Goal: Information Seeking & Learning: Compare options

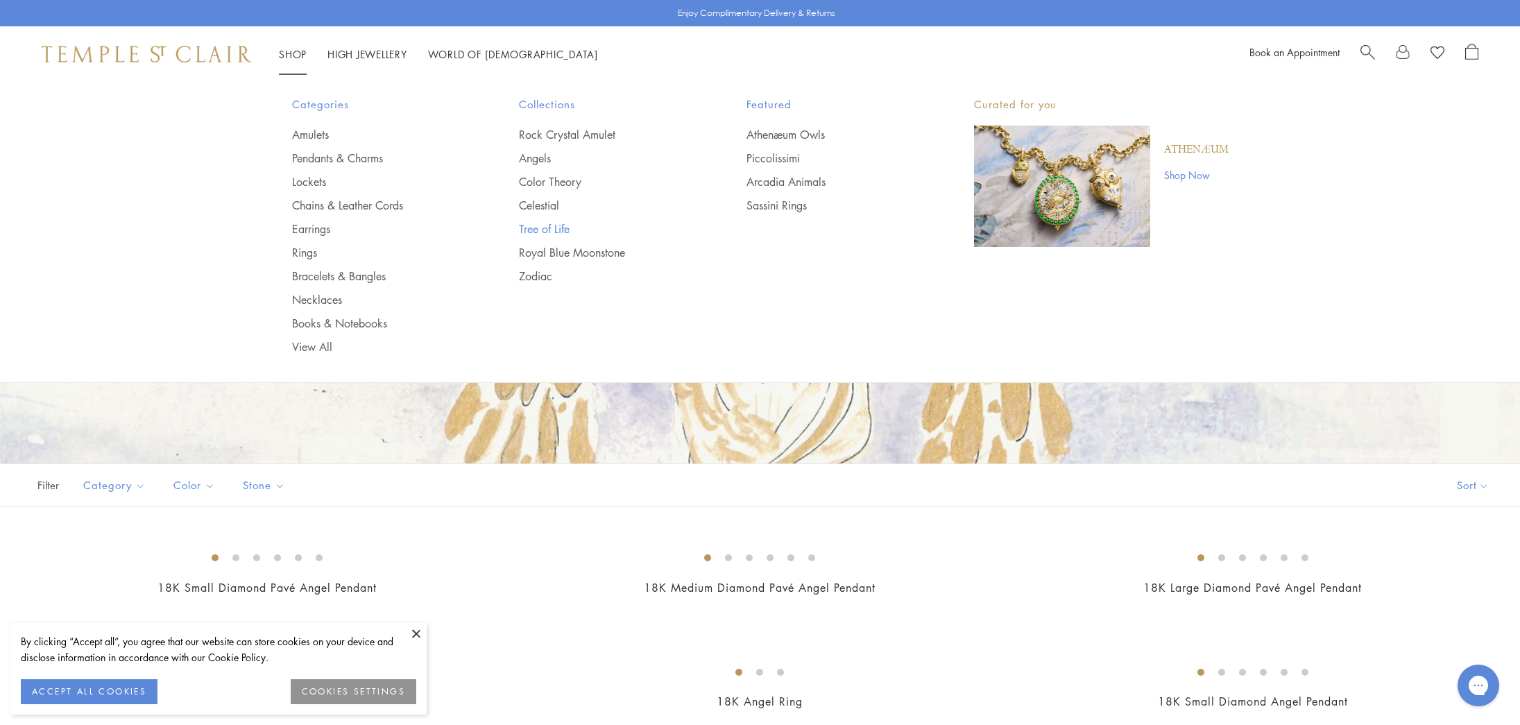
click at [557, 226] on link "Tree of Life" at bounding box center [605, 228] width 172 height 15
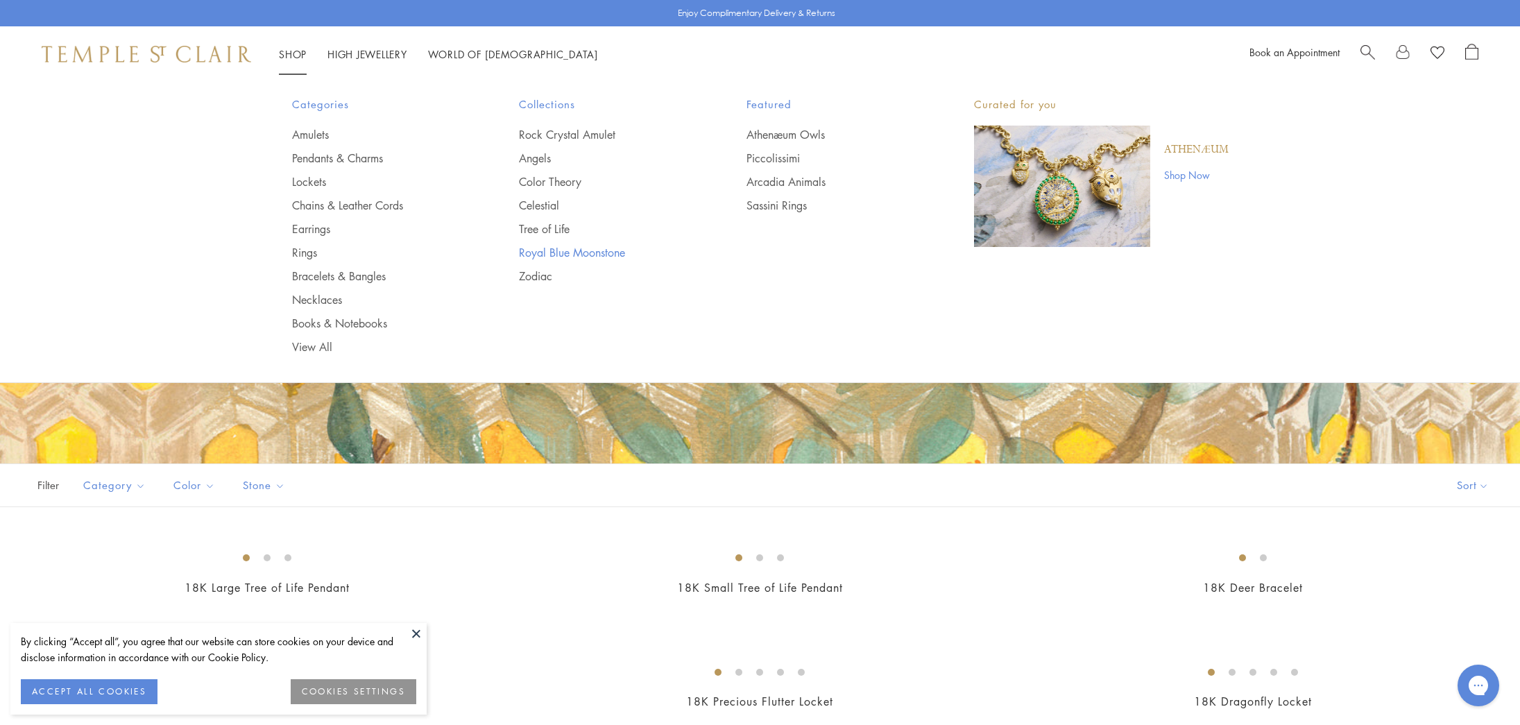
click at [606, 252] on link "Royal Blue Moonstone" at bounding box center [605, 252] width 172 height 15
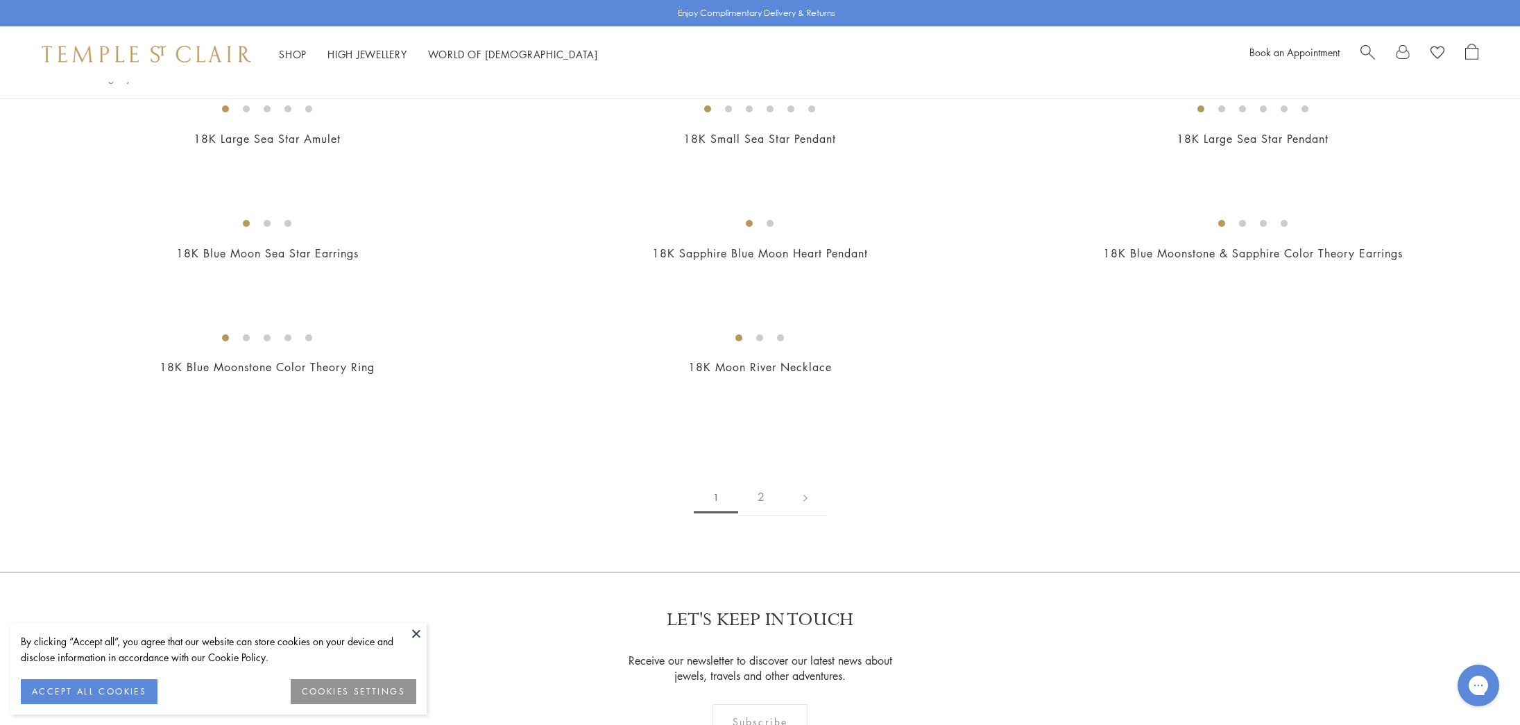
scroll to position [2209, 0]
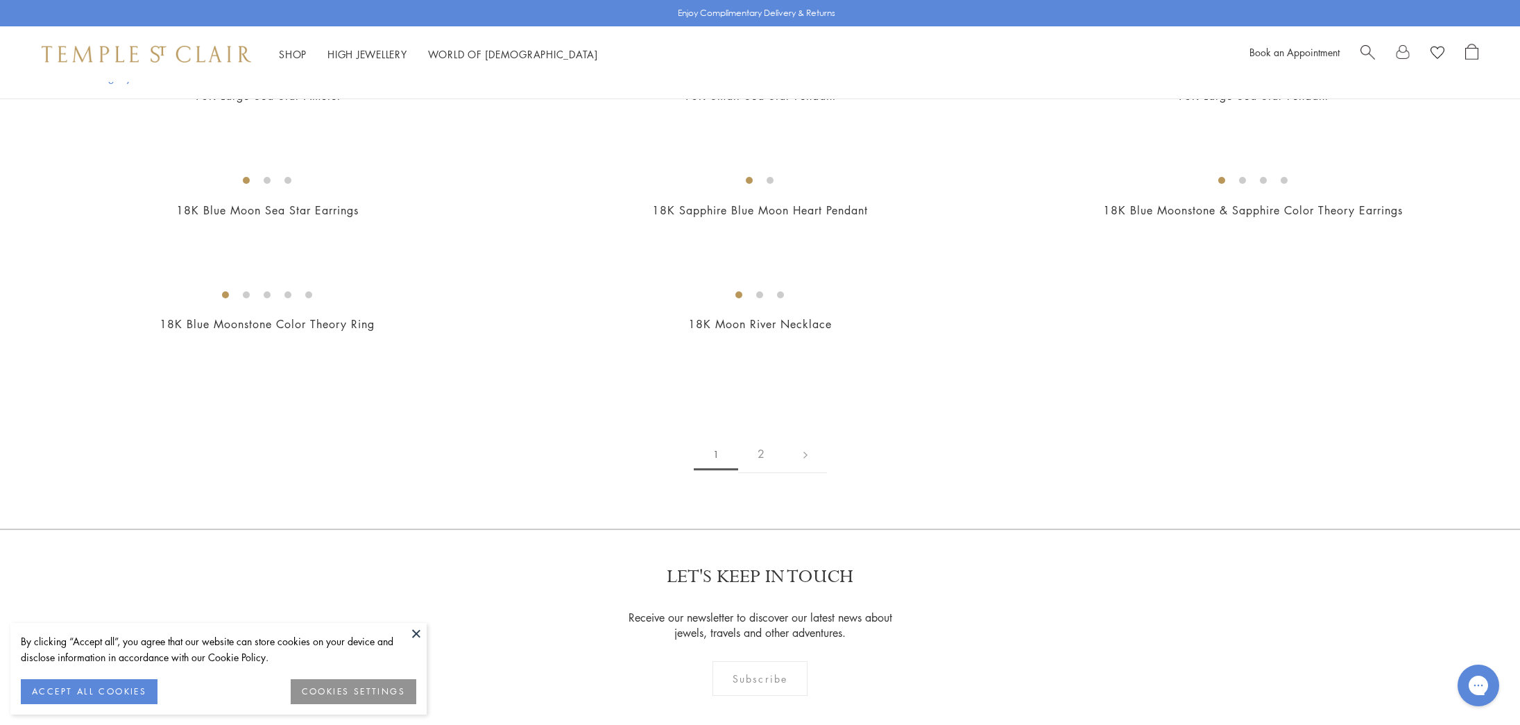
click at [0, 0] on img at bounding box center [0, 0] width 0 height 0
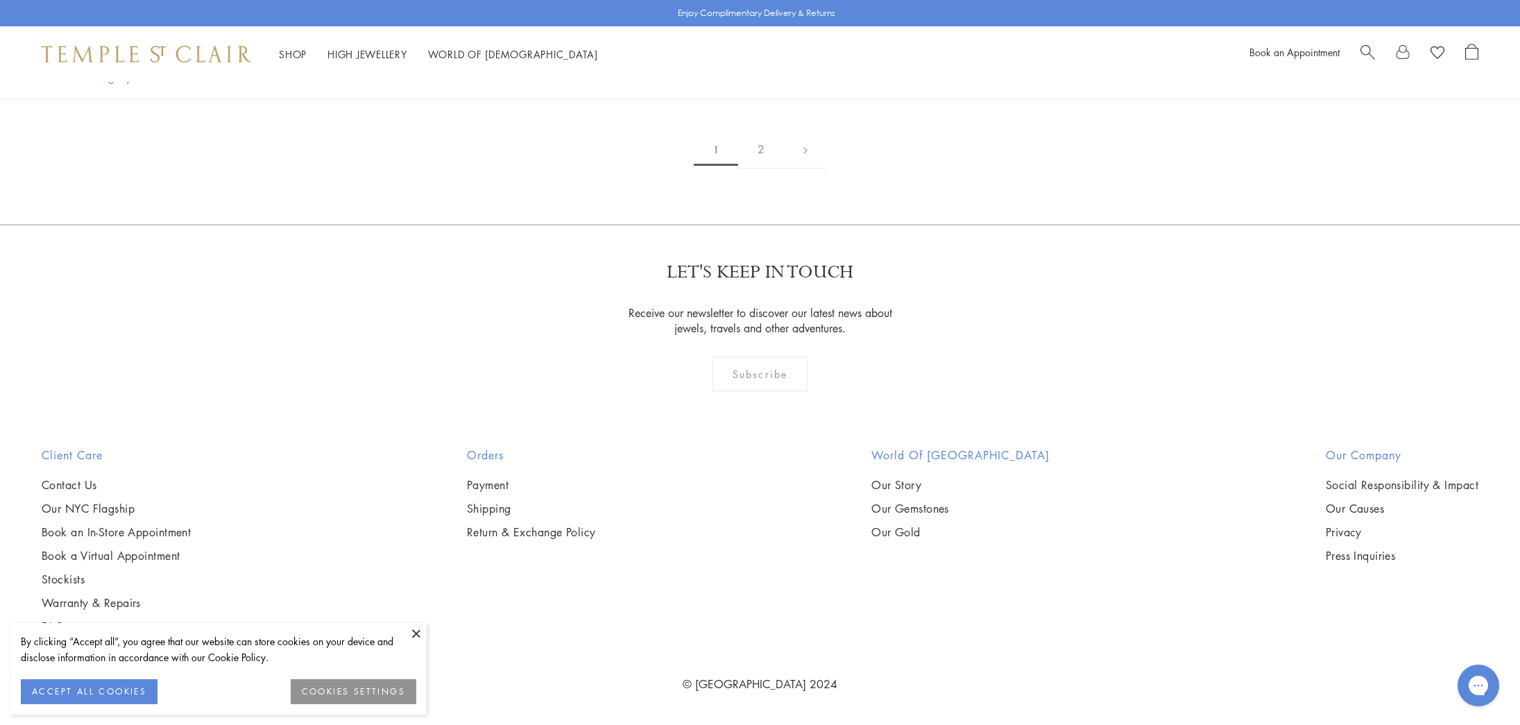
scroll to position [2753, 0]
click at [0, 0] on img at bounding box center [0, 0] width 0 height 0
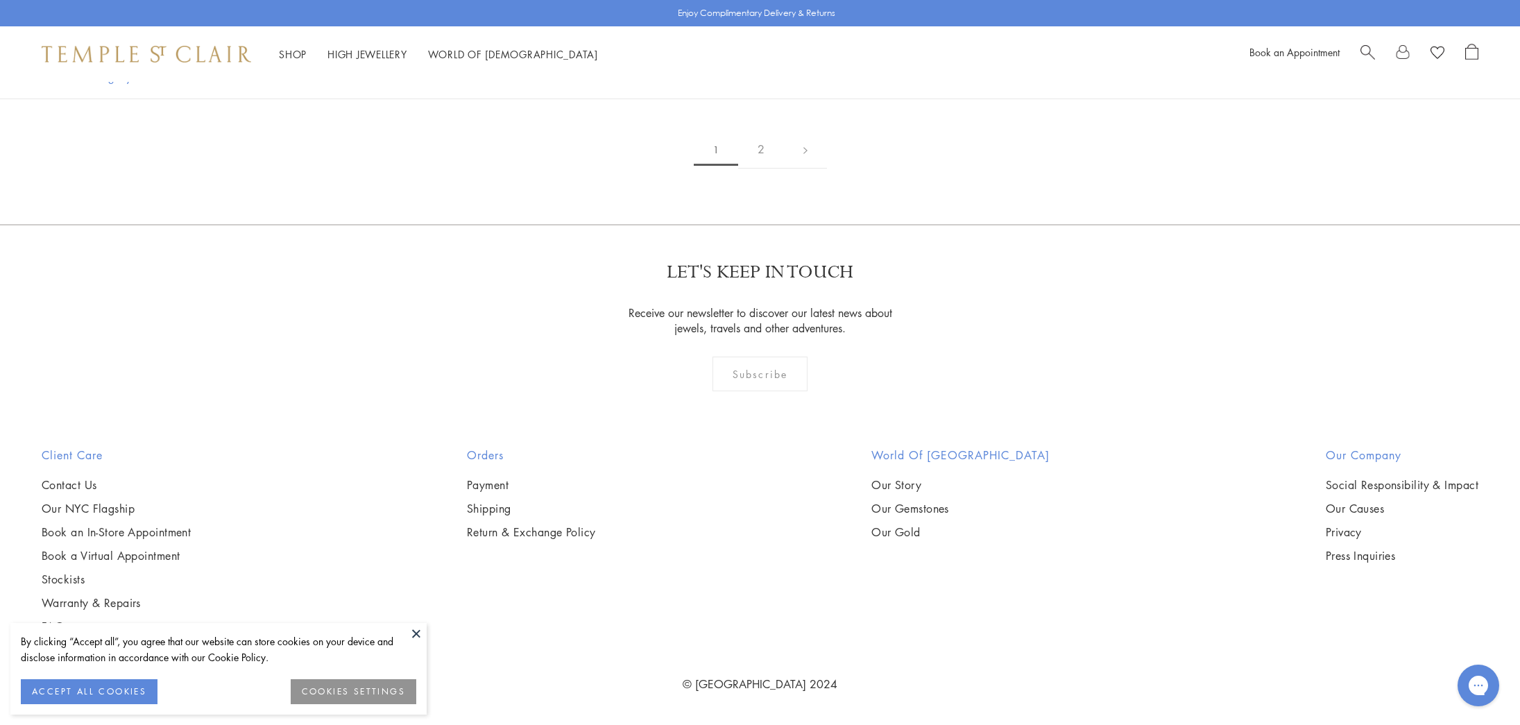
scroll to position [9955, 0]
click at [759, 169] on link "2" at bounding box center [761, 149] width 46 height 38
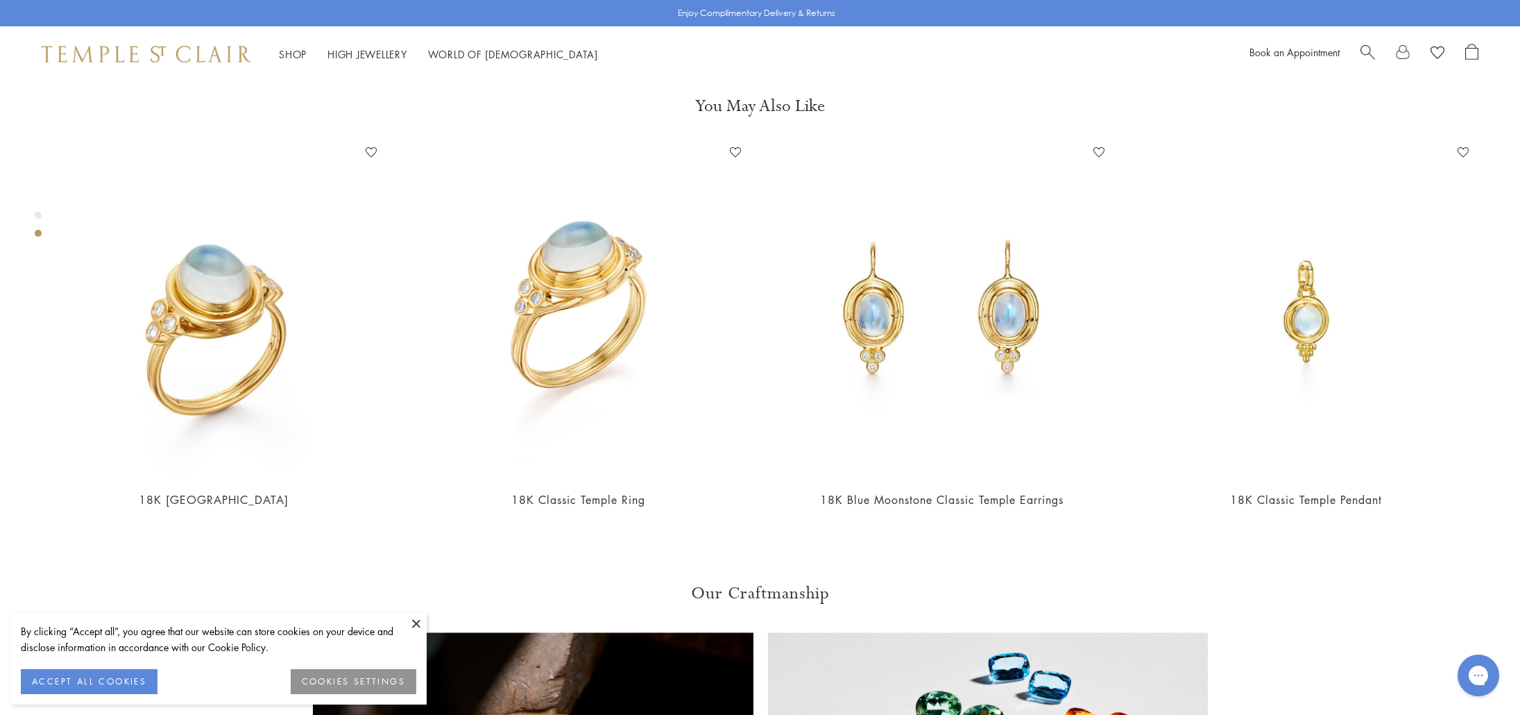
scroll to position [1010, 0]
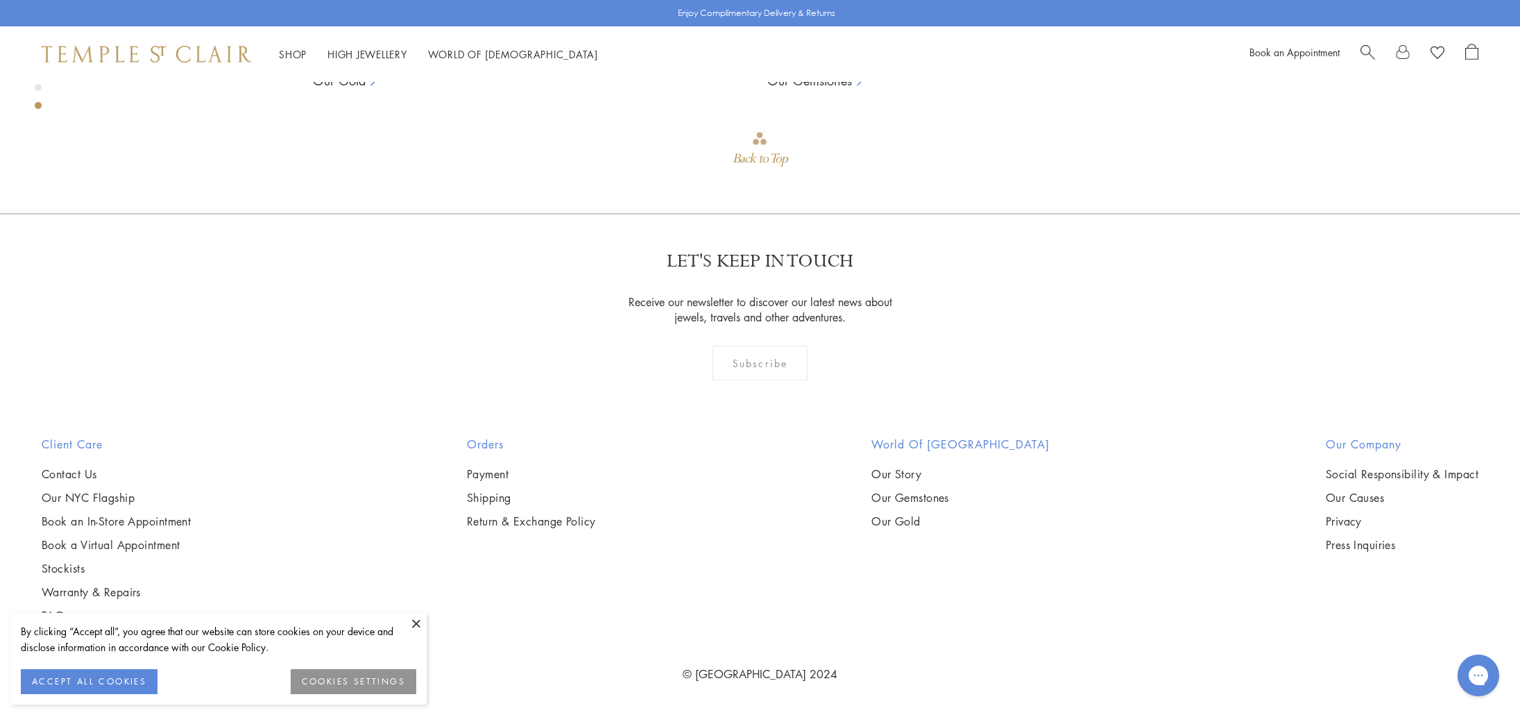
scroll to position [2677, 0]
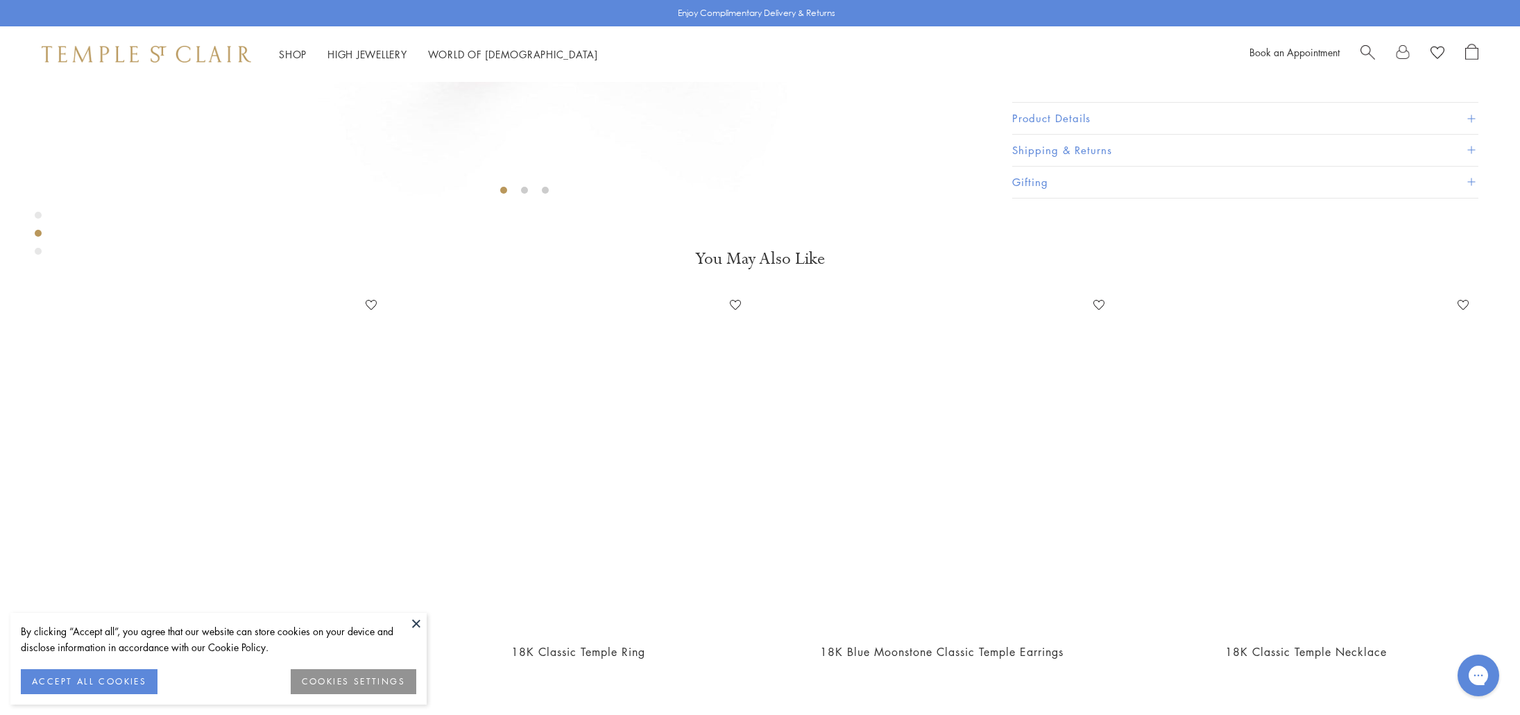
scroll to position [829, 0]
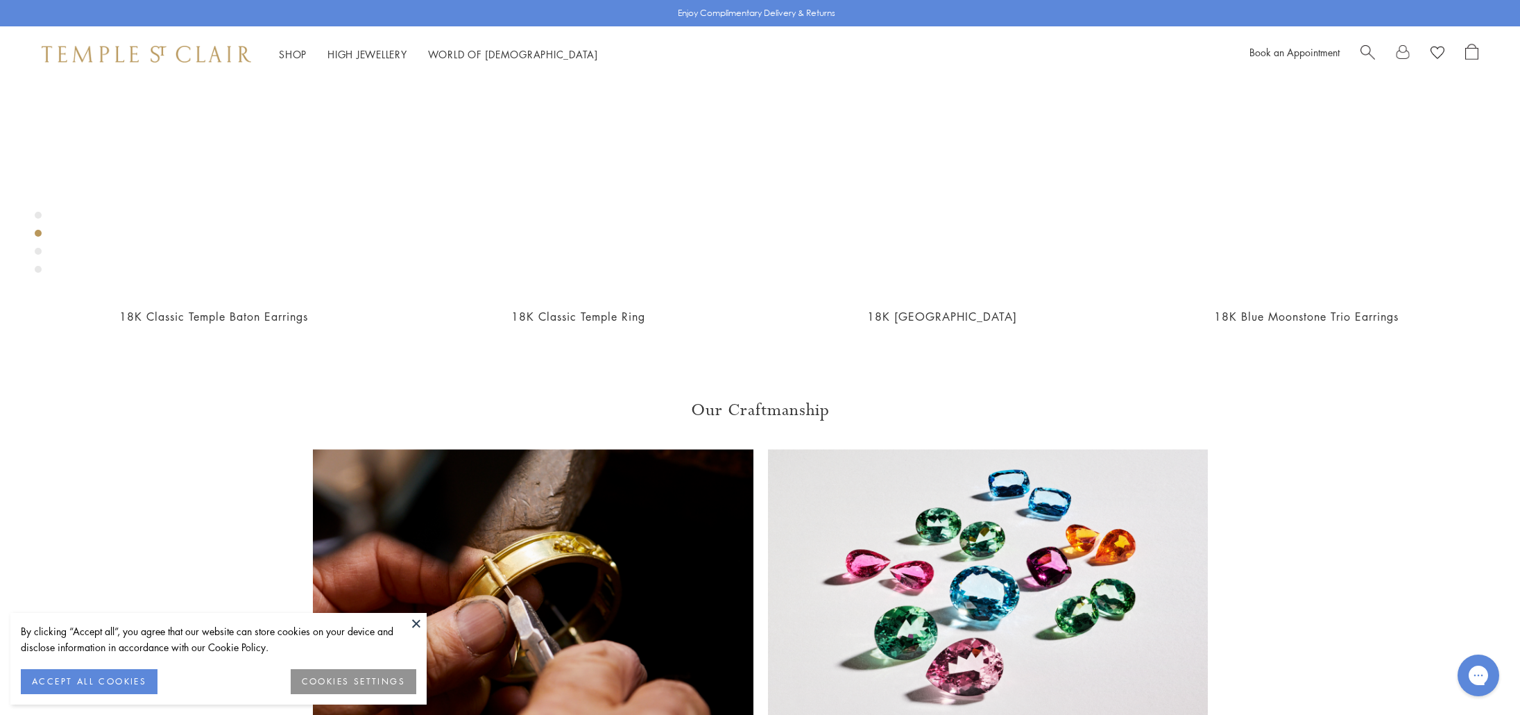
scroll to position [1261, 0]
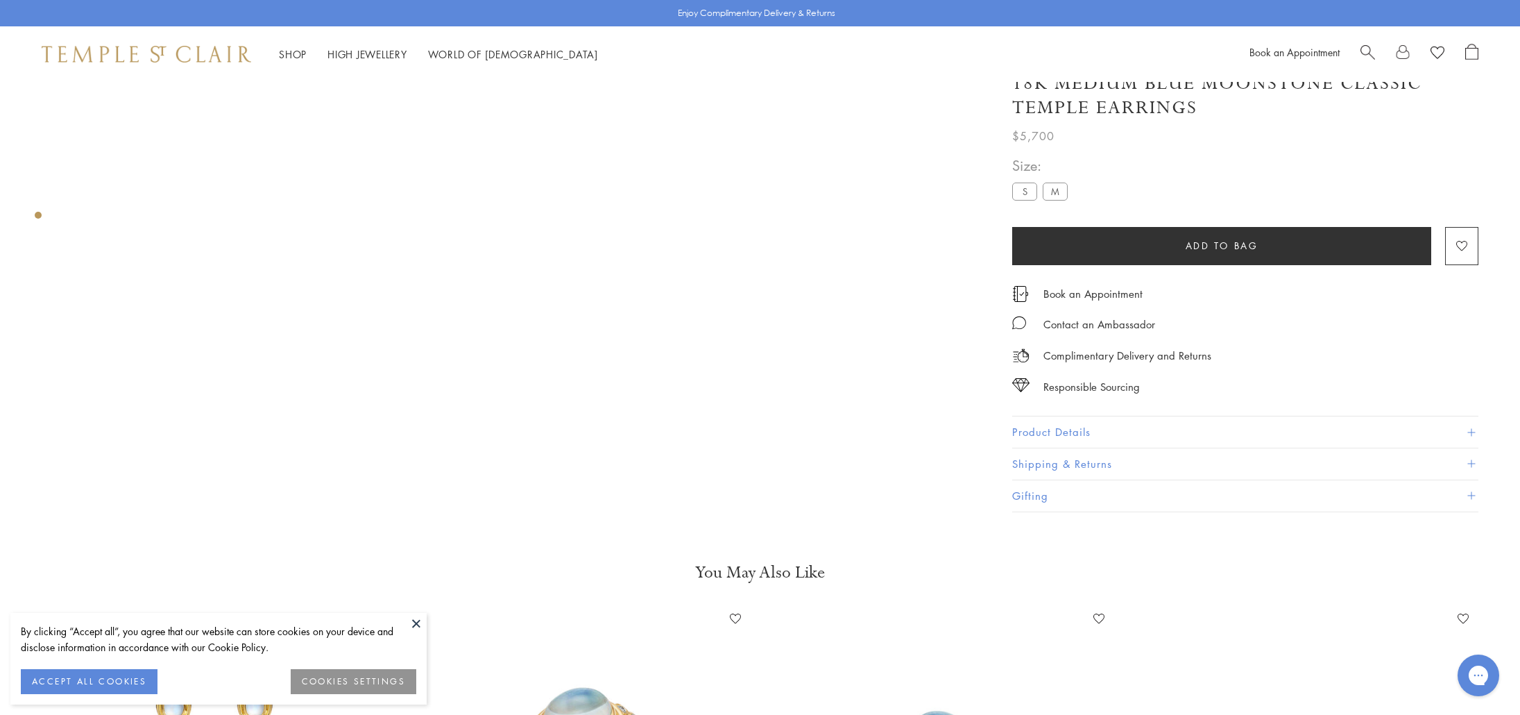
scroll to position [331, 0]
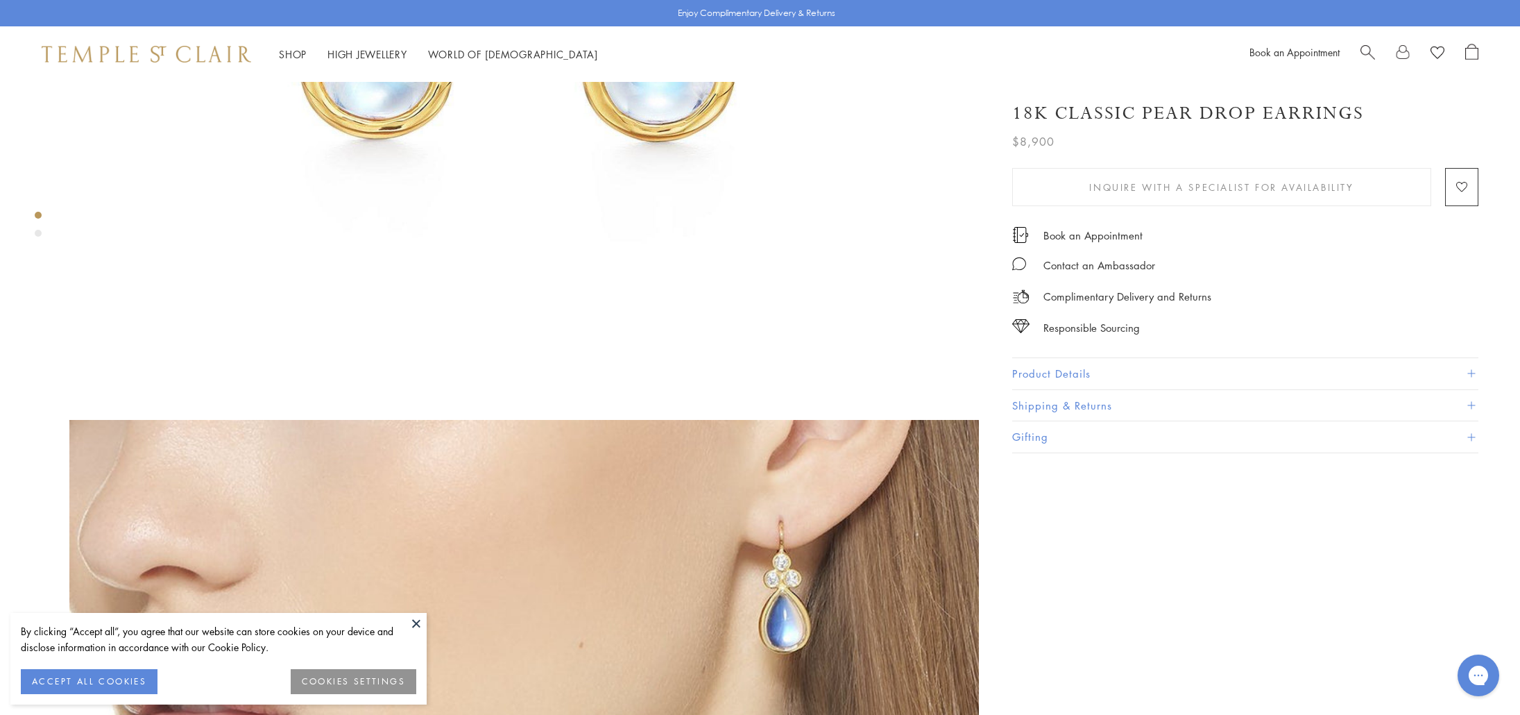
scroll to position [663, 0]
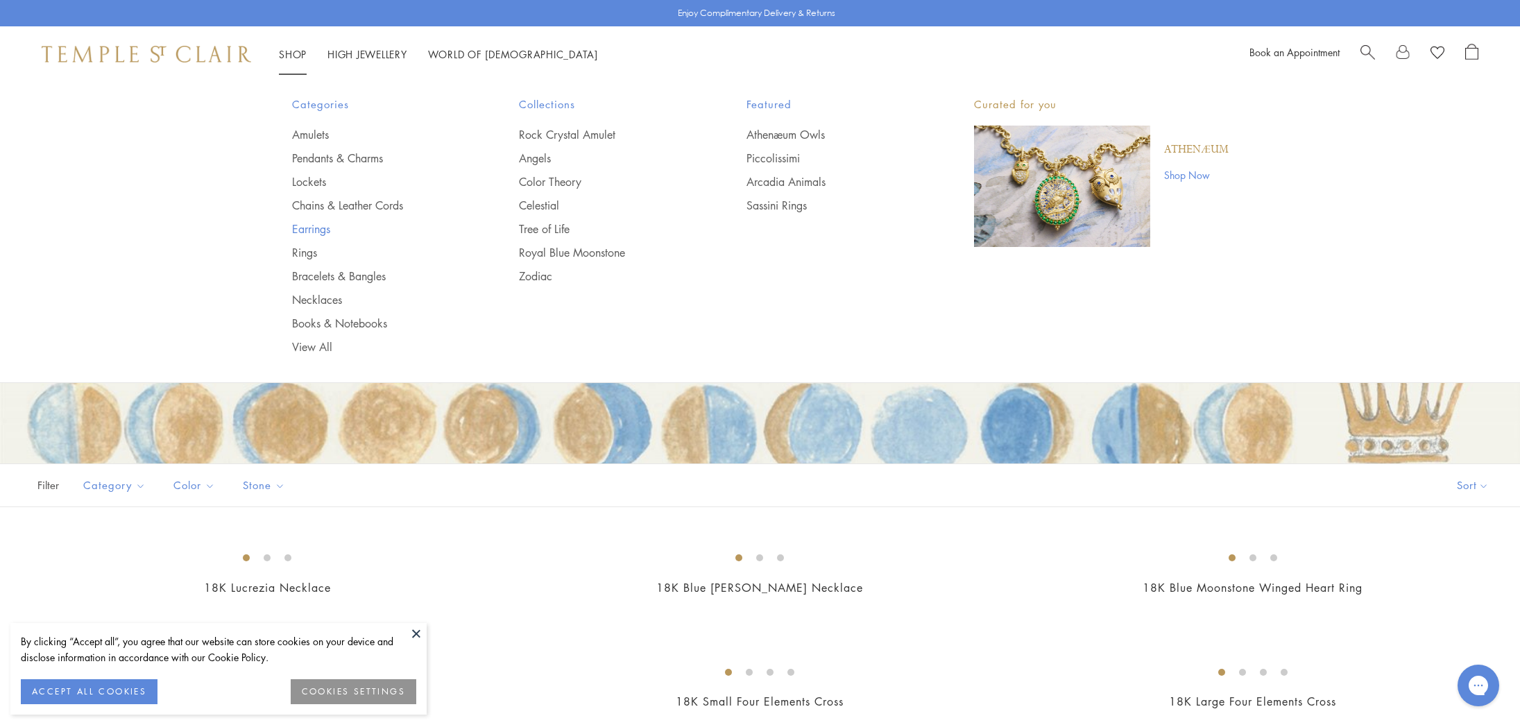
click at [314, 226] on link "Earrings" at bounding box center [378, 228] width 172 height 15
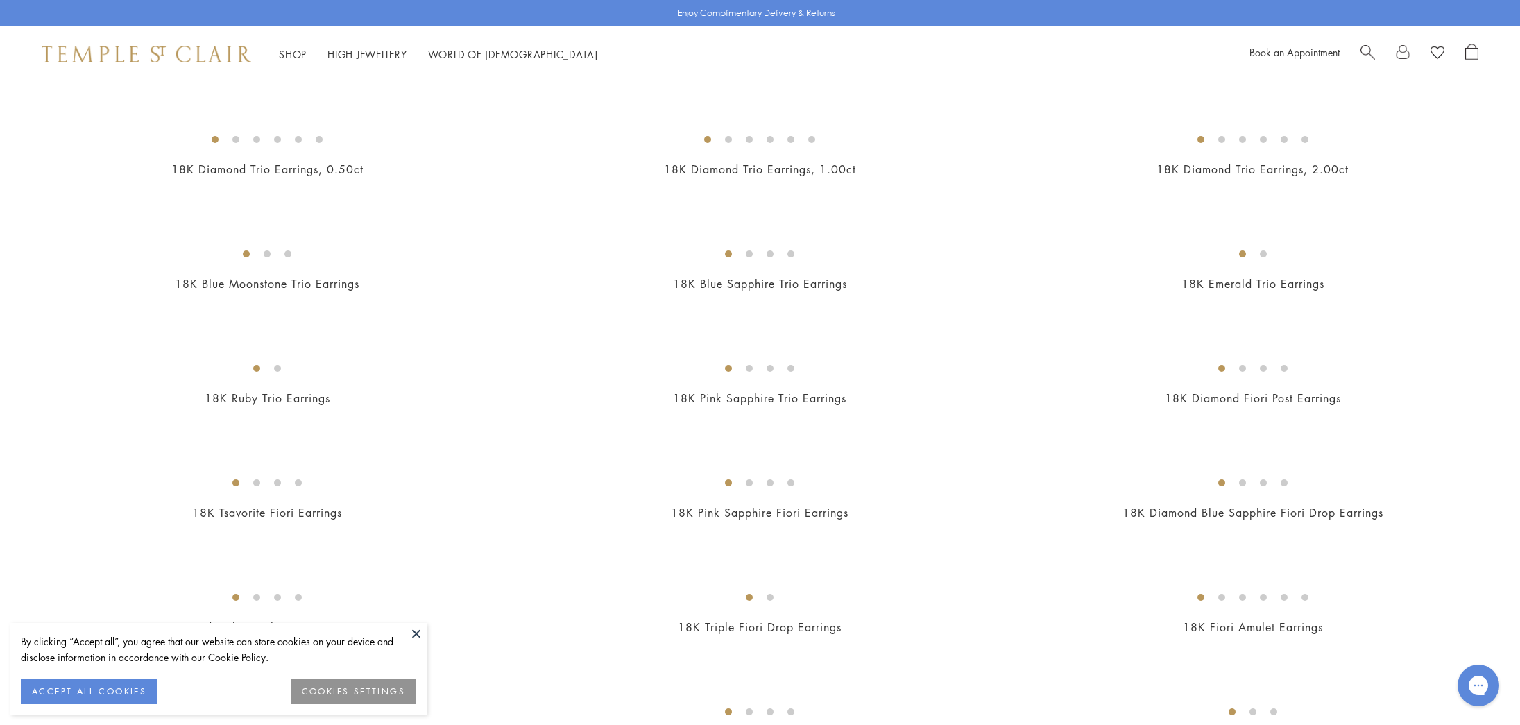
scroll to position [704, 0]
click at [0, 0] on img at bounding box center [0, 0] width 0 height 0
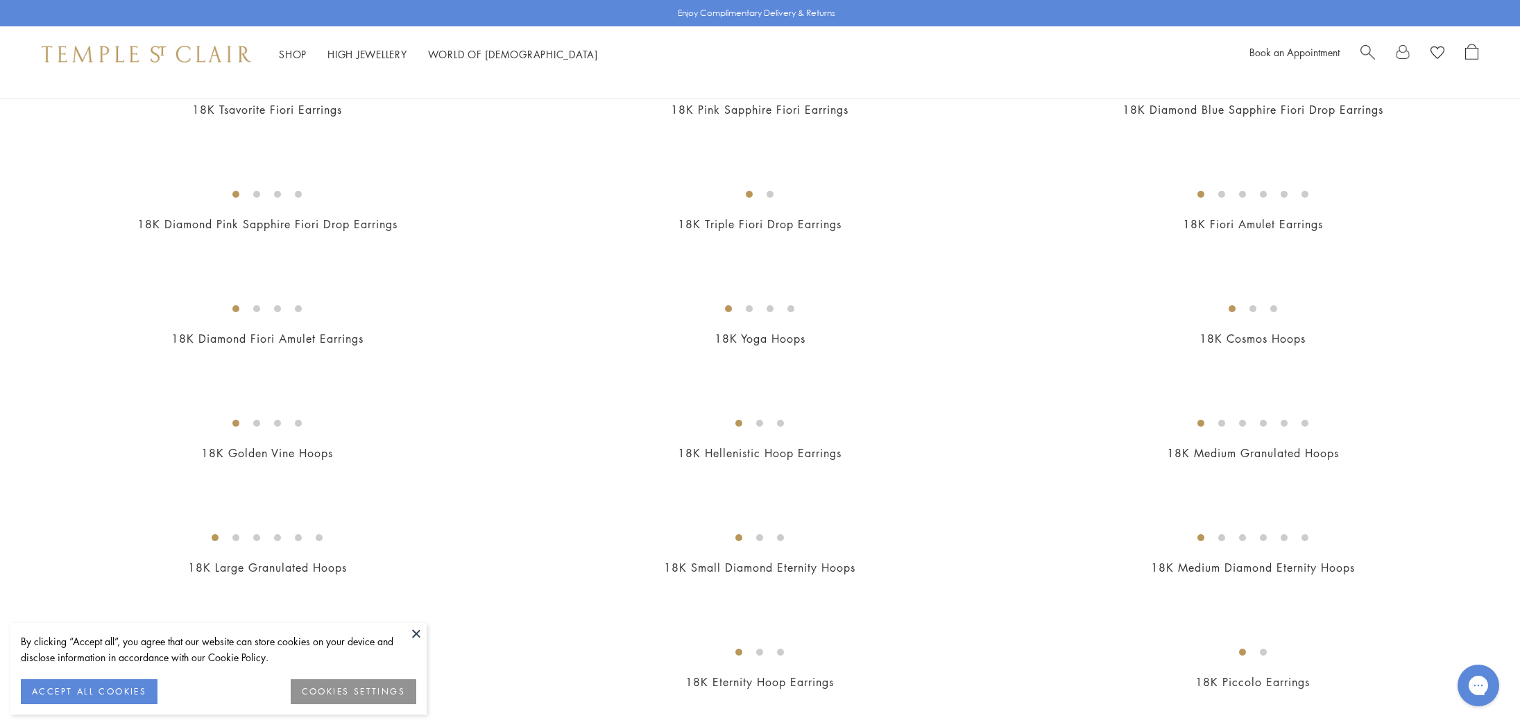
scroll to position [1294, 0]
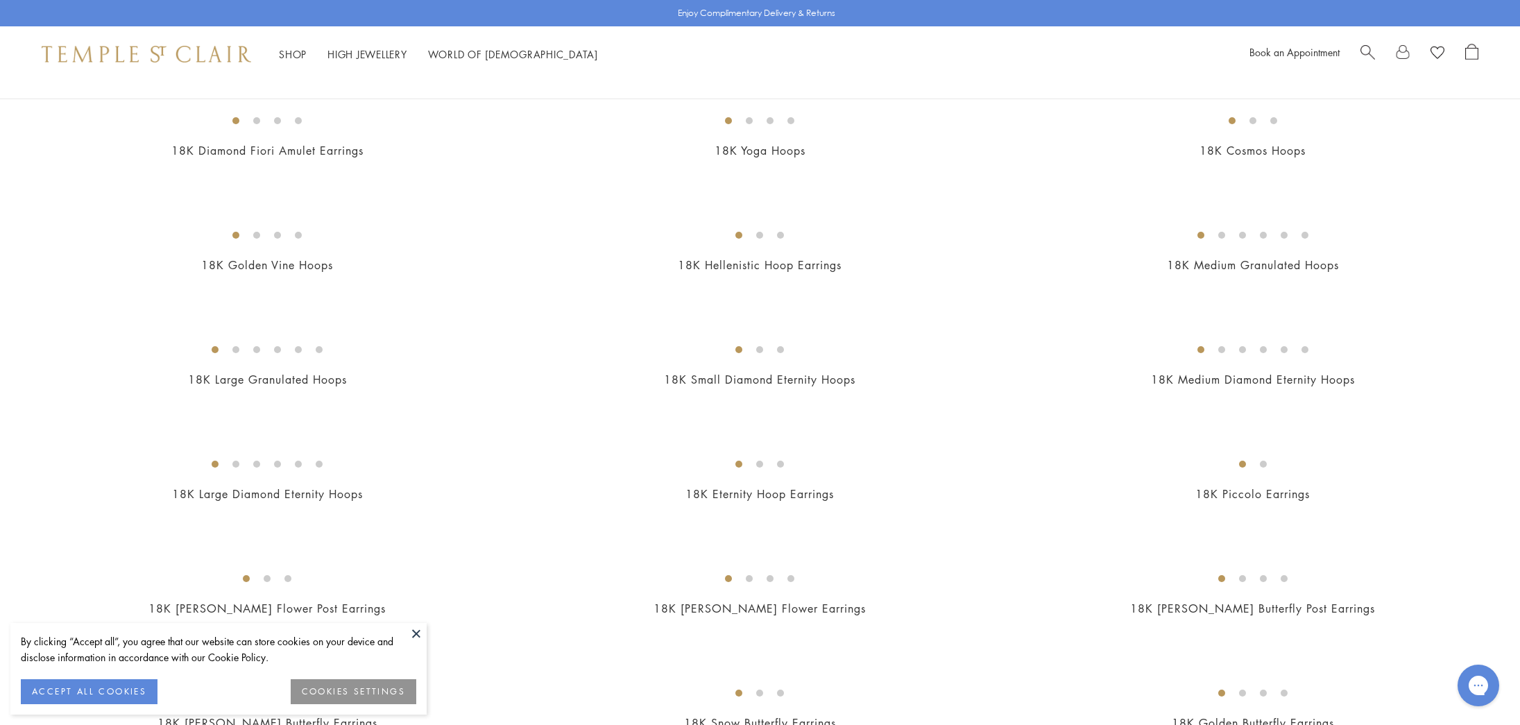
click at [0, 0] on img at bounding box center [0, 0] width 0 height 0
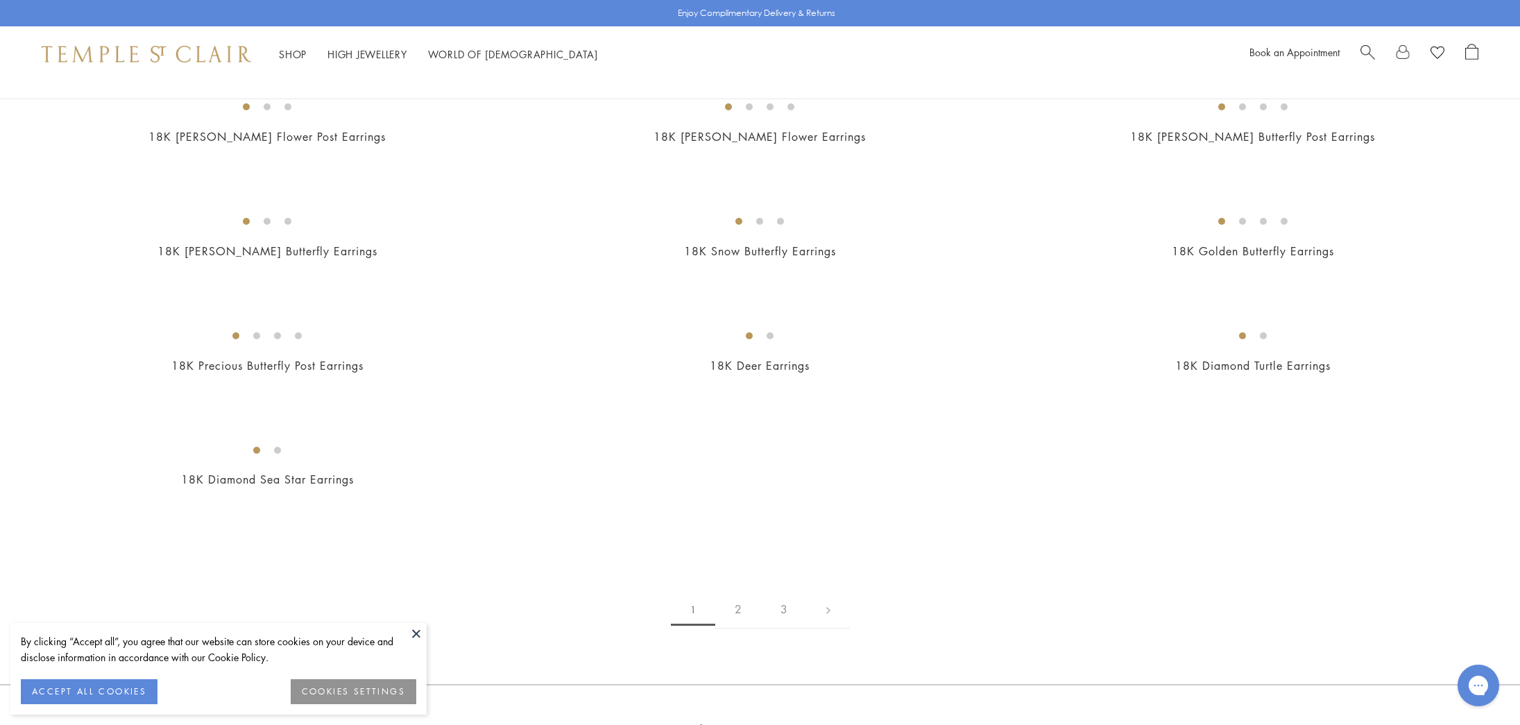
scroll to position [1832, 0]
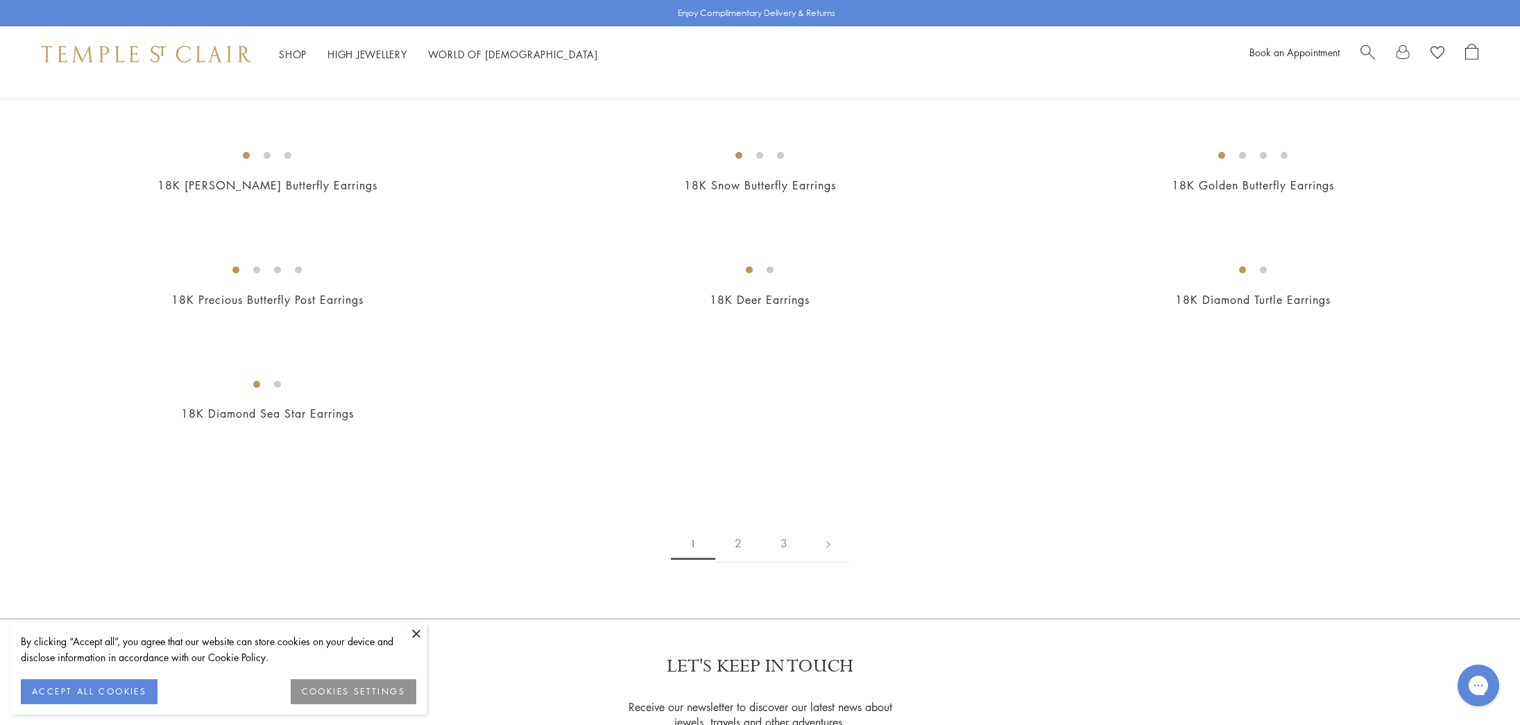
click at [0, 0] on img at bounding box center [0, 0] width 0 height 0
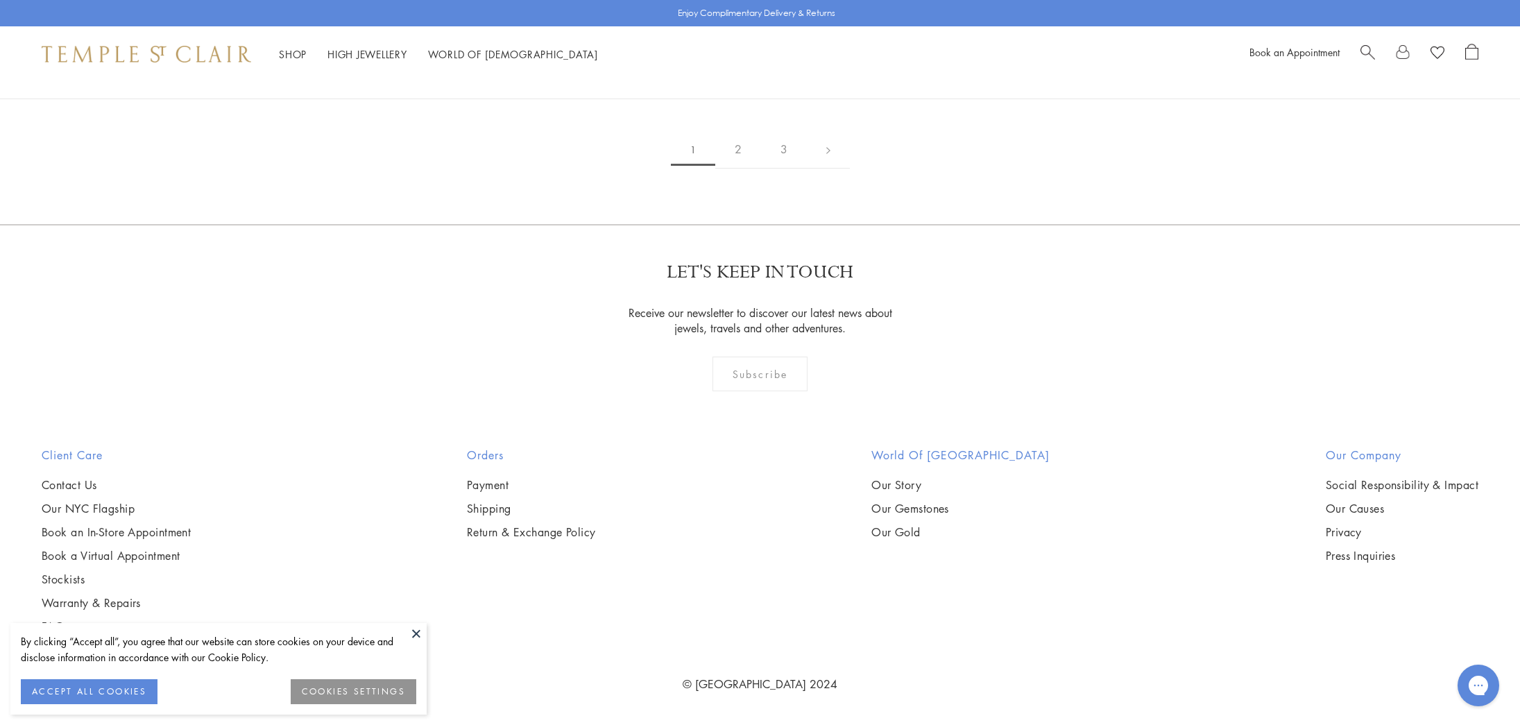
scroll to position [2322, 0]
click at [0, 0] on img at bounding box center [0, 0] width 0 height 0
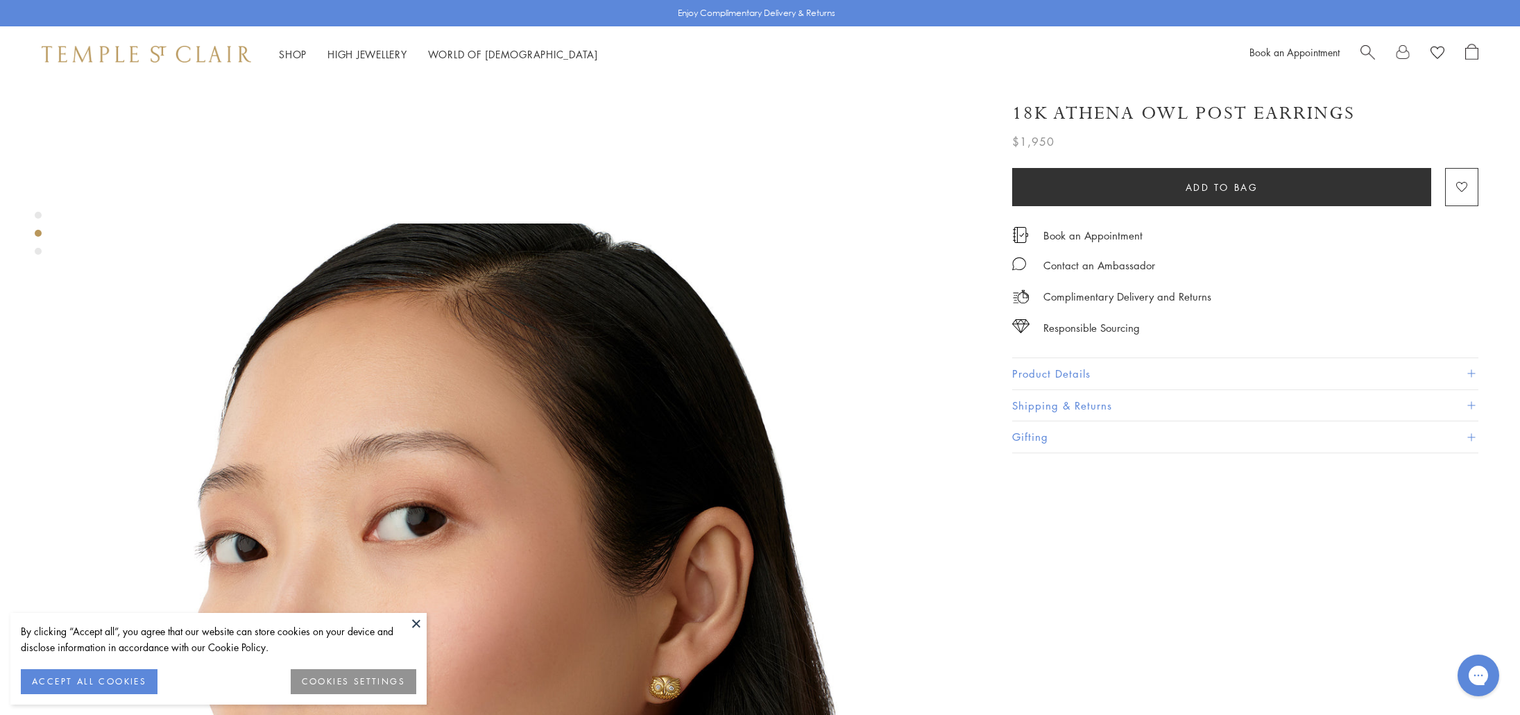
scroll to position [1002, 0]
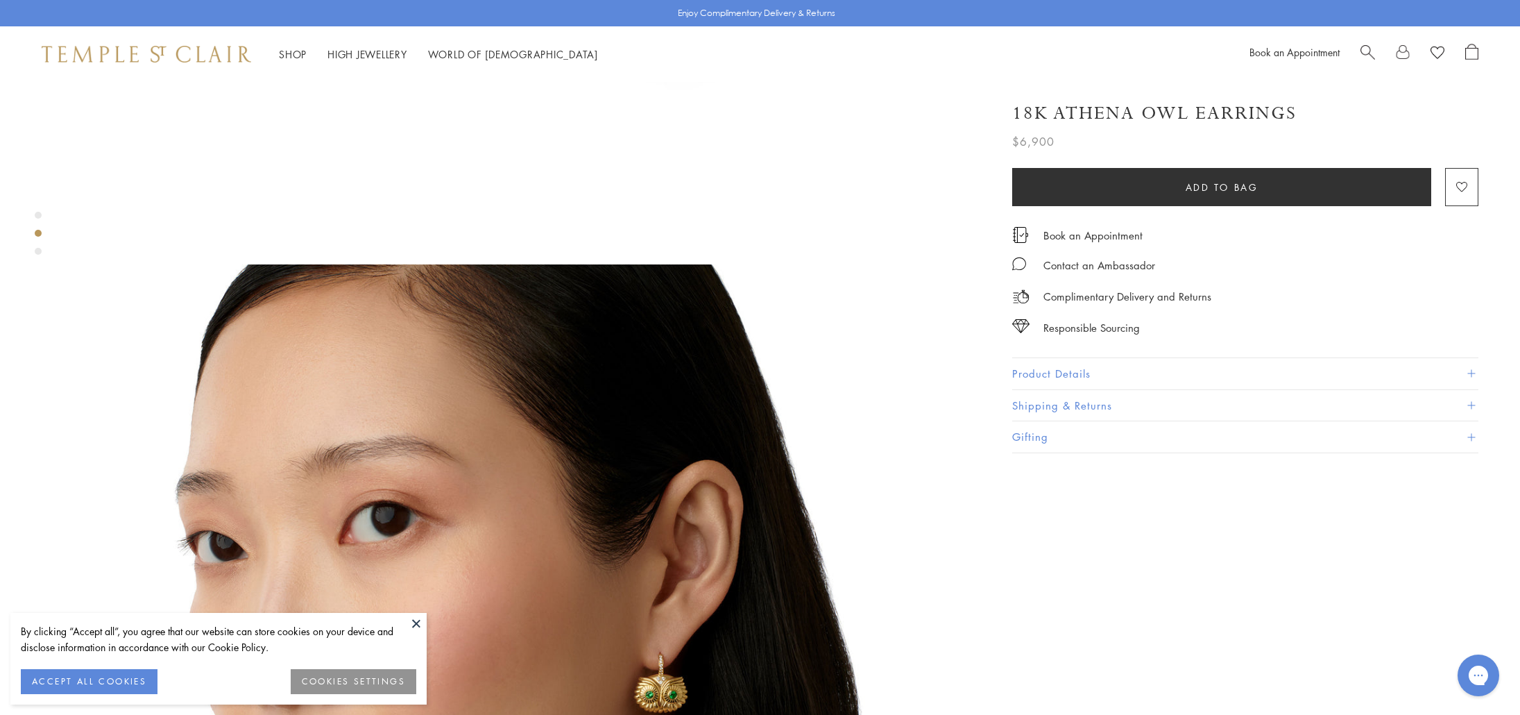
scroll to position [825, 0]
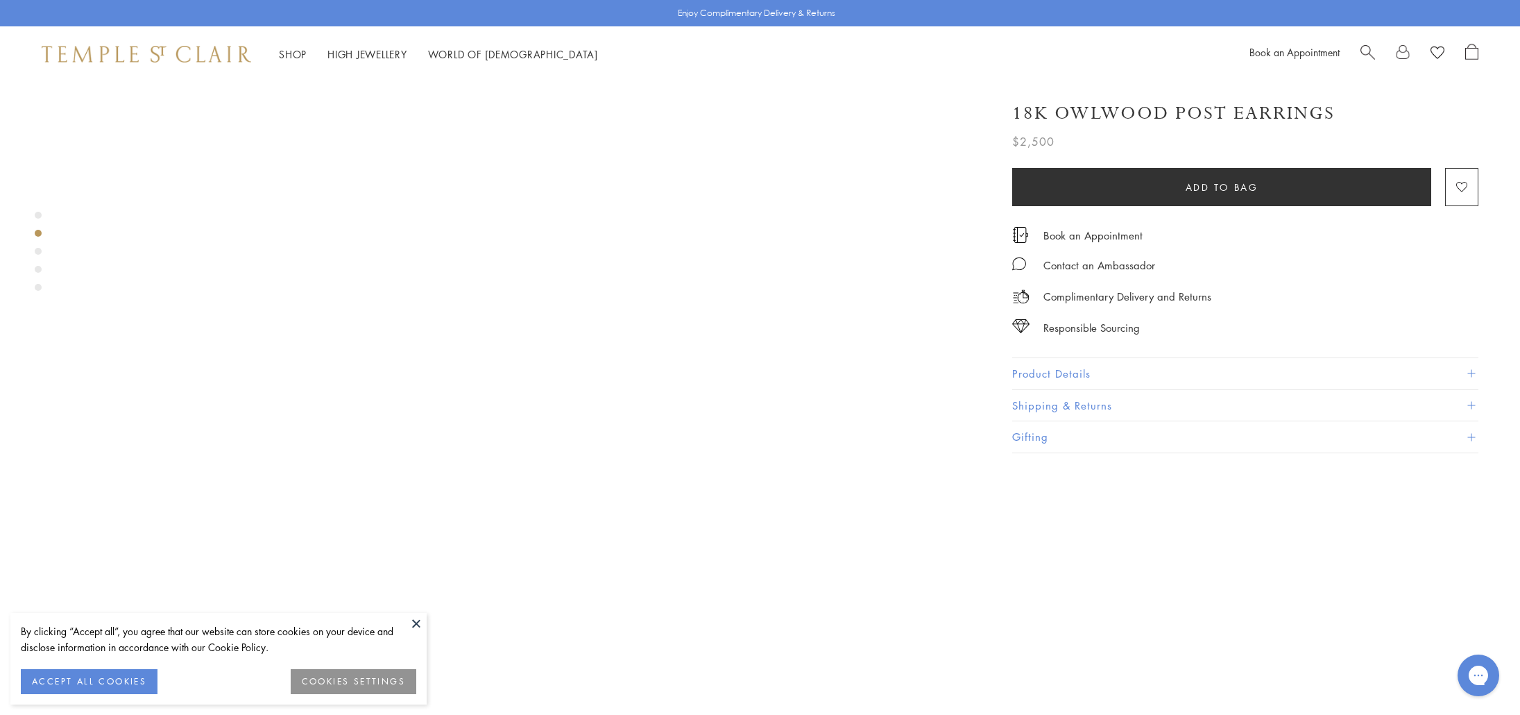
scroll to position [757, 0]
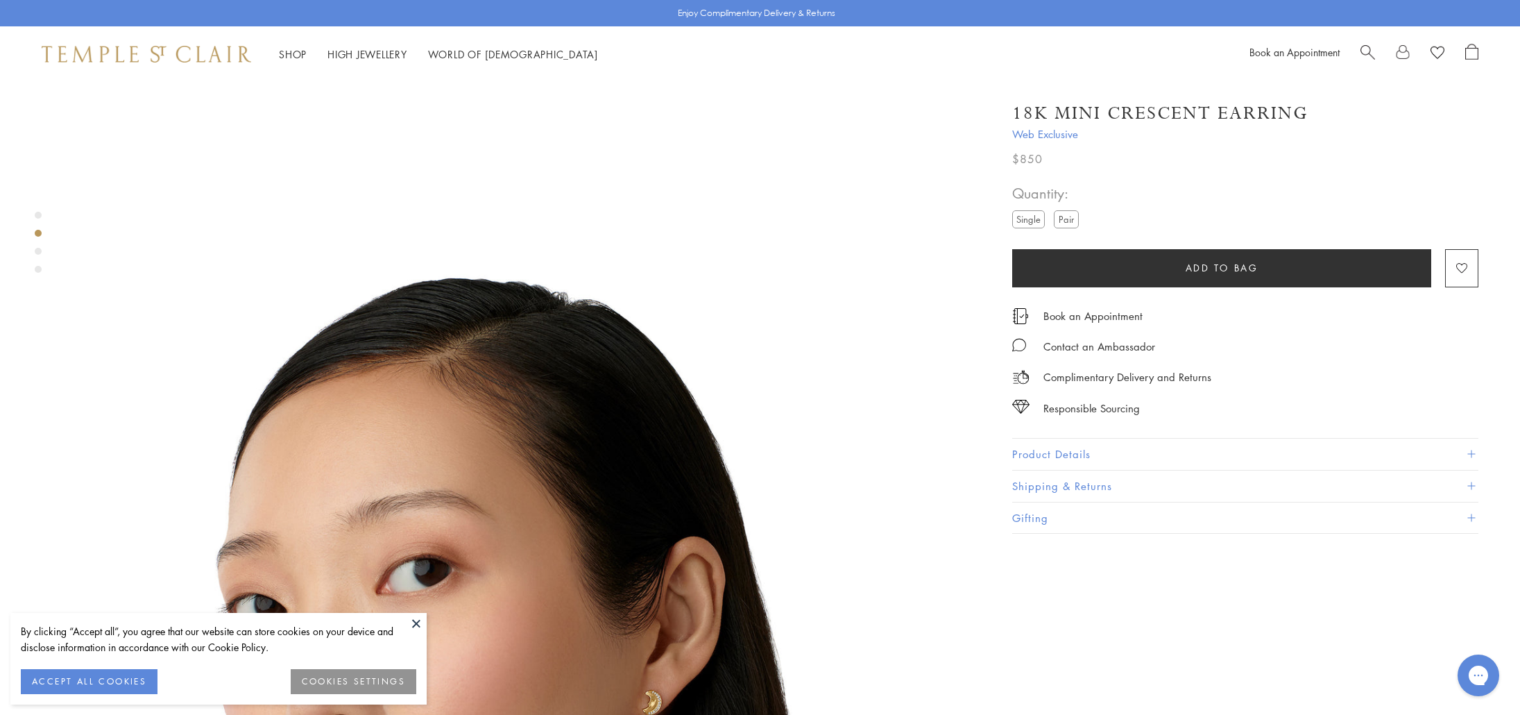
scroll to position [865, 0]
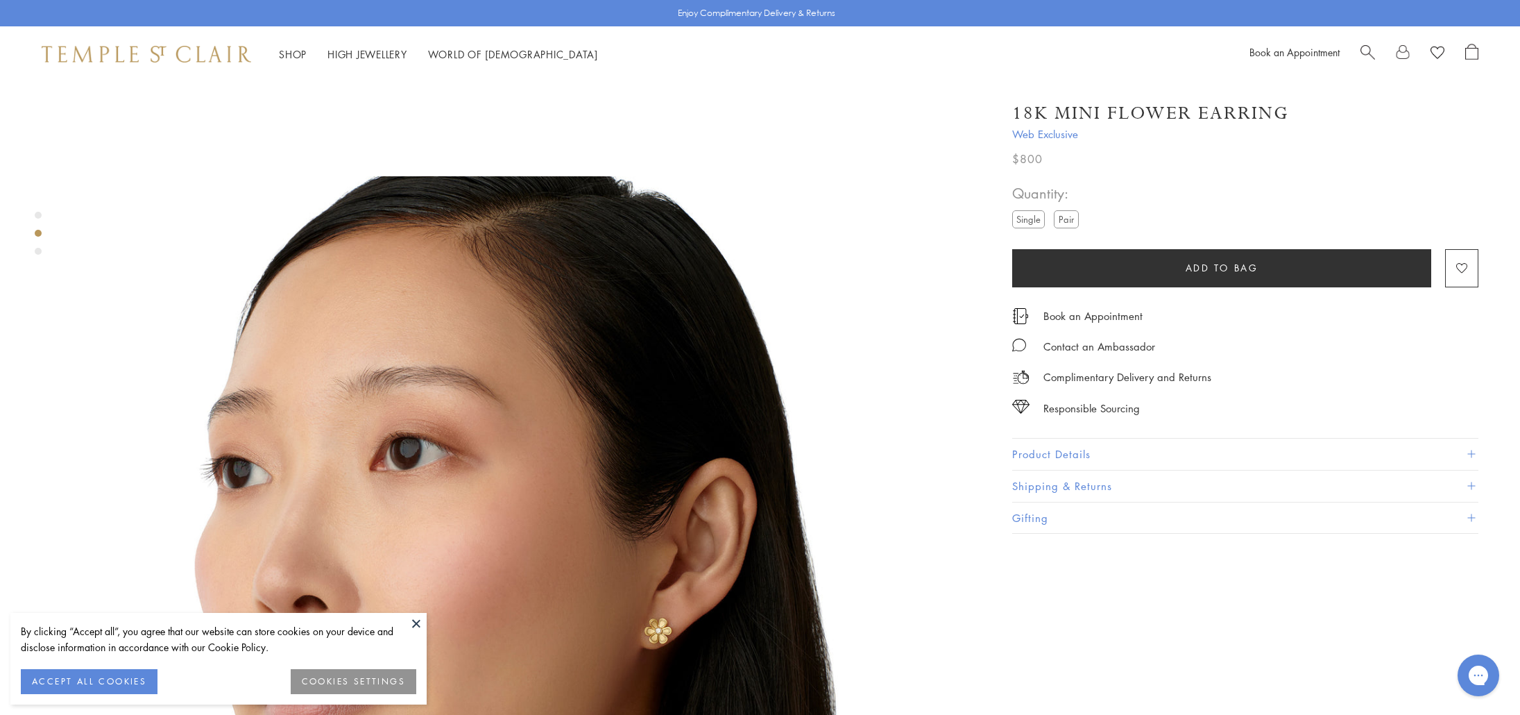
scroll to position [1098, 0]
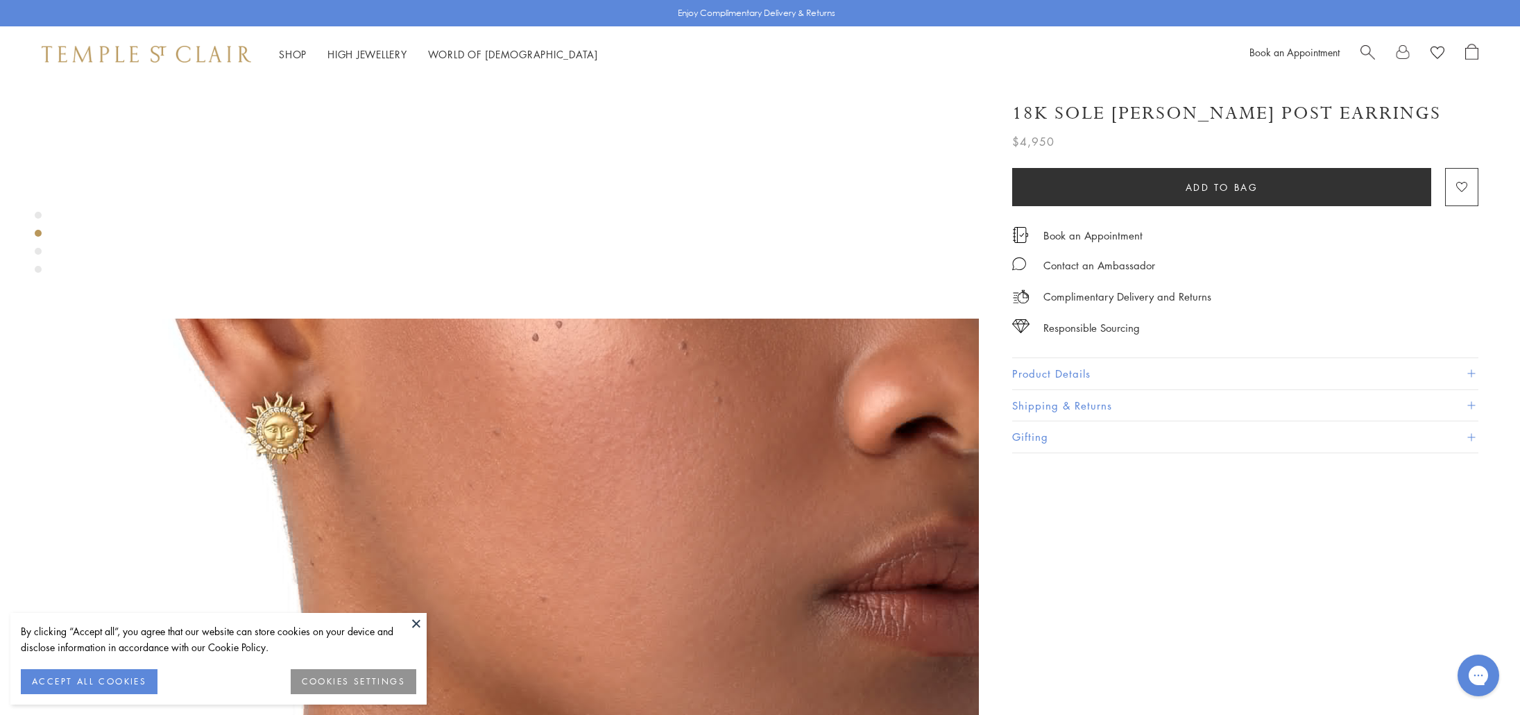
scroll to position [695, 0]
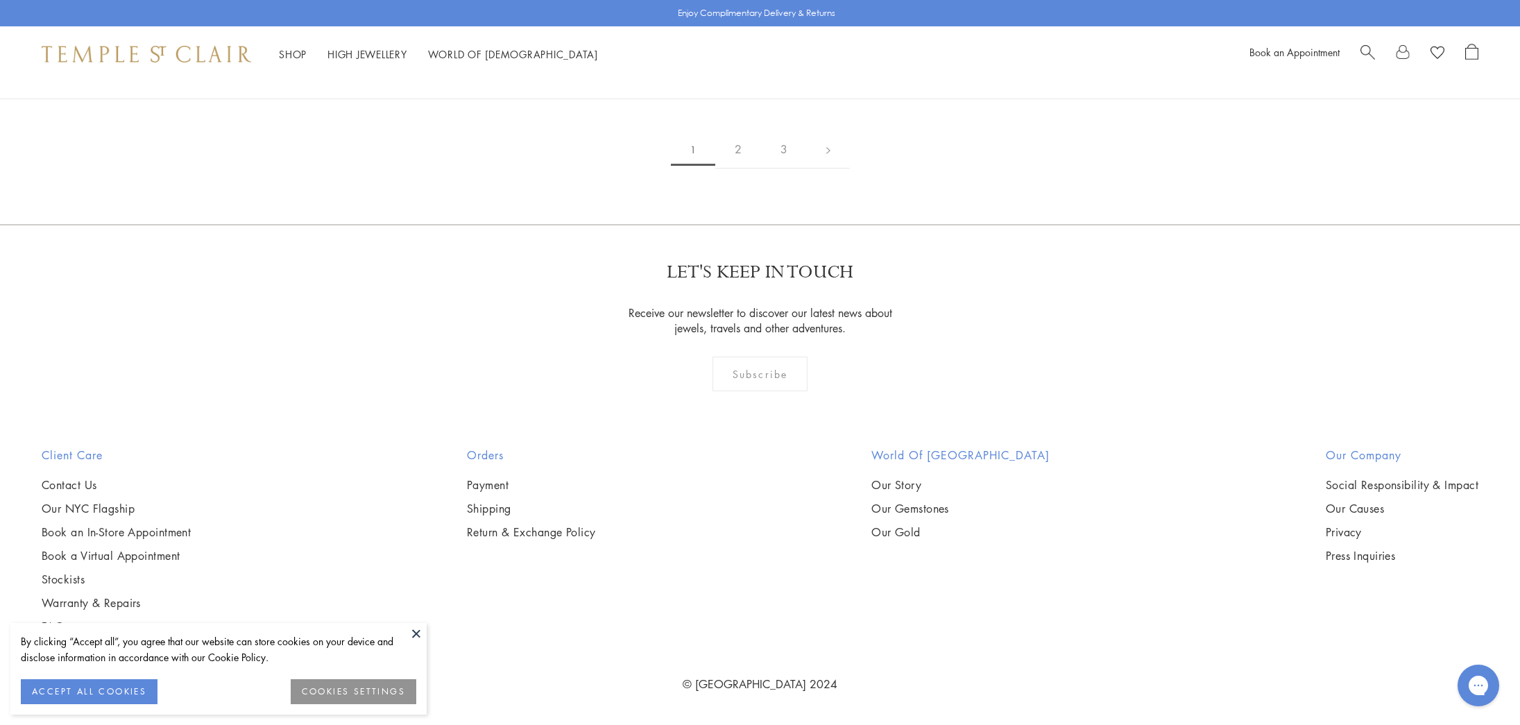
scroll to position [2844, 0]
click at [0, 0] on img at bounding box center [0, 0] width 0 height 0
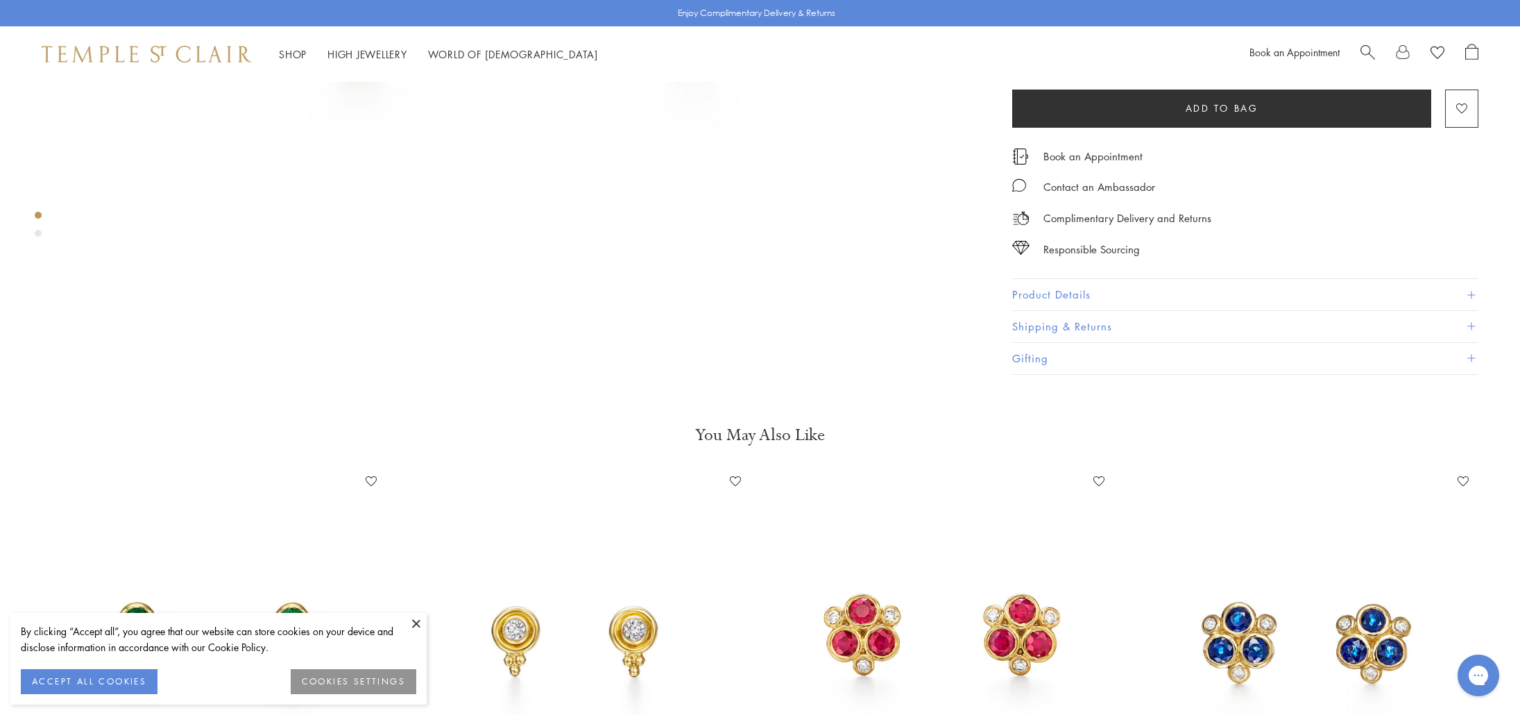
scroll to position [690, 0]
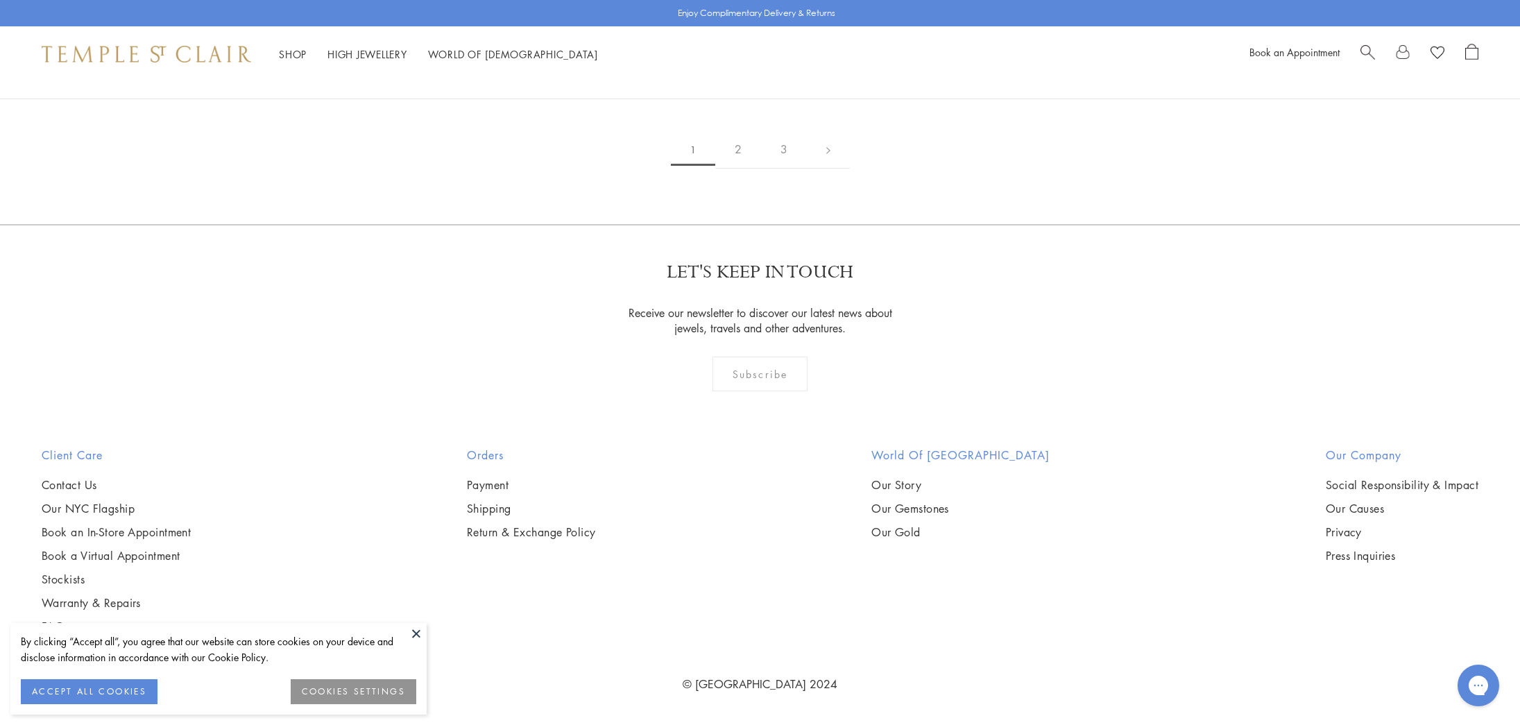
scroll to position [5160, 0]
click at [418, 634] on button at bounding box center [416, 633] width 21 height 21
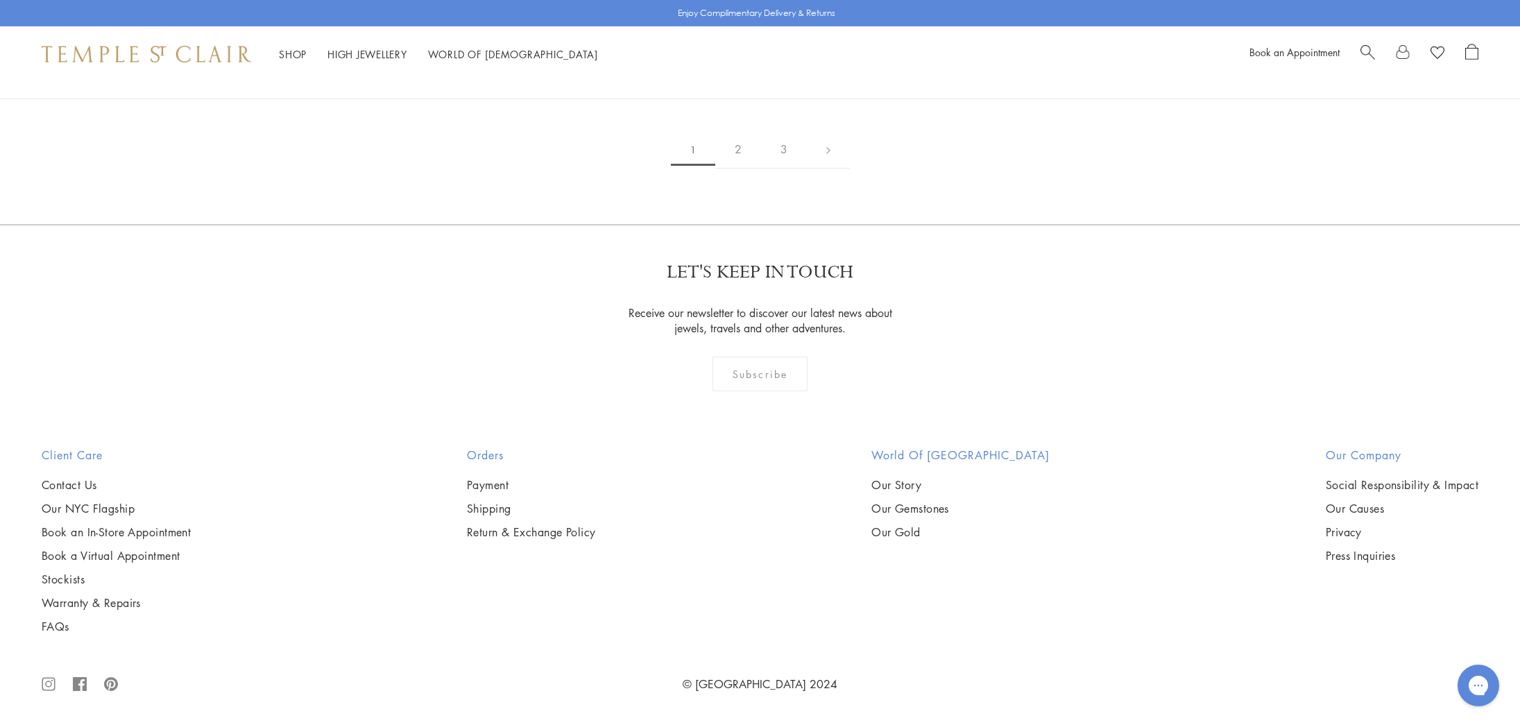
scroll to position [7003, 0]
click at [0, 0] on img at bounding box center [0, 0] width 0 height 0
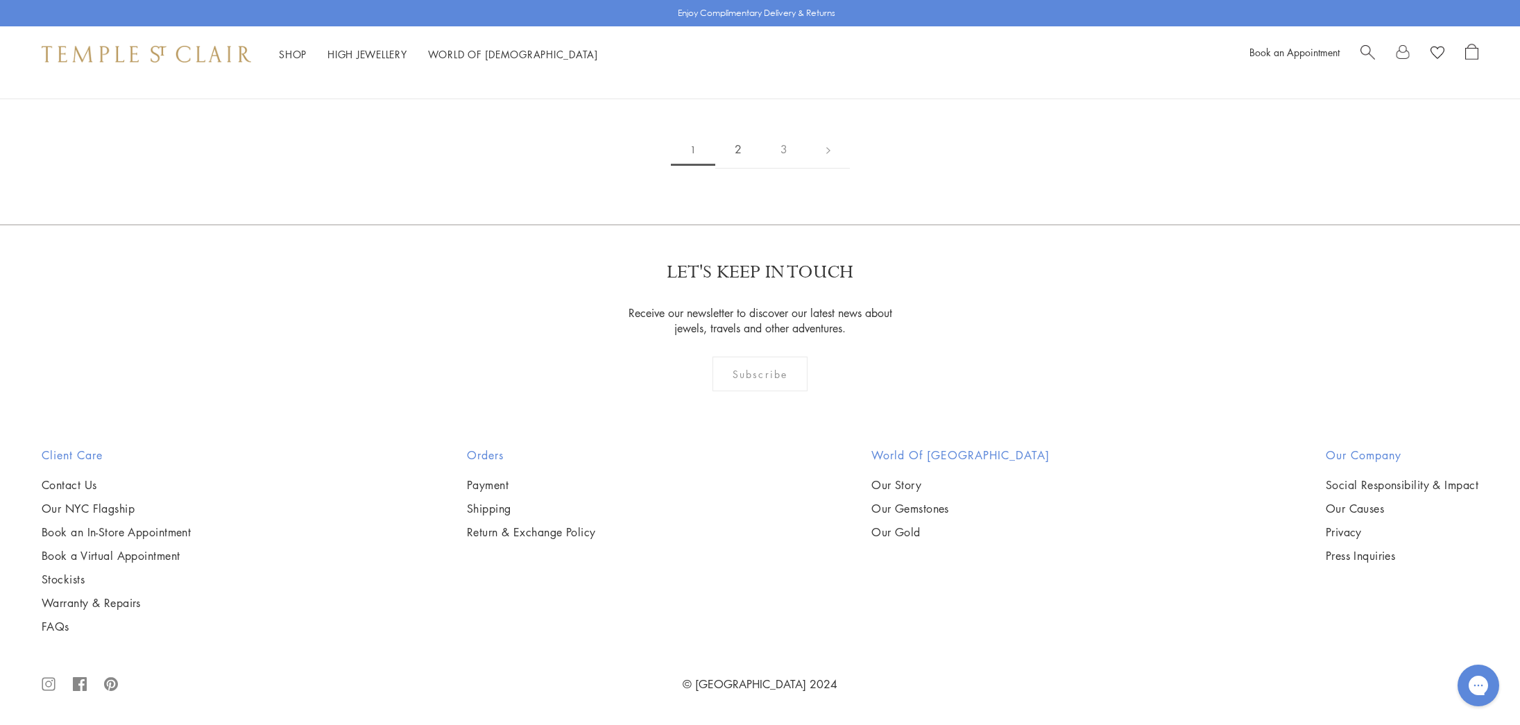
click at [737, 169] on link "2" at bounding box center [738, 149] width 46 height 38
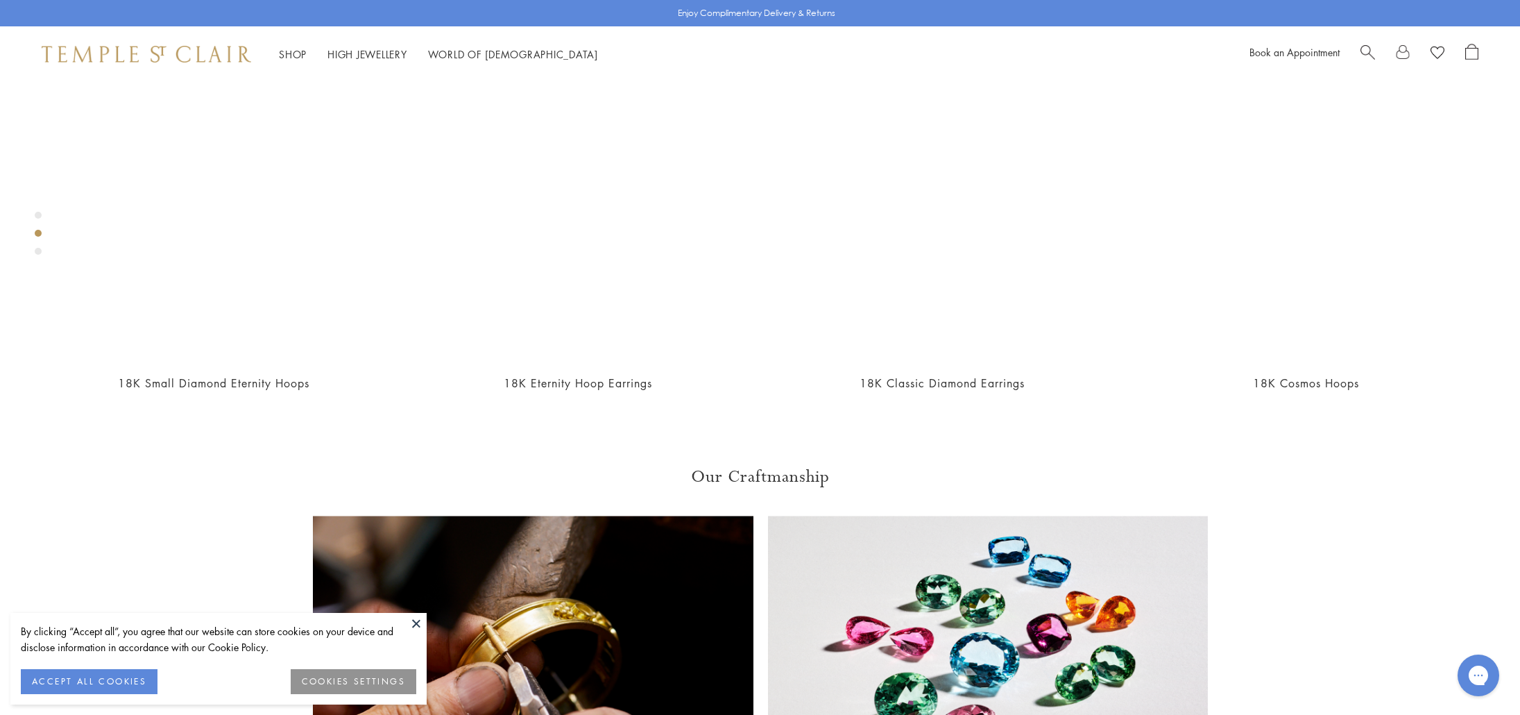
scroll to position [1239, 0]
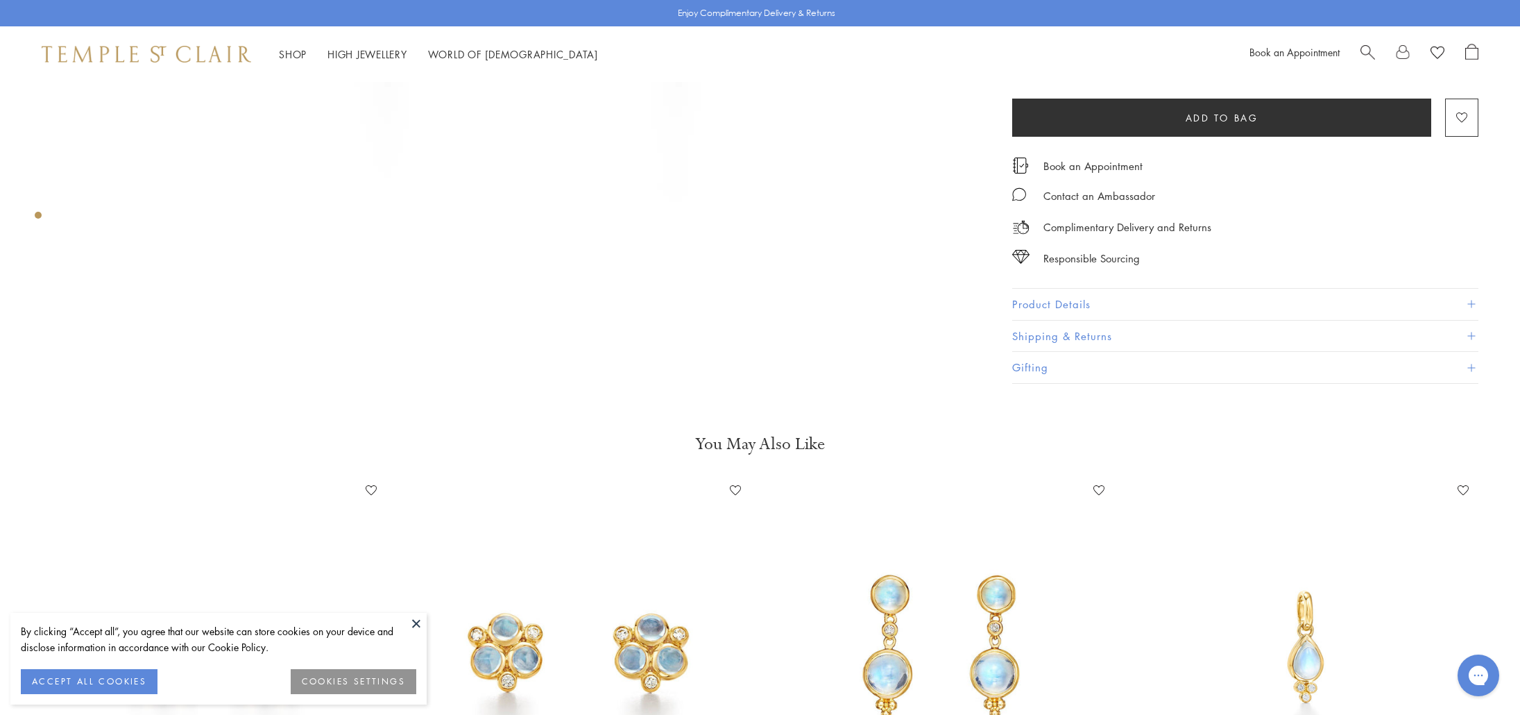
scroll to position [522, 0]
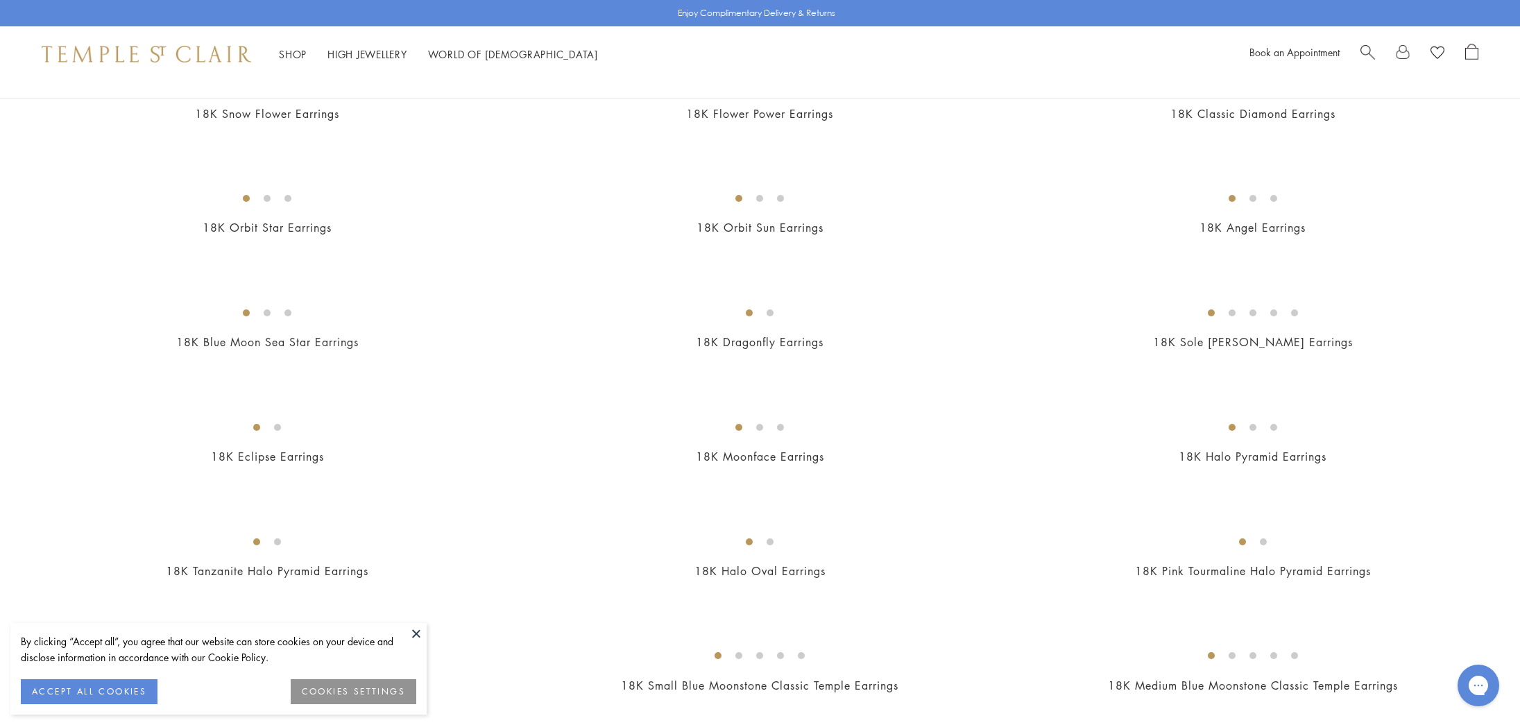
scroll to position [289, 0]
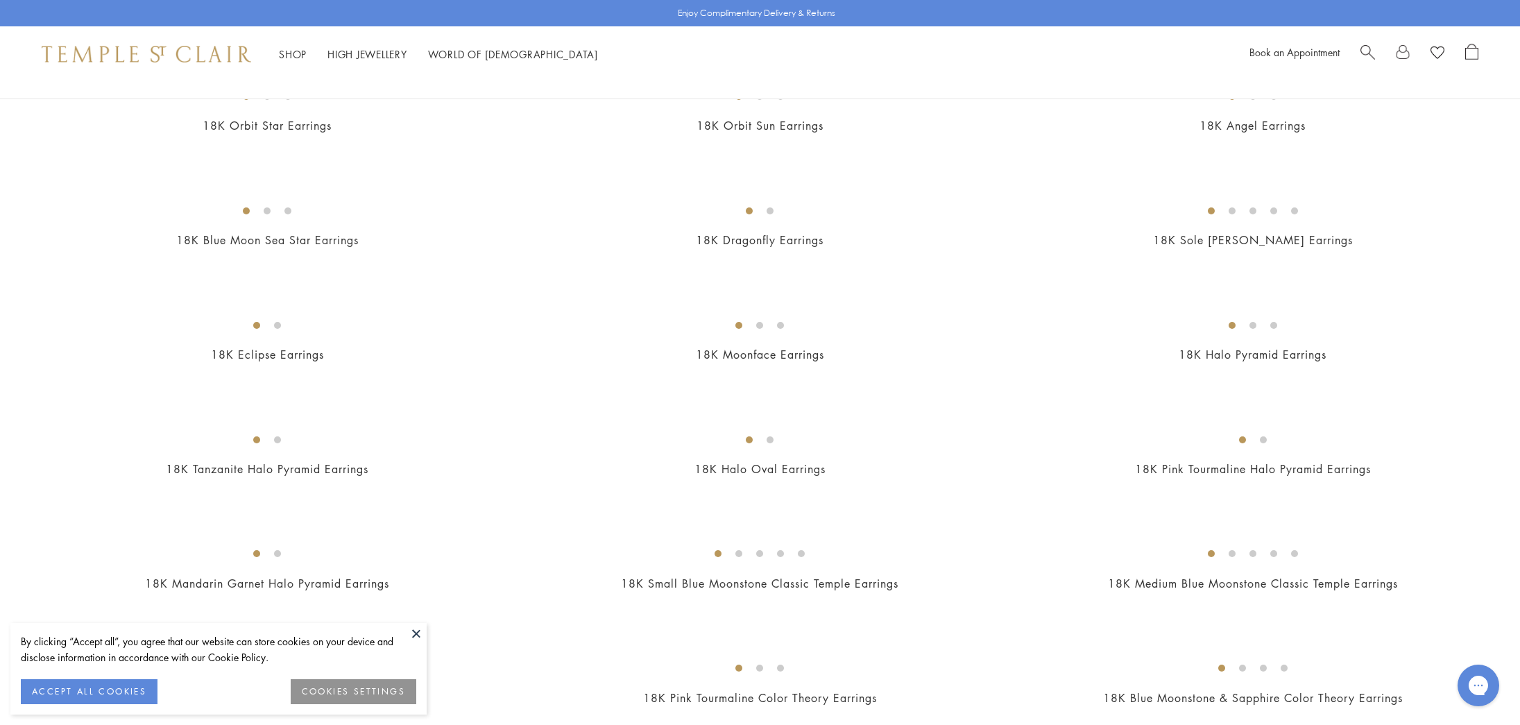
click at [0, 0] on img at bounding box center [0, 0] width 0 height 0
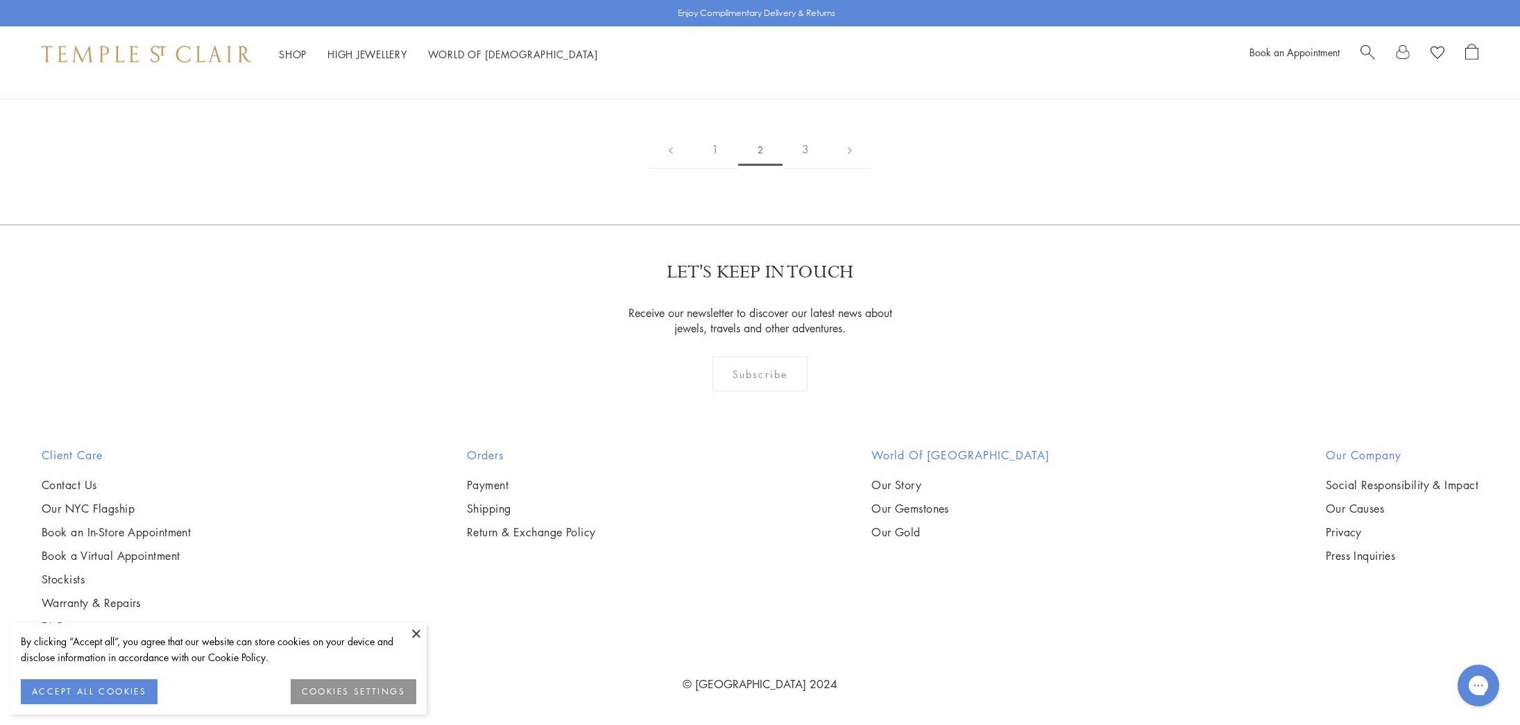
scroll to position [2531, 0]
drag, startPoint x: 415, startPoint y: 635, endPoint x: 441, endPoint y: 626, distance: 27.2
click at [415, 634] on button at bounding box center [416, 633] width 21 height 21
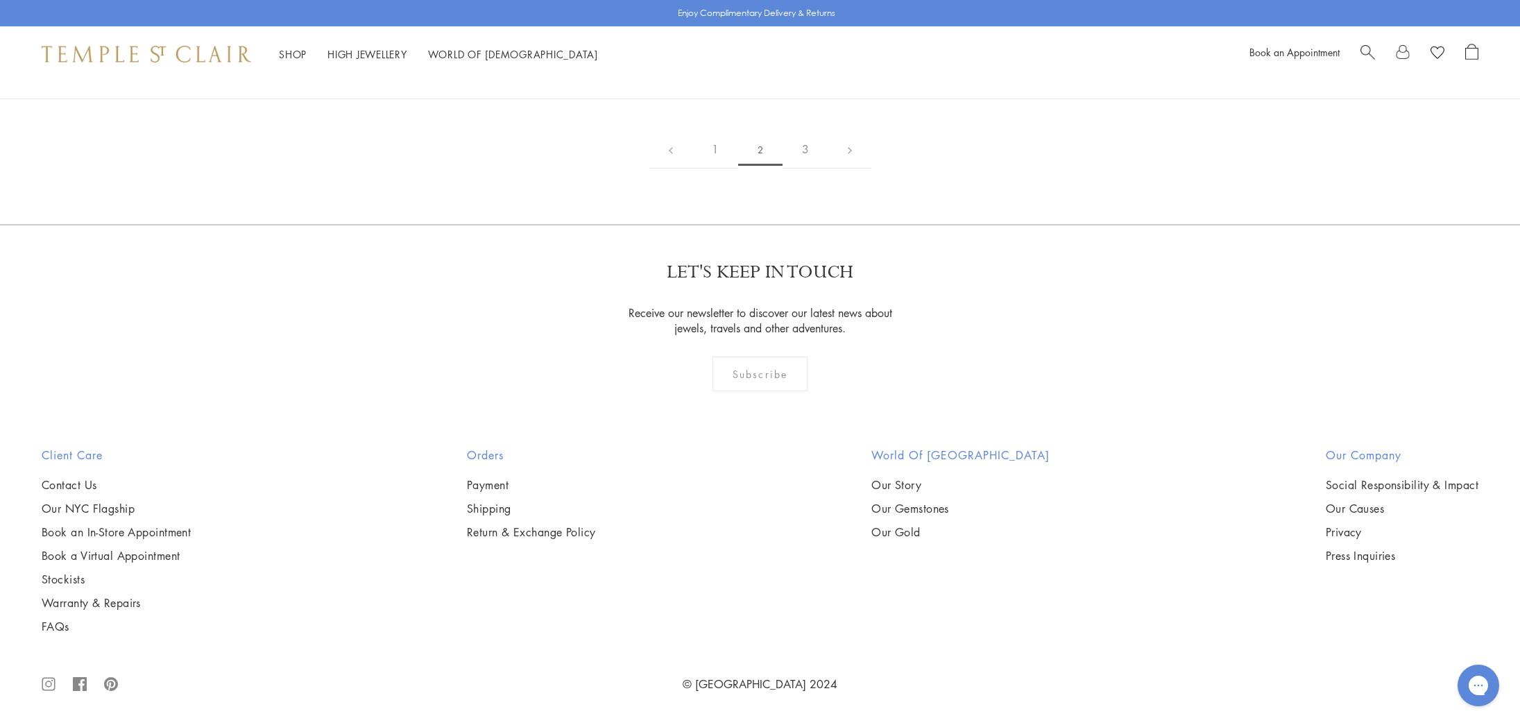
scroll to position [4101, 0]
click at [0, 0] on img at bounding box center [0, 0] width 0 height 0
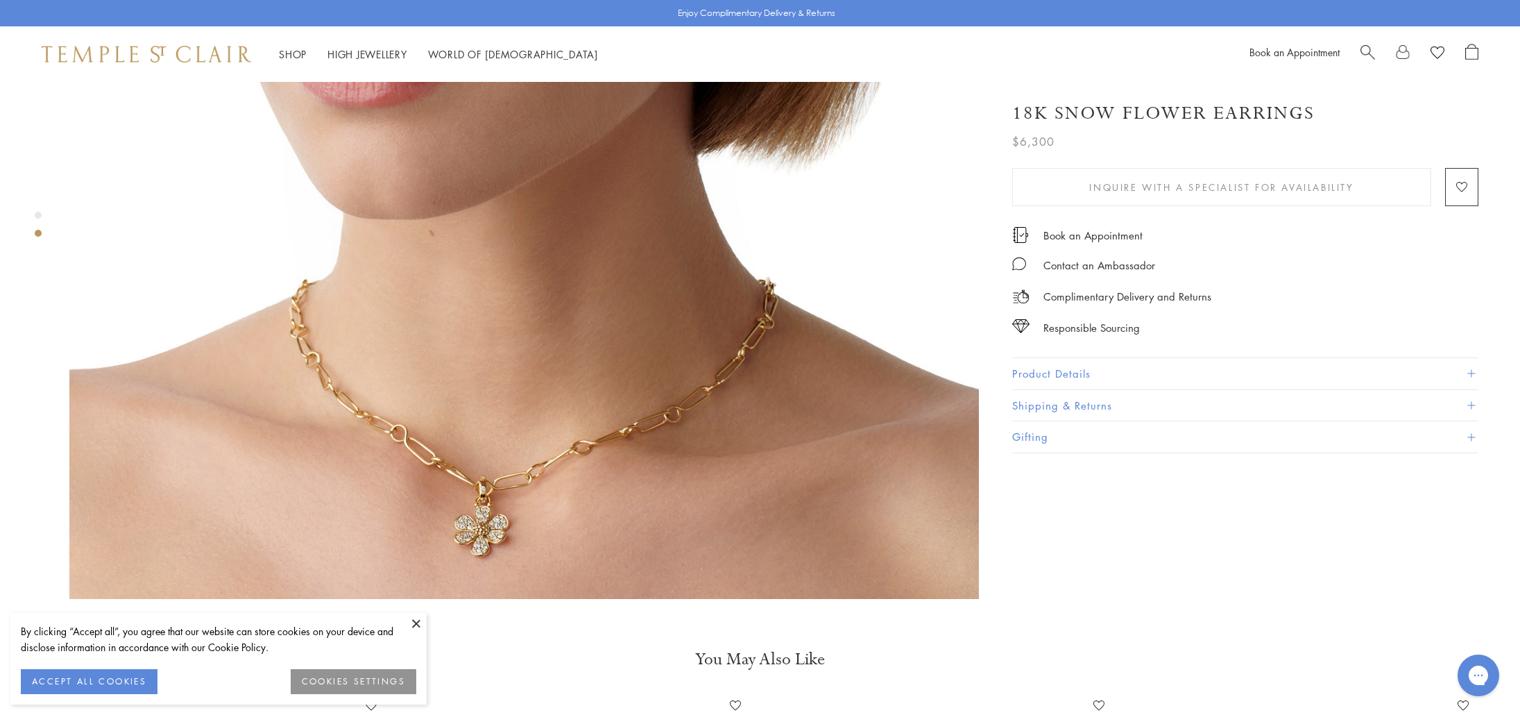
scroll to position [1531, 0]
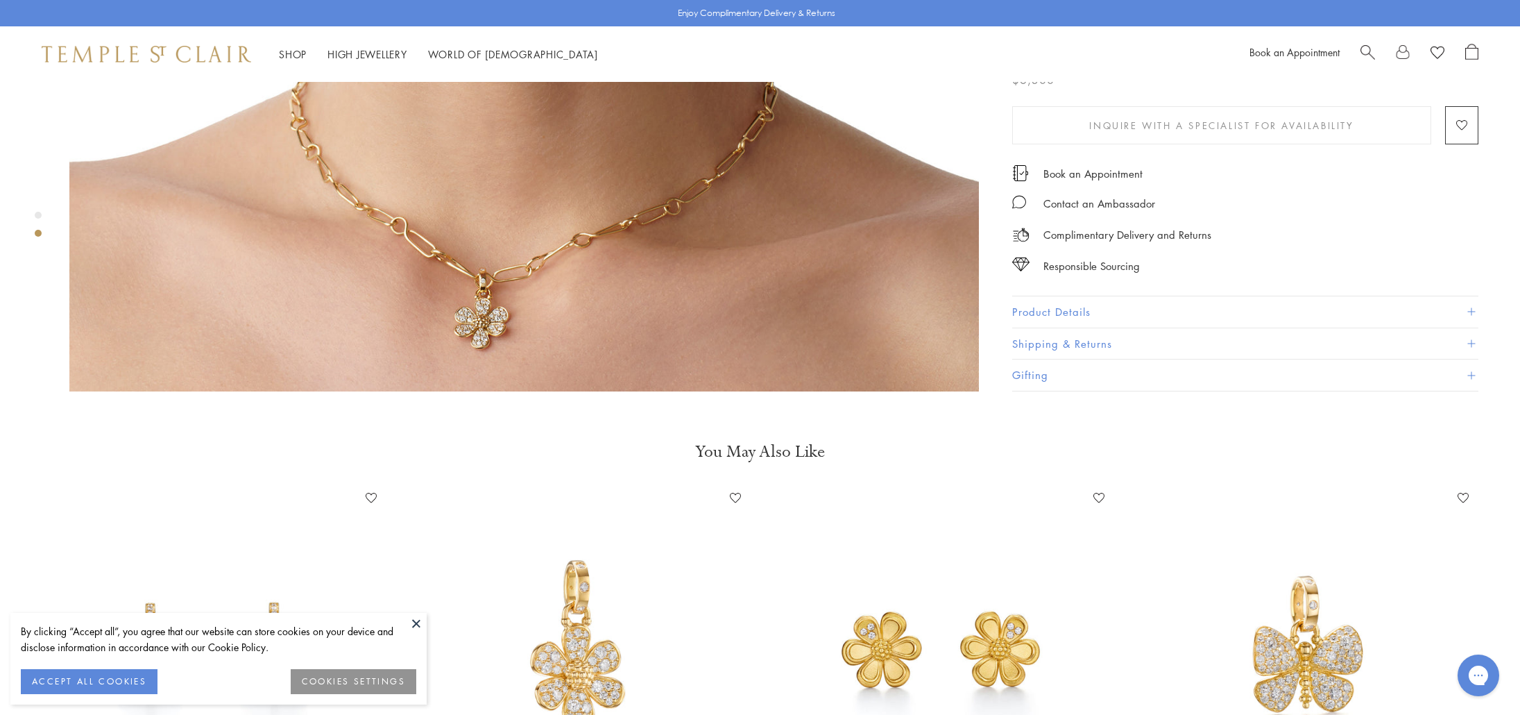
click at [1041, 296] on button "Product Details" at bounding box center [1245, 311] width 466 height 31
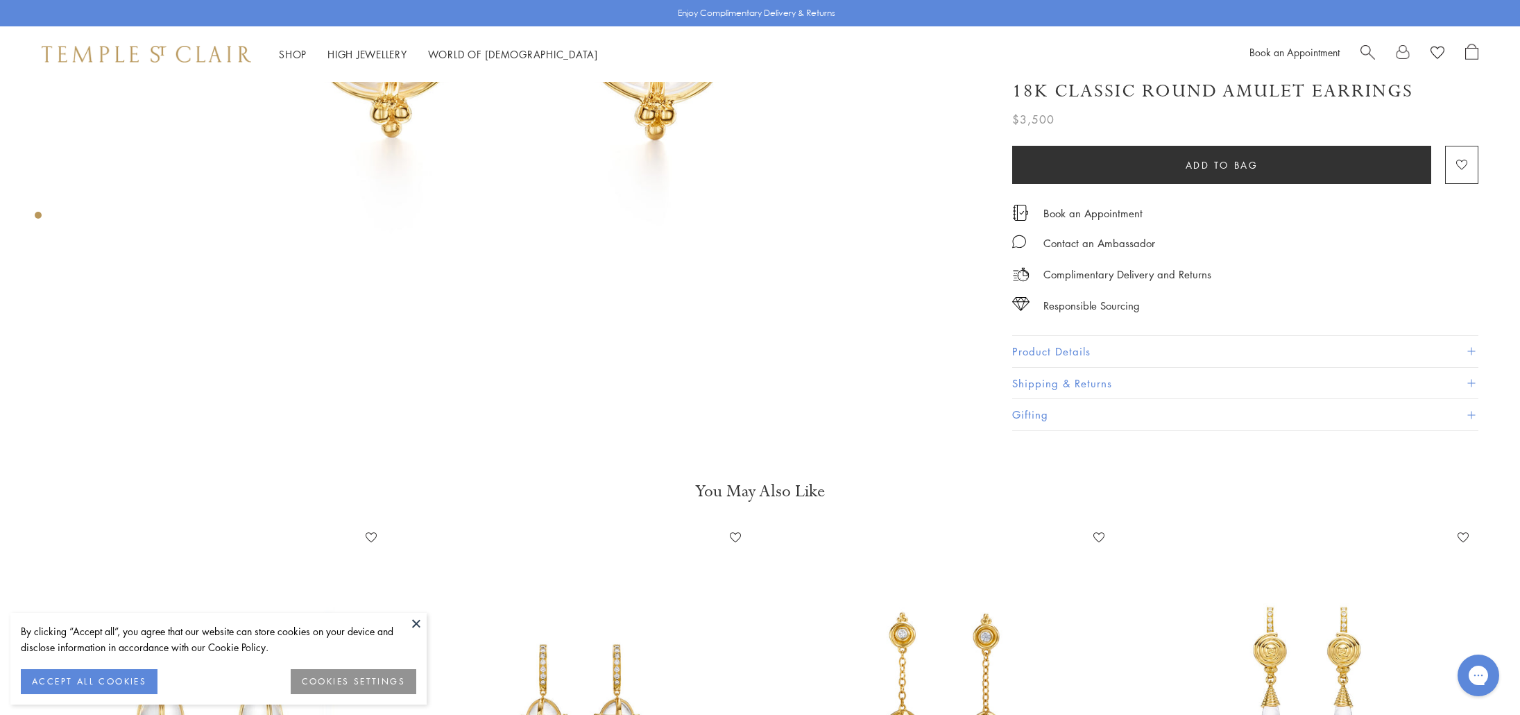
scroll to position [561, 0]
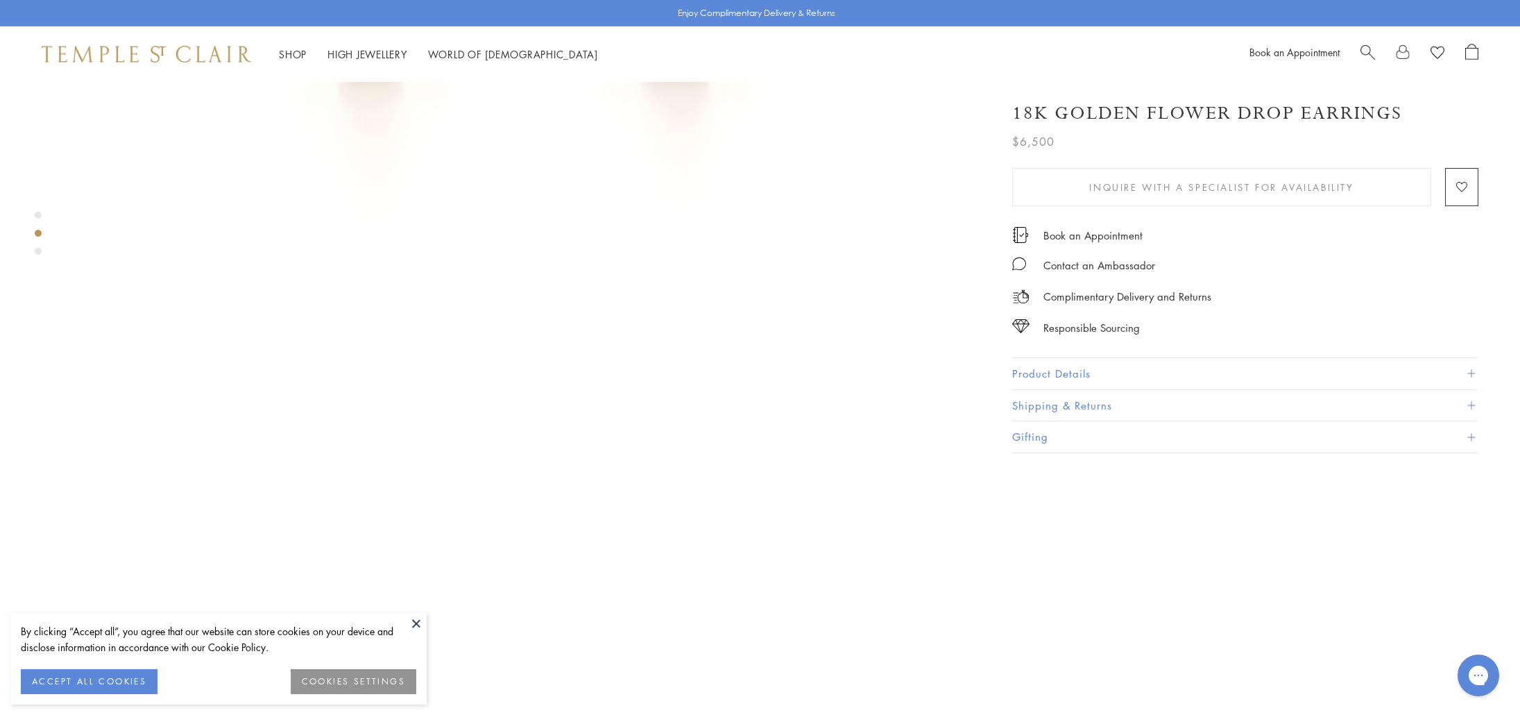
scroll to position [826, 0]
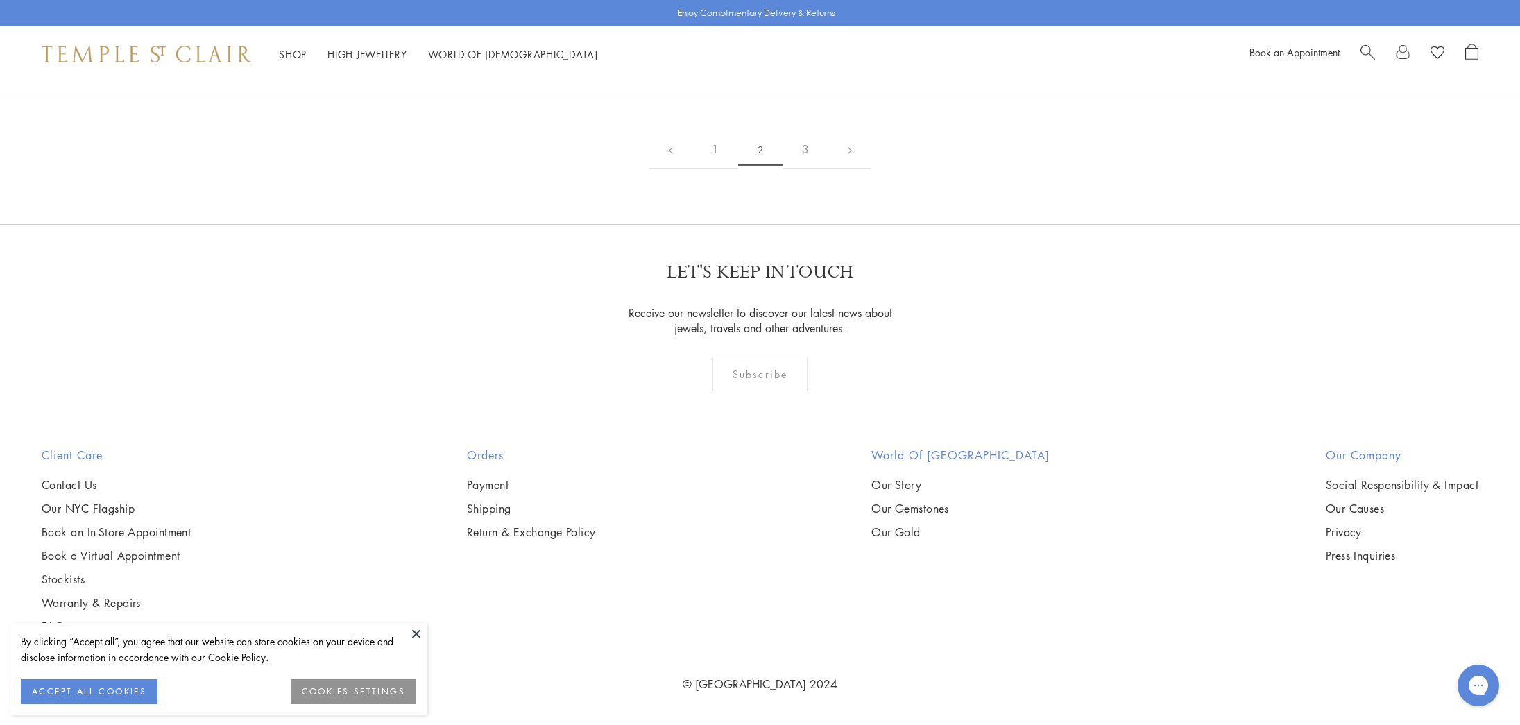
scroll to position [9185, 0]
click at [806, 169] on link "3" at bounding box center [806, 149] width 46 height 38
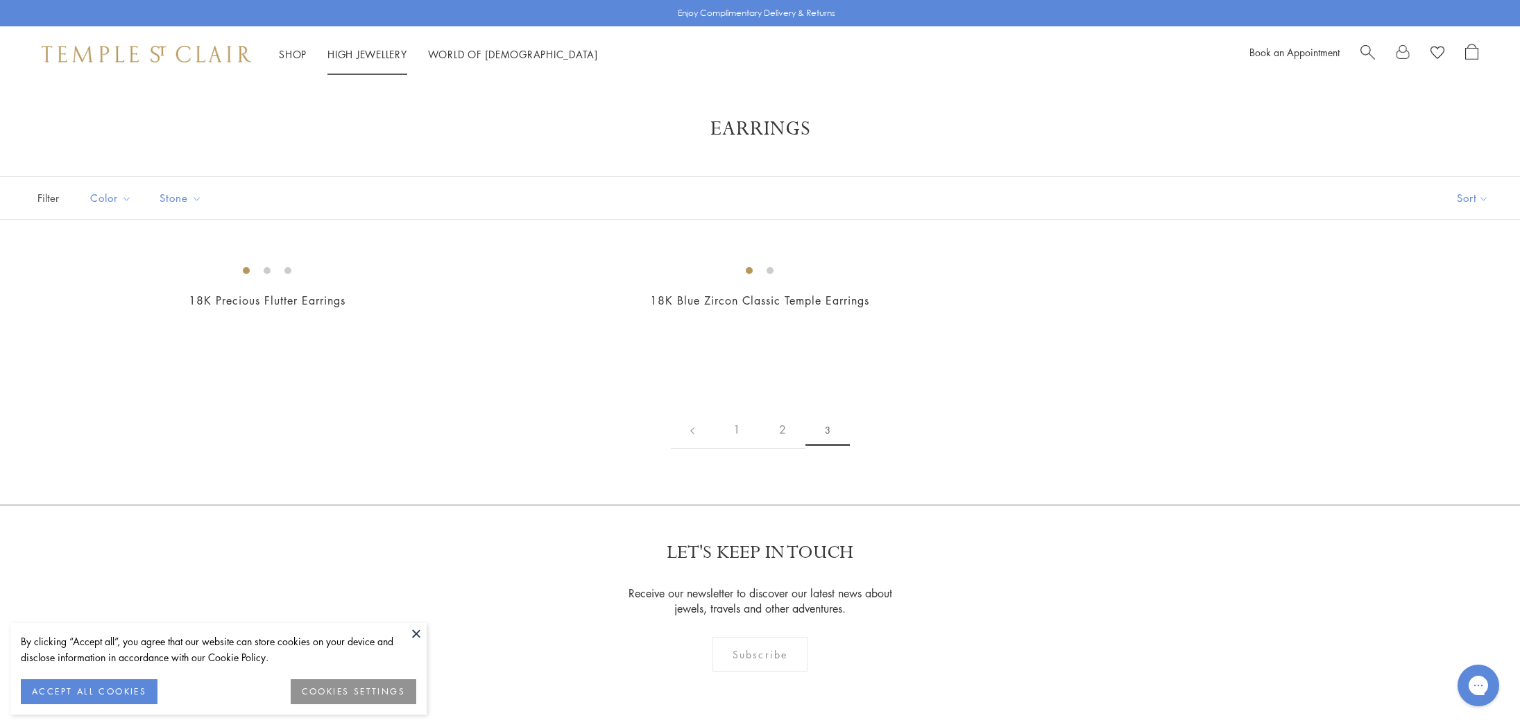
click at [385, 53] on link "High Jewellery High Jewellery" at bounding box center [368, 54] width 80 height 14
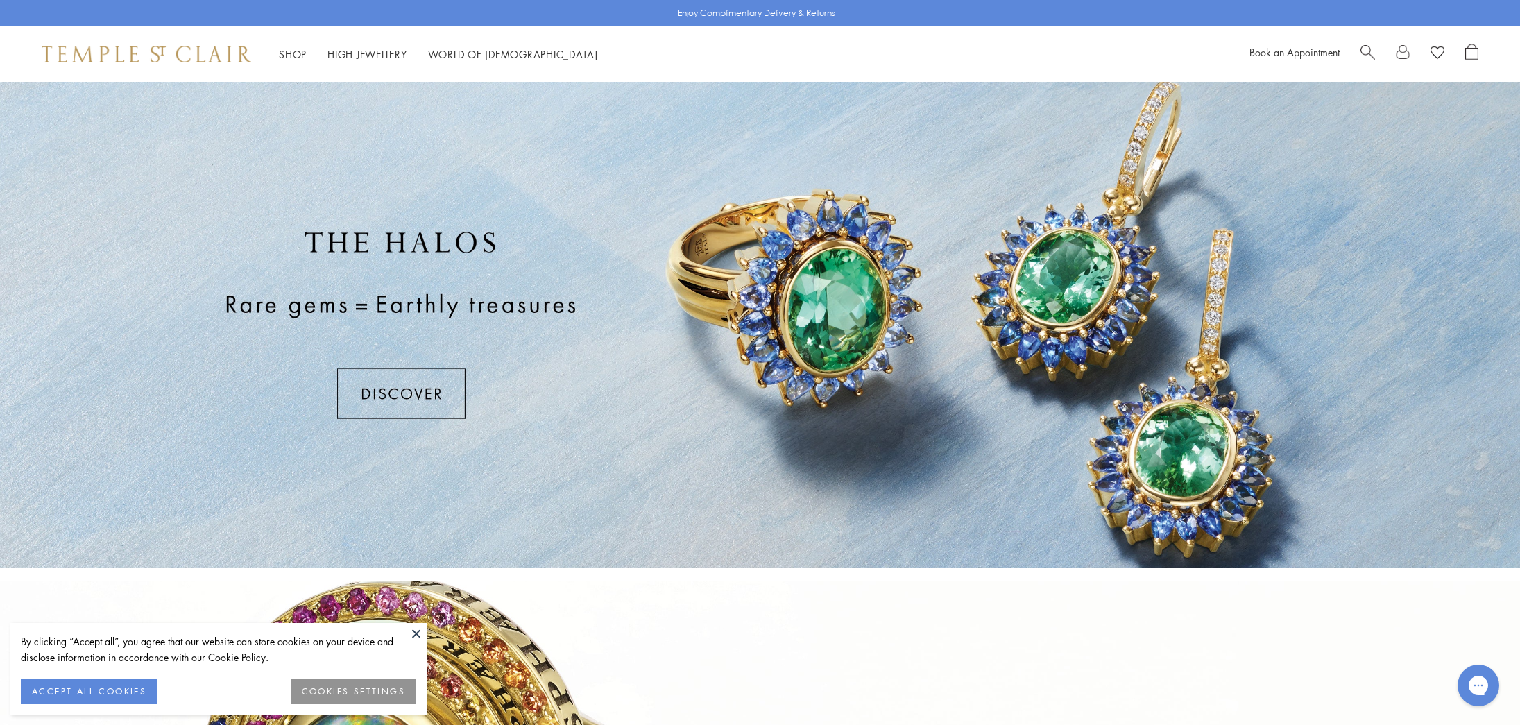
click at [432, 402] on div at bounding box center [760, 325] width 1520 height 486
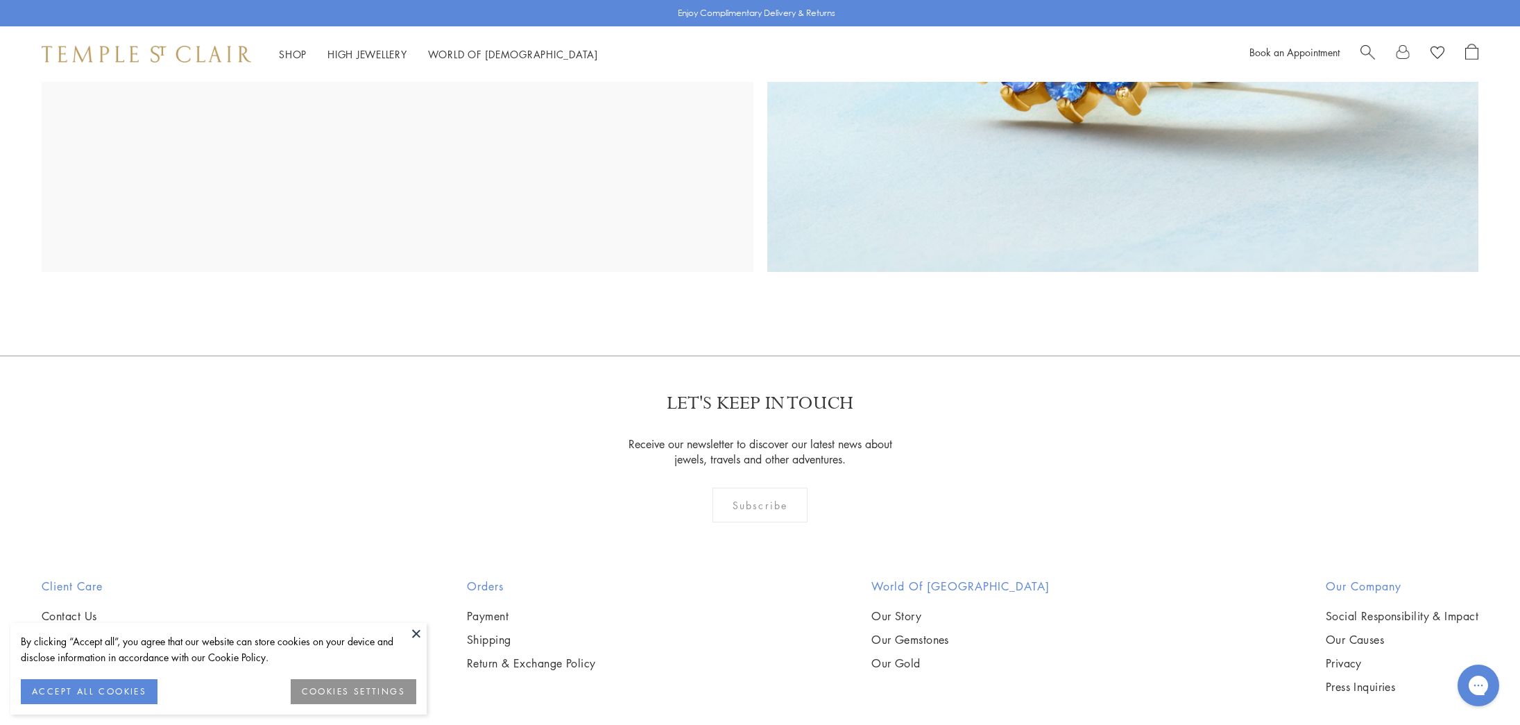
scroll to position [3329, 0]
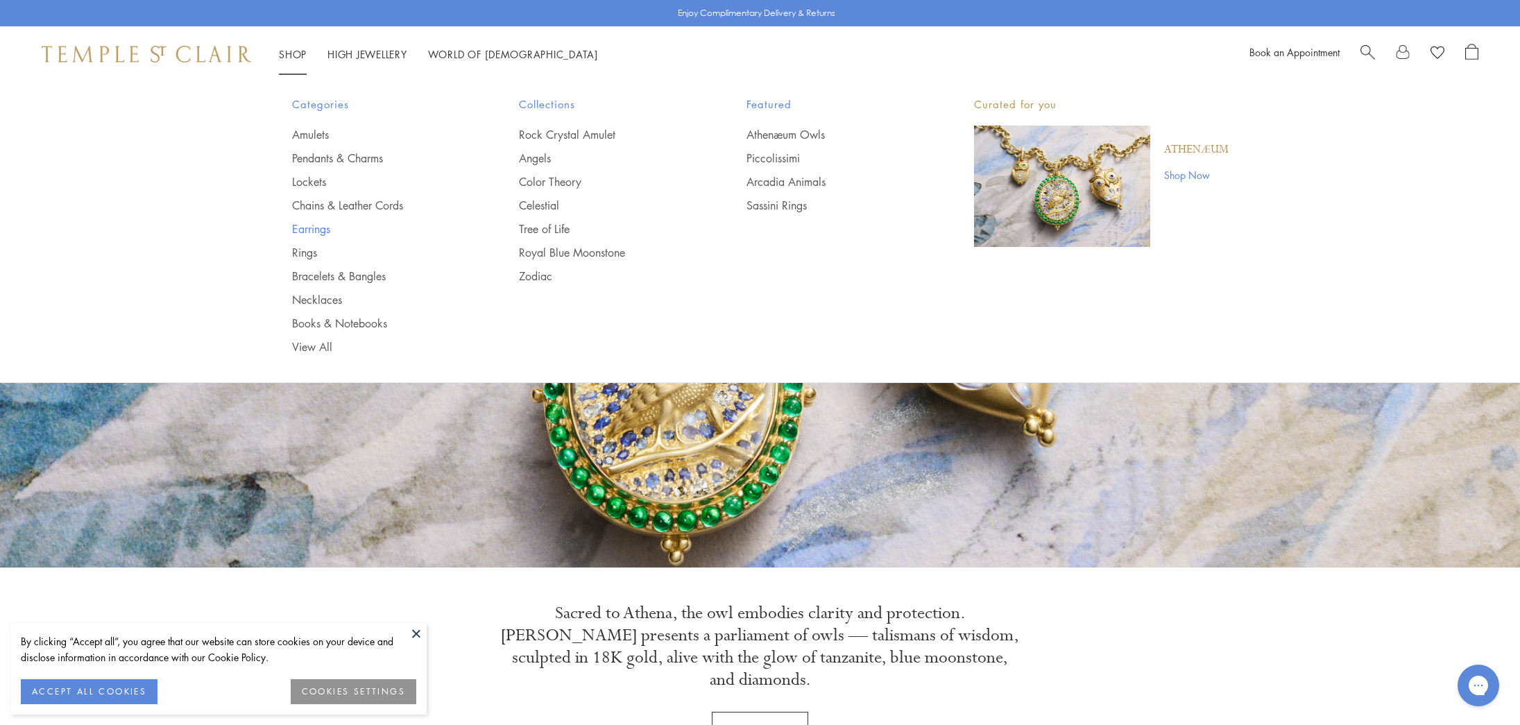
click at [314, 228] on link "Earrings" at bounding box center [378, 228] width 172 height 15
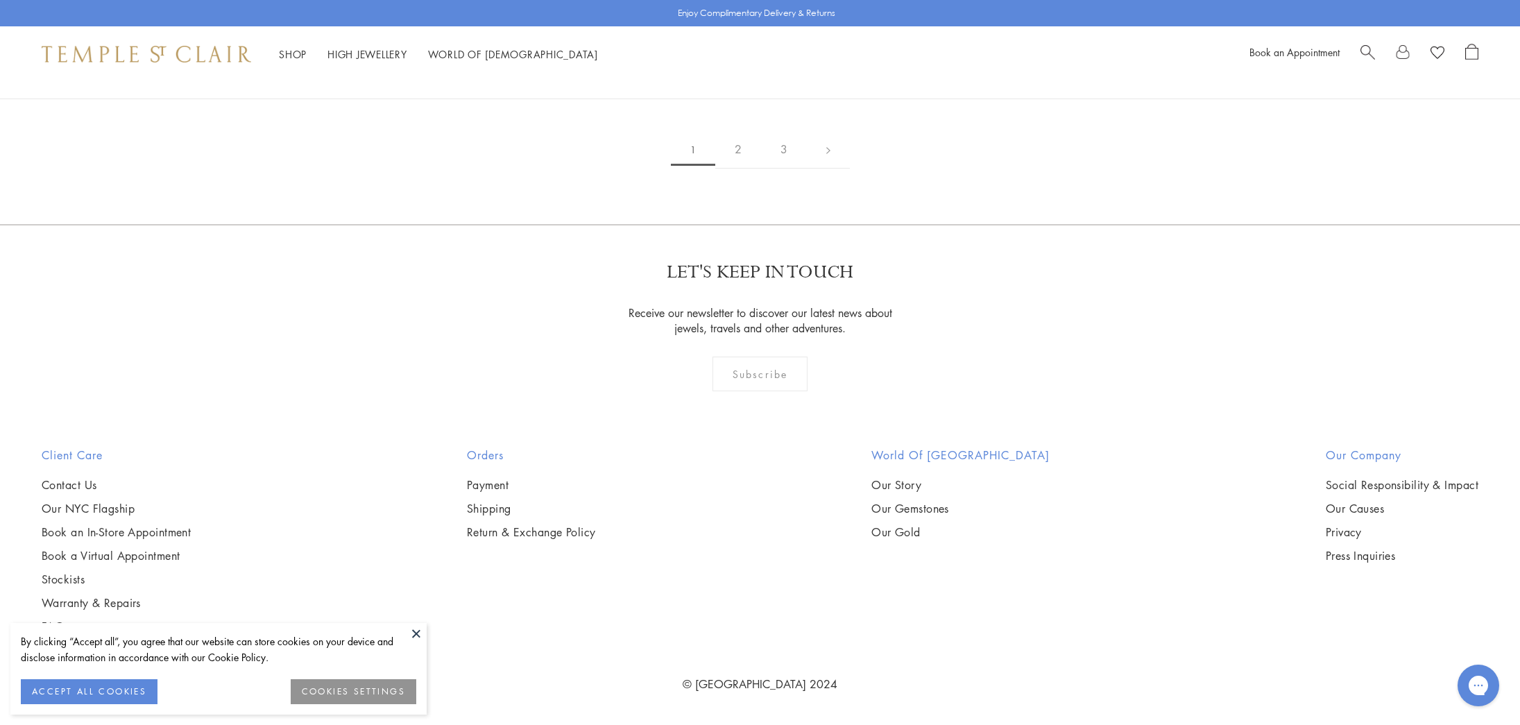
scroll to position [9801, 0]
click at [740, 169] on link "2" at bounding box center [738, 149] width 46 height 38
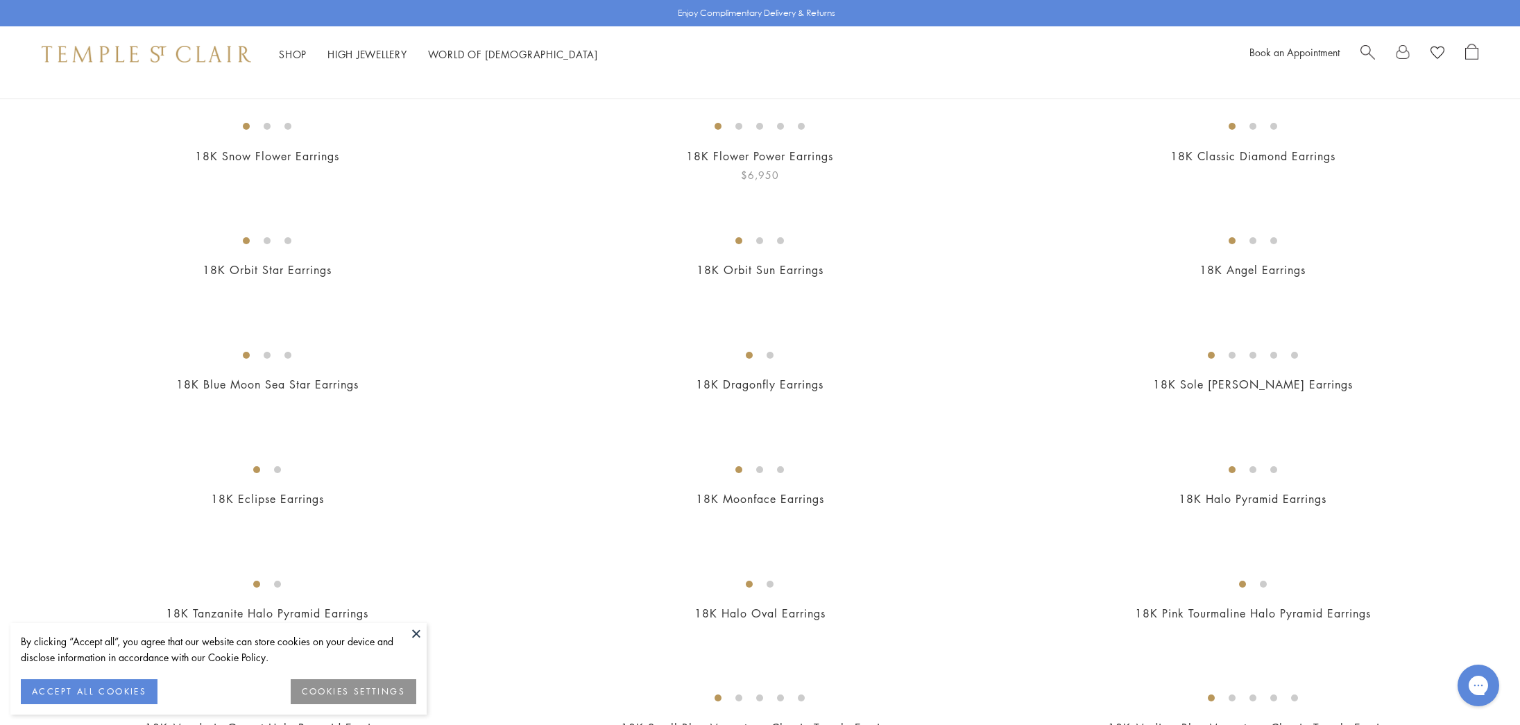
scroll to position [219, 0]
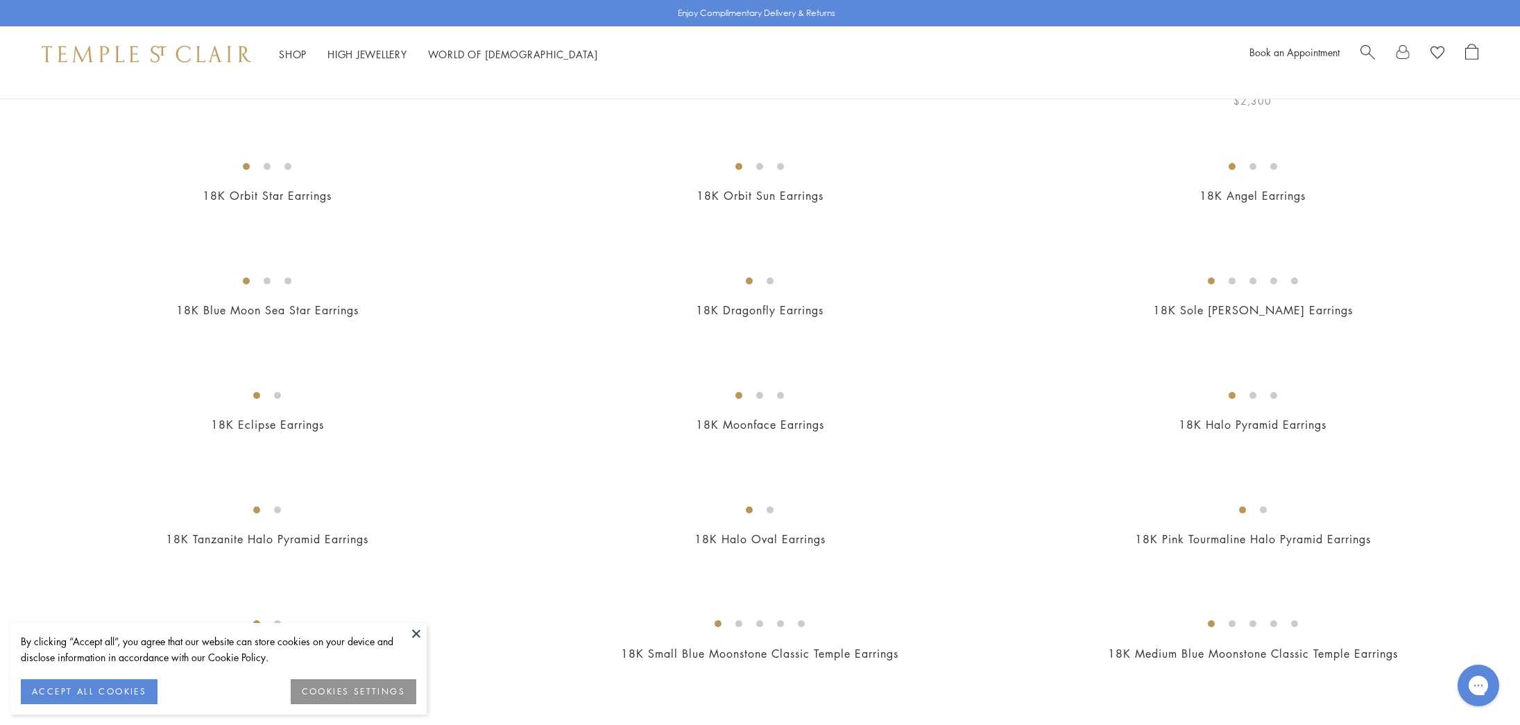
click at [0, 0] on img at bounding box center [0, 0] width 0 height 0
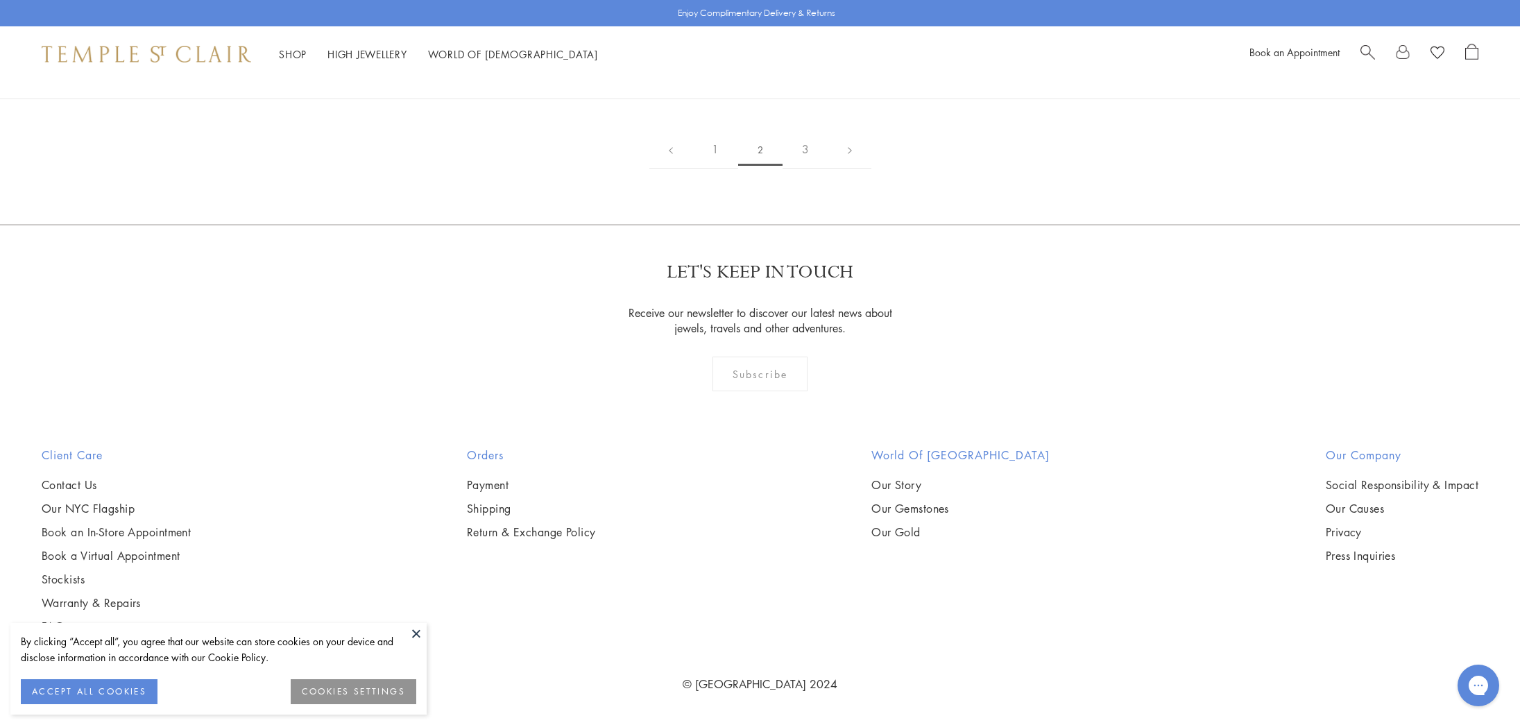
scroll to position [9362, 0]
click at [716, 169] on link "1" at bounding box center [715, 149] width 46 height 38
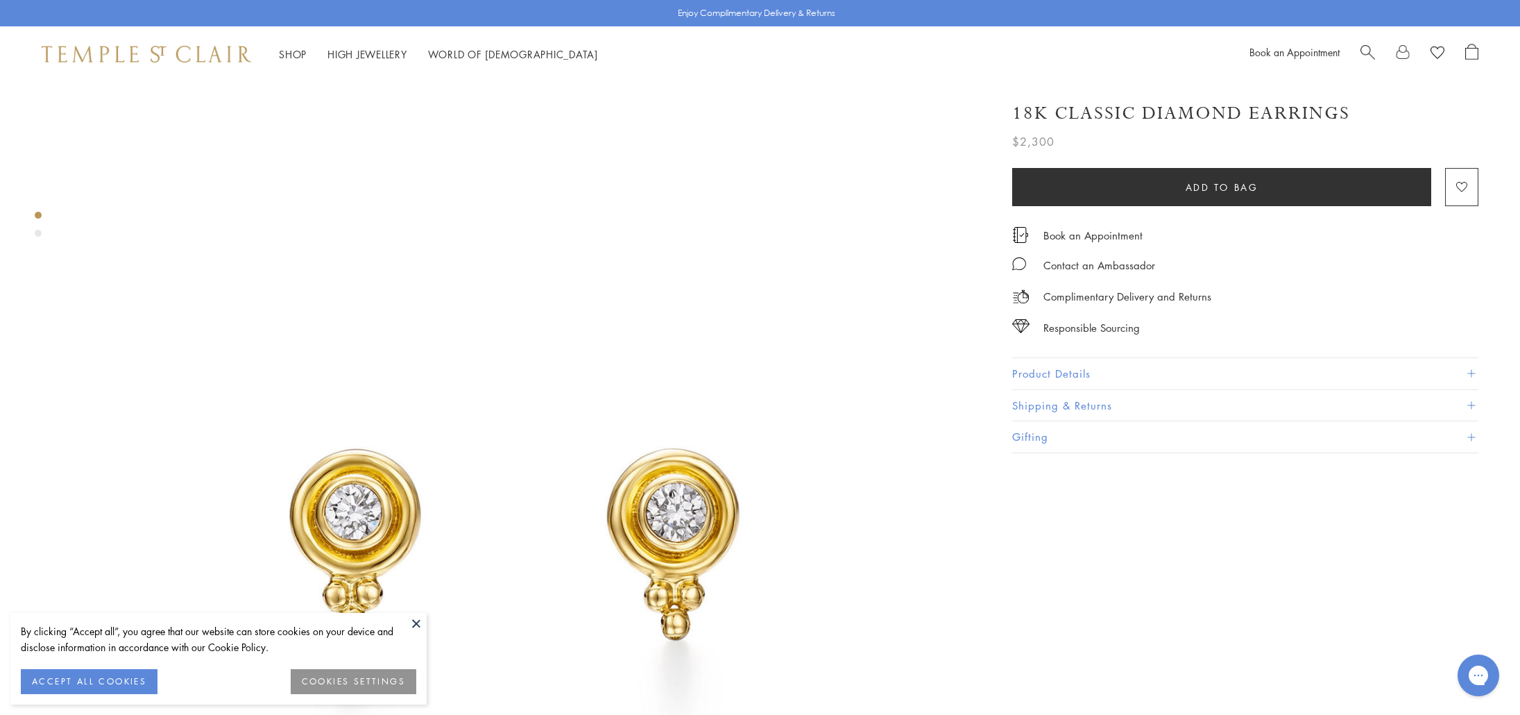
click at [1146, 375] on button "Product Details" at bounding box center [1245, 373] width 466 height 31
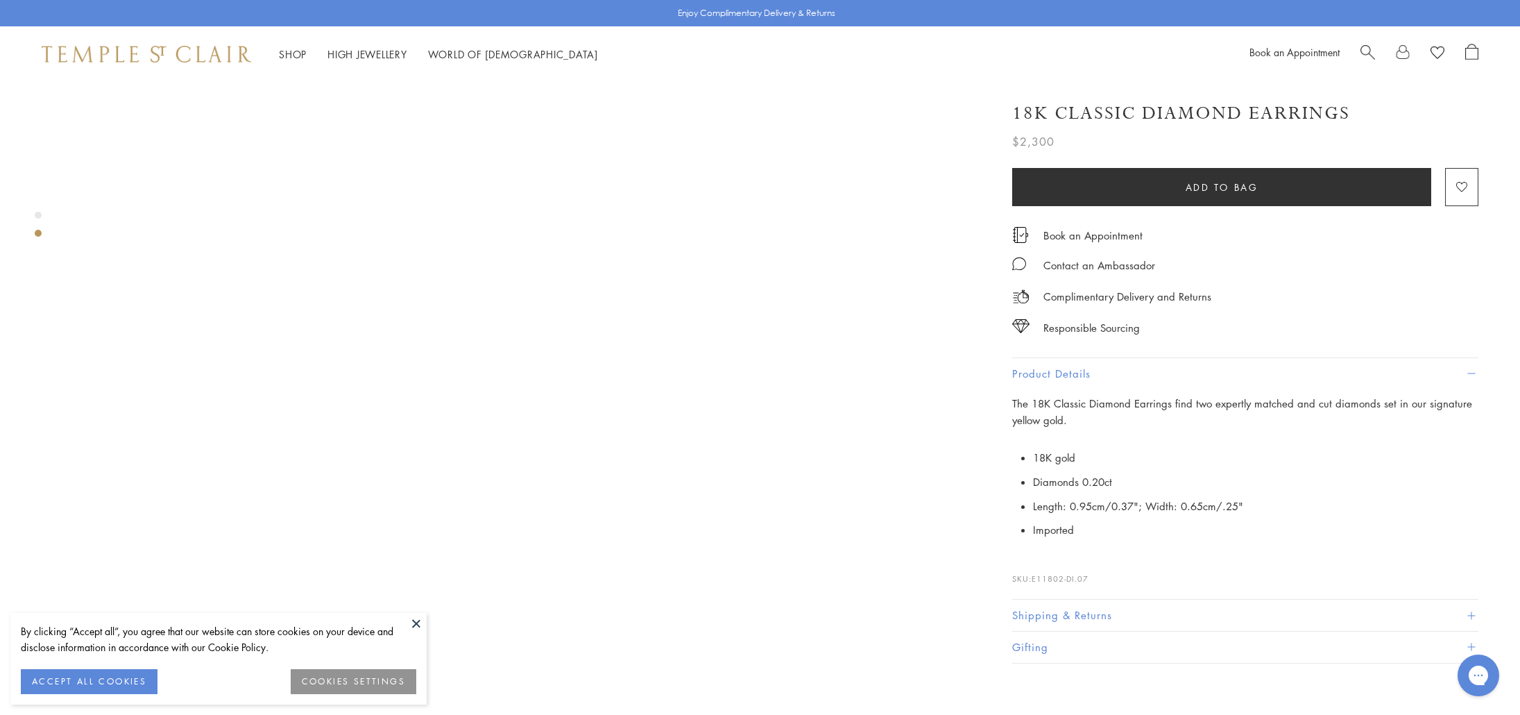
scroll to position [900, 0]
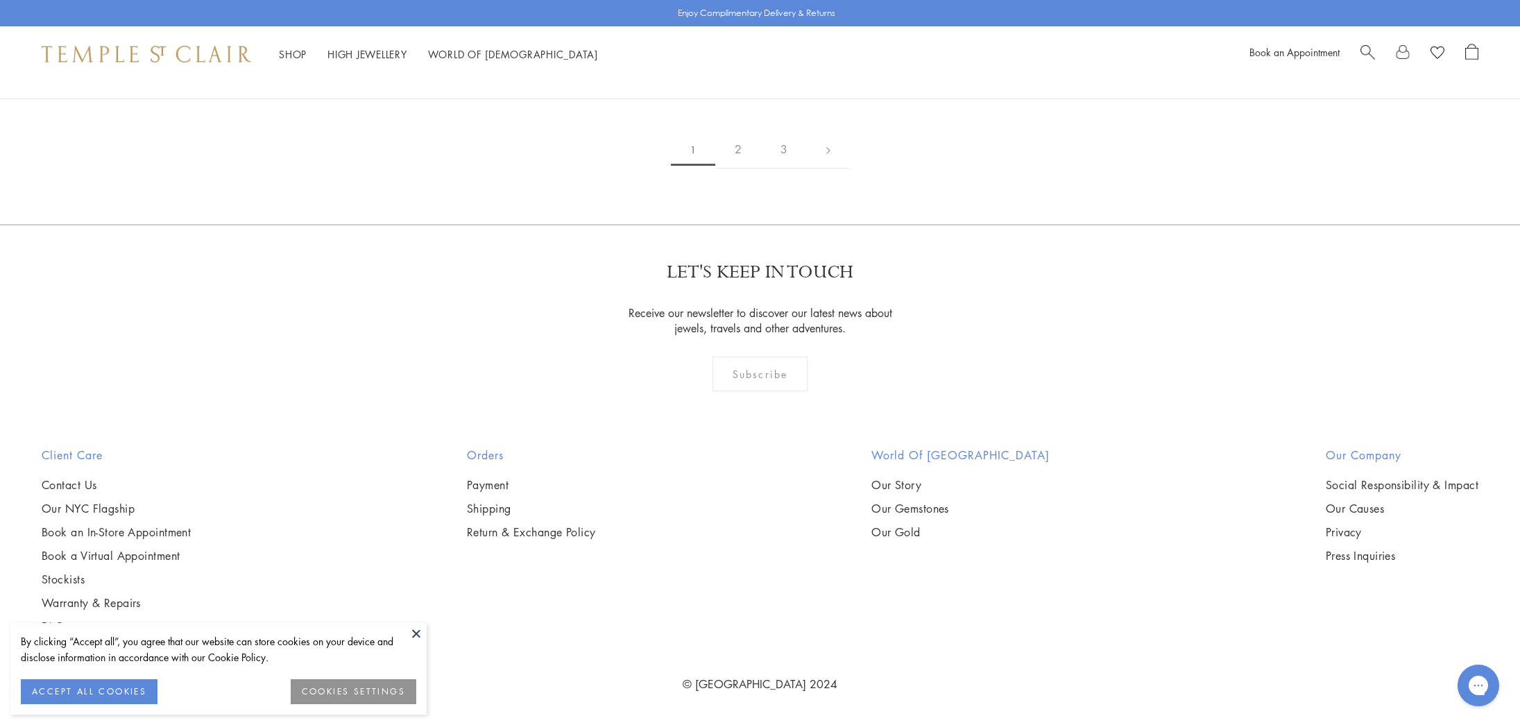
scroll to position [9906, 0]
click at [781, 169] on link "3" at bounding box center [784, 149] width 46 height 38
click at [776, 169] on link "2" at bounding box center [783, 149] width 46 height 38
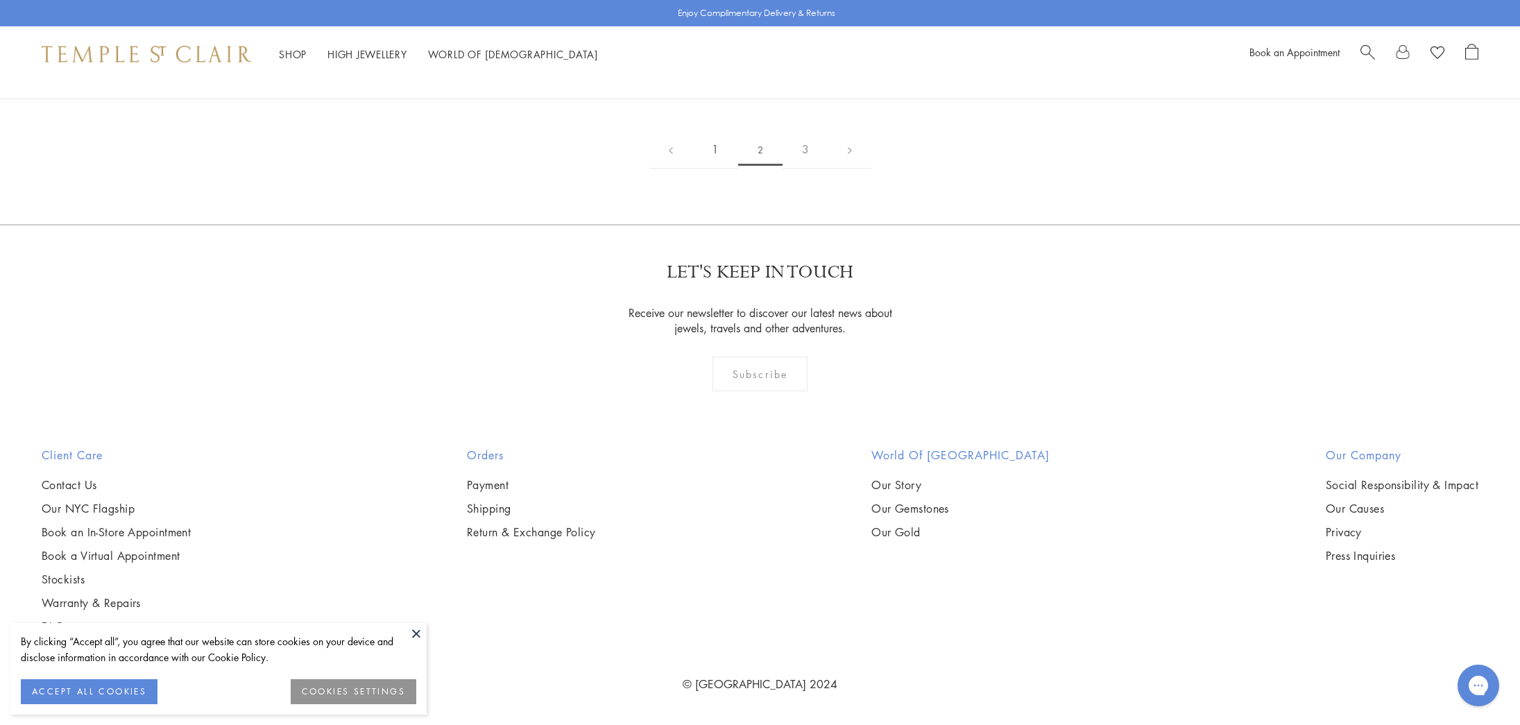
click at [715, 169] on link "1" at bounding box center [715, 149] width 46 height 38
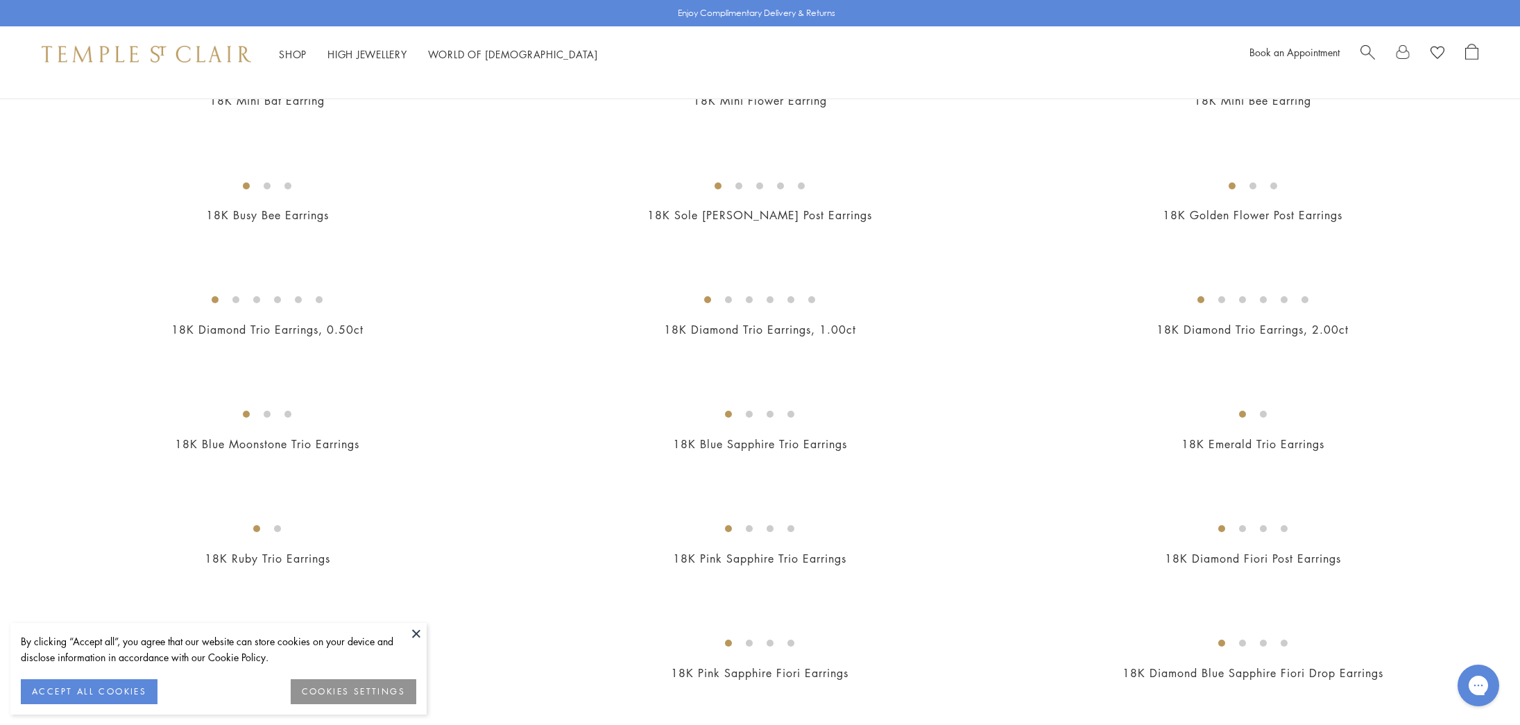
scroll to position [877, 0]
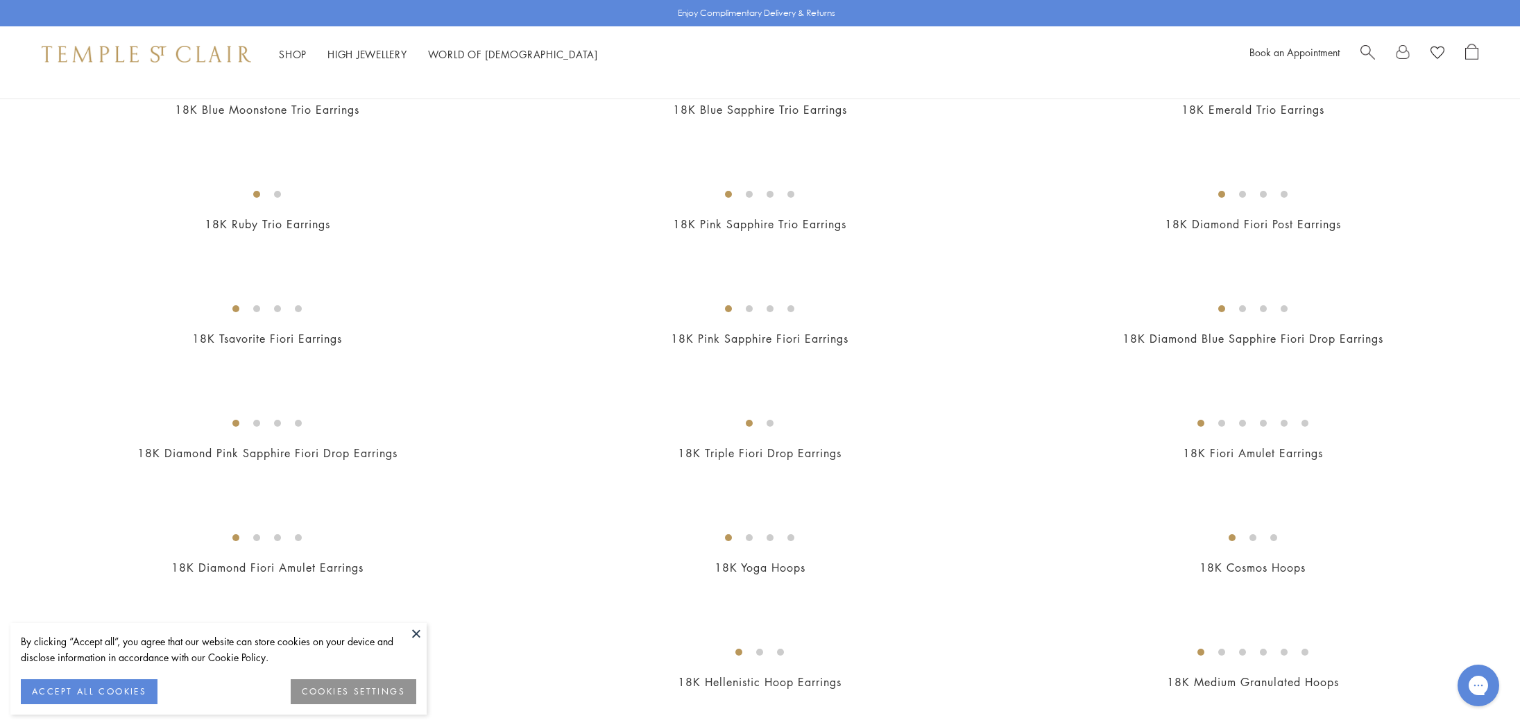
click at [122, 680] on button "ACCEPT ALL COOKIES" at bounding box center [89, 691] width 137 height 25
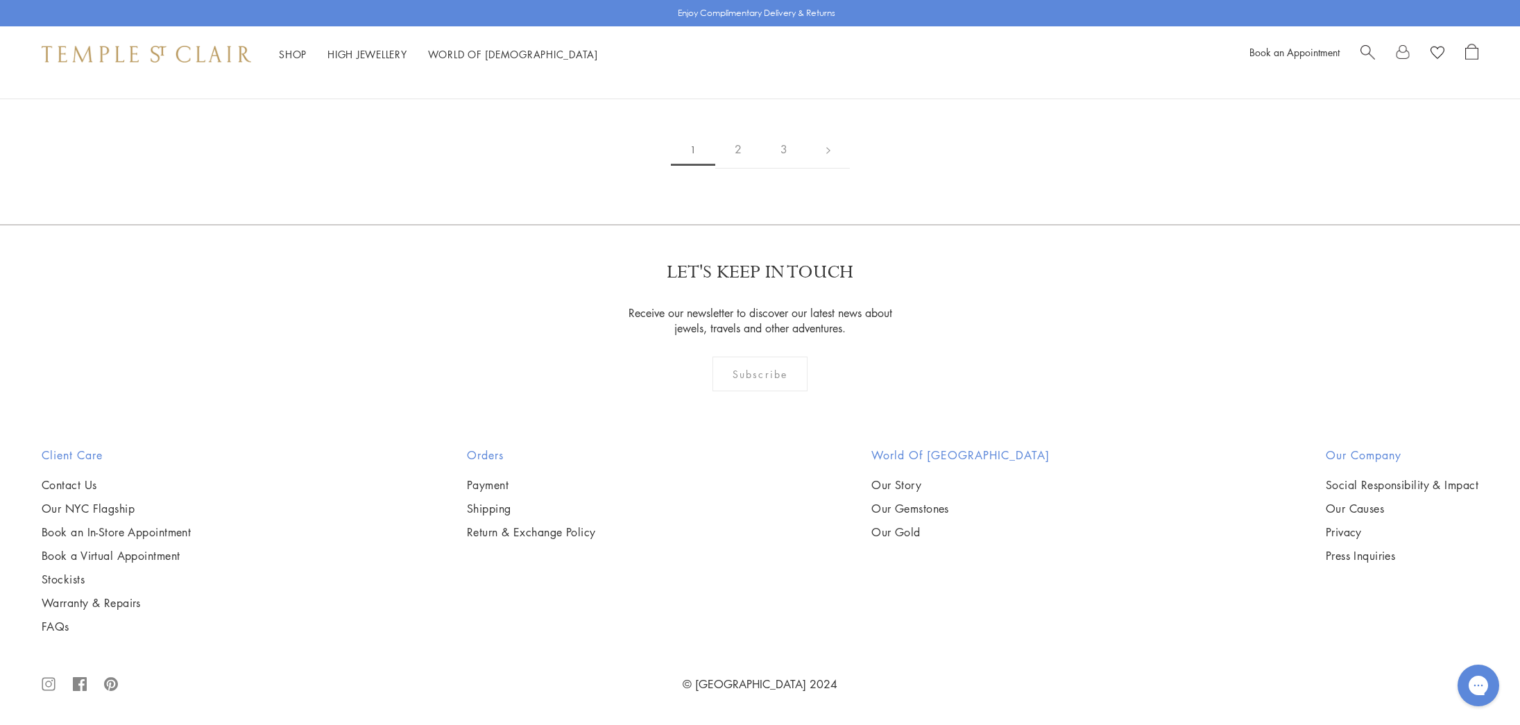
scroll to position [10125, 0]
click at [736, 169] on link "2" at bounding box center [738, 149] width 46 height 38
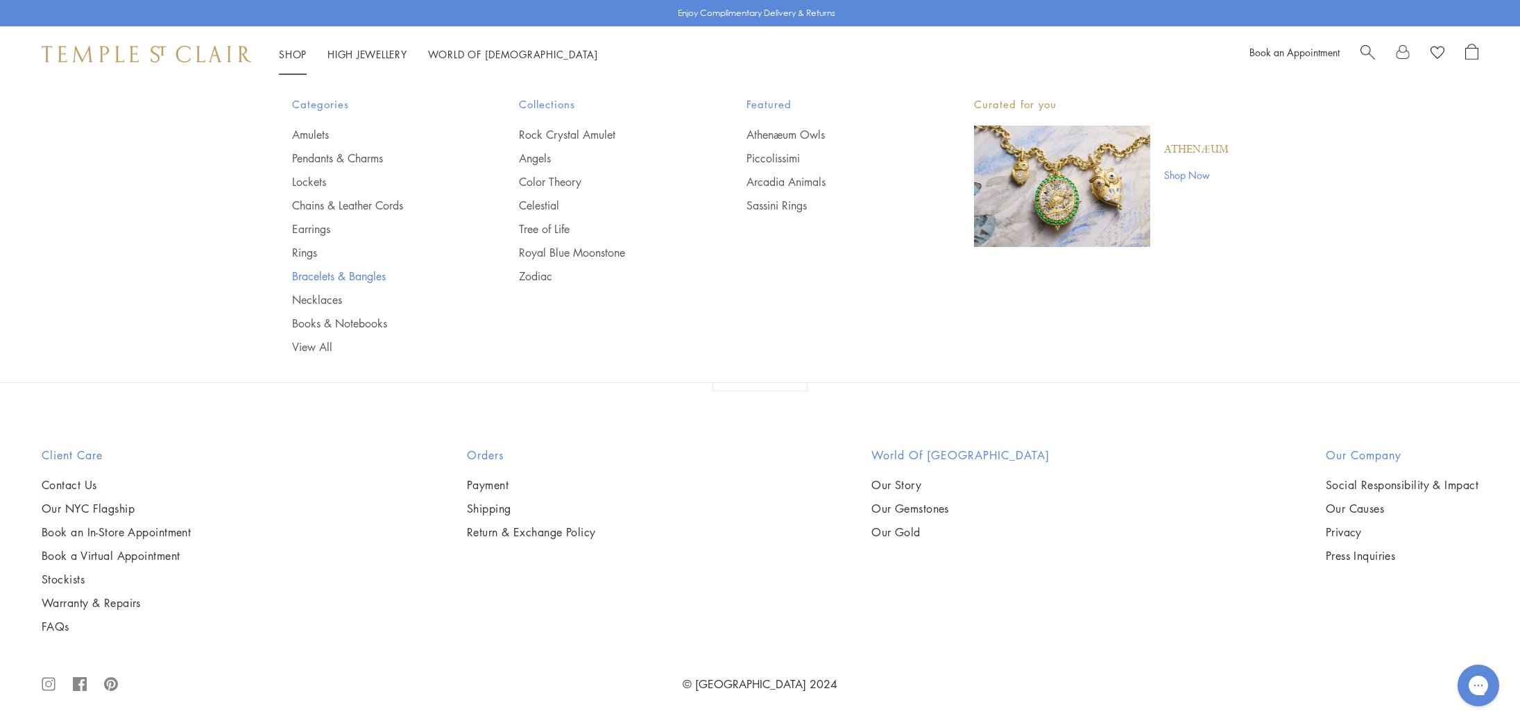
click at [374, 275] on link "Bracelets & Bangles" at bounding box center [378, 276] width 172 height 15
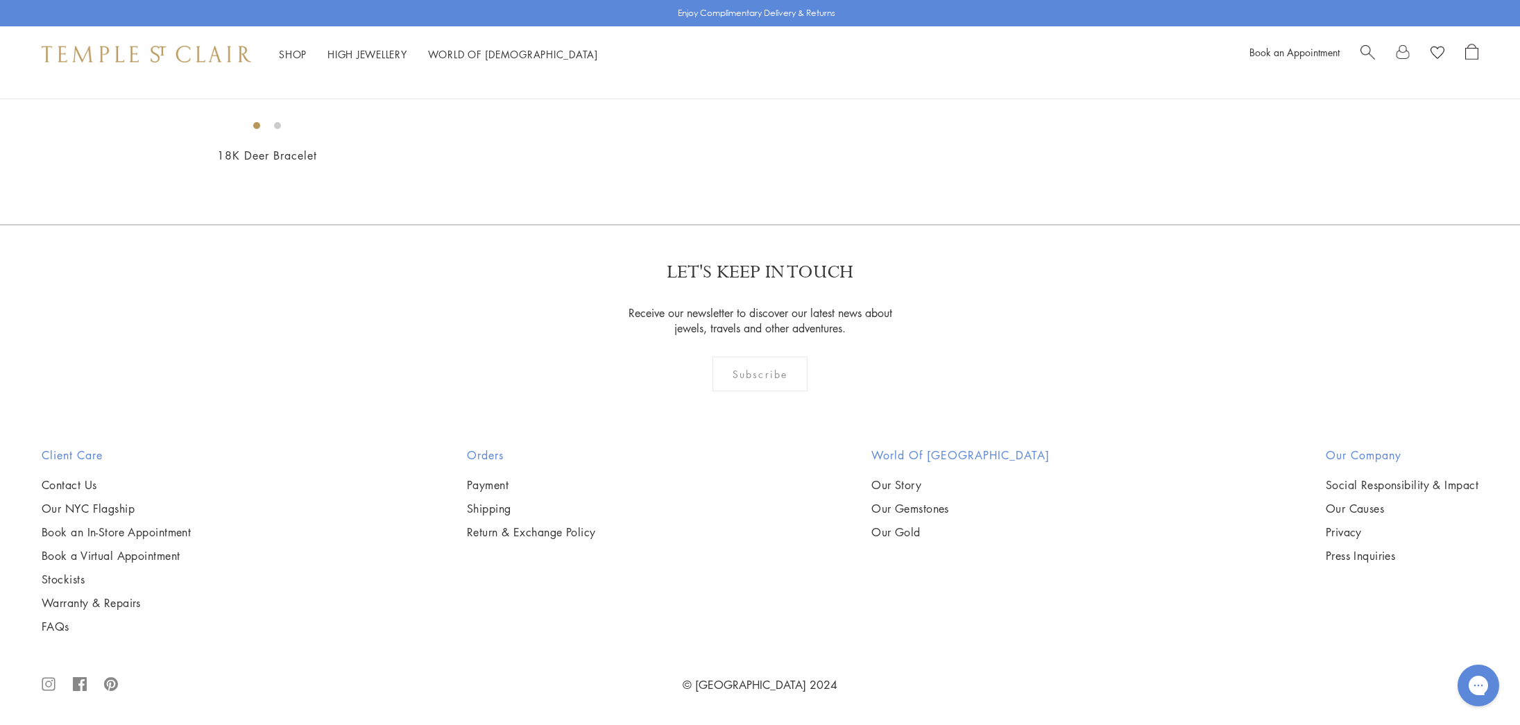
scroll to position [3541, 0]
click at [0, 0] on img at bounding box center [0, 0] width 0 height 0
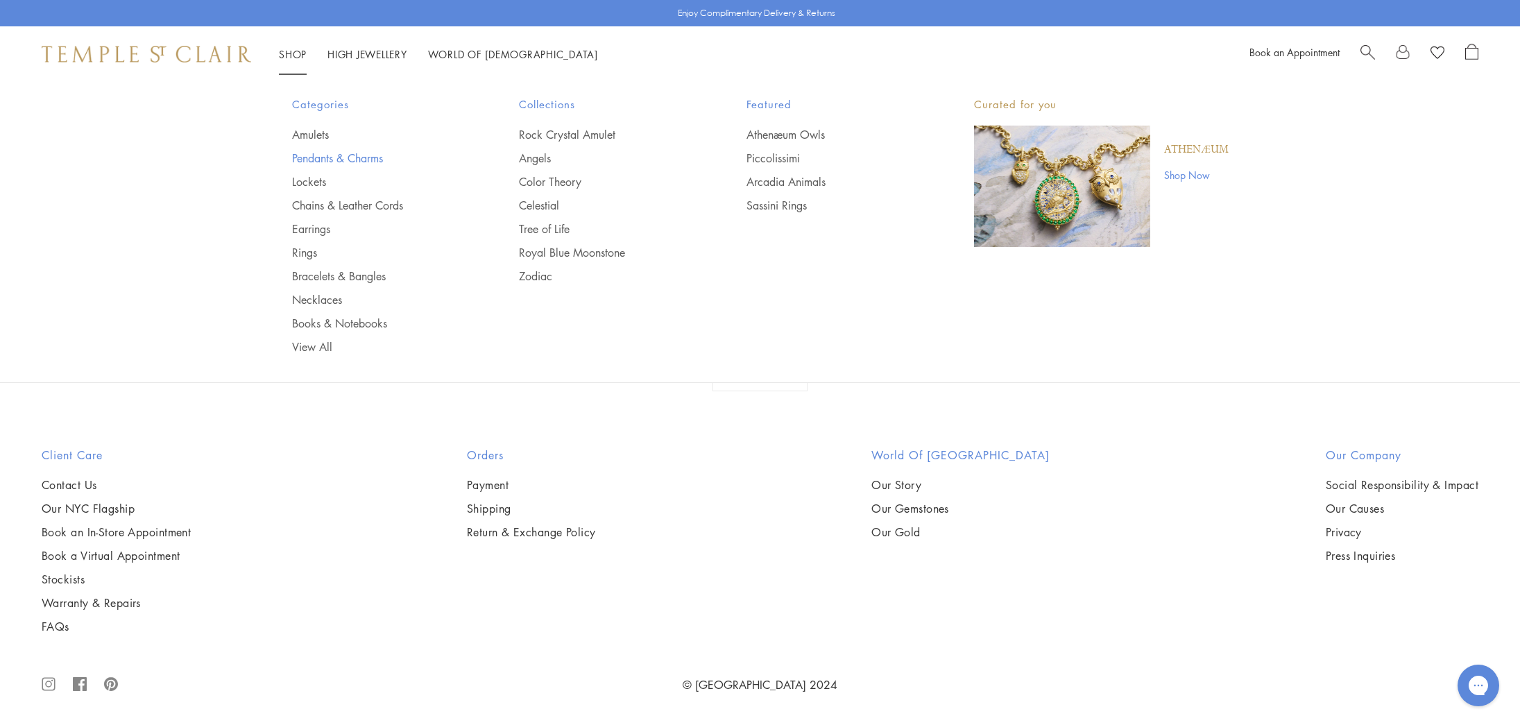
click at [321, 154] on link "Pendants & Charms" at bounding box center [378, 158] width 172 height 15
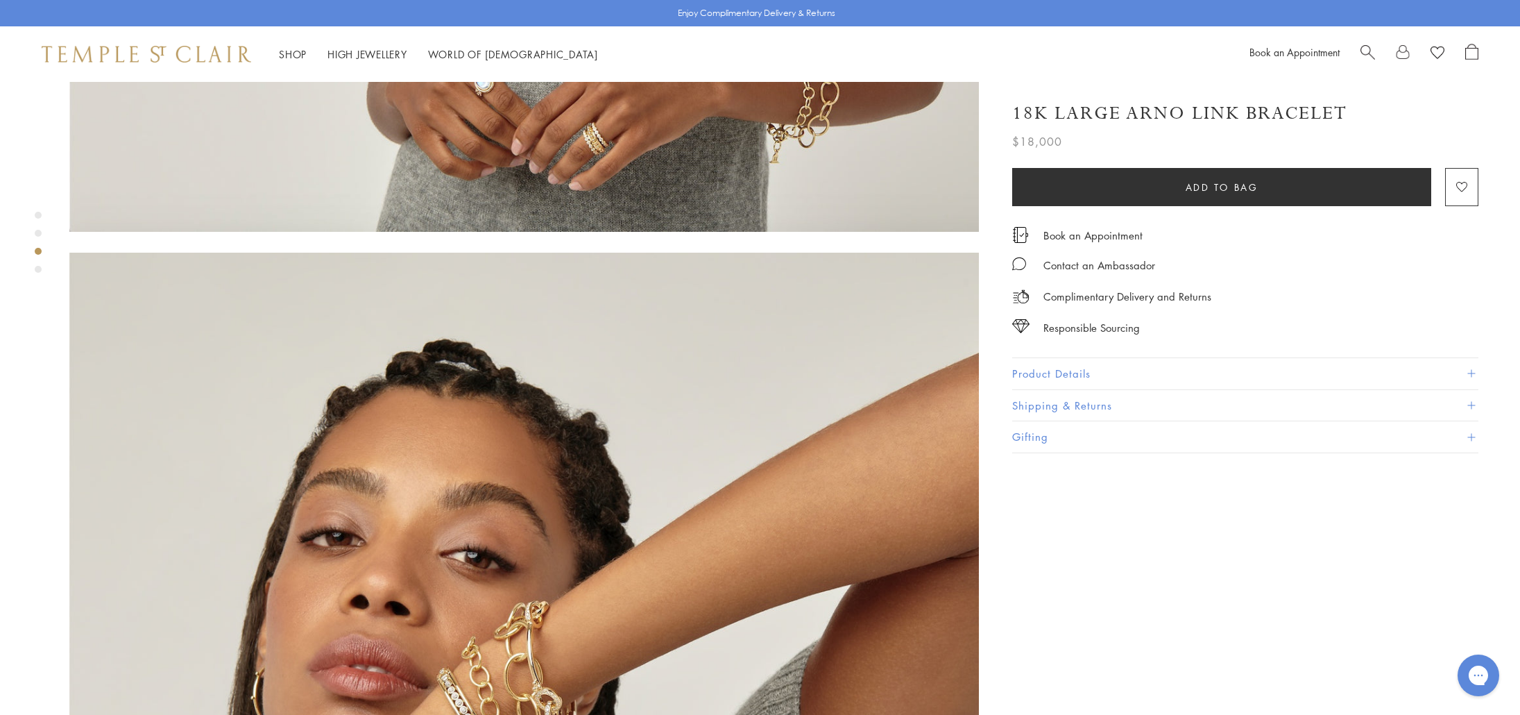
scroll to position [1911, 0]
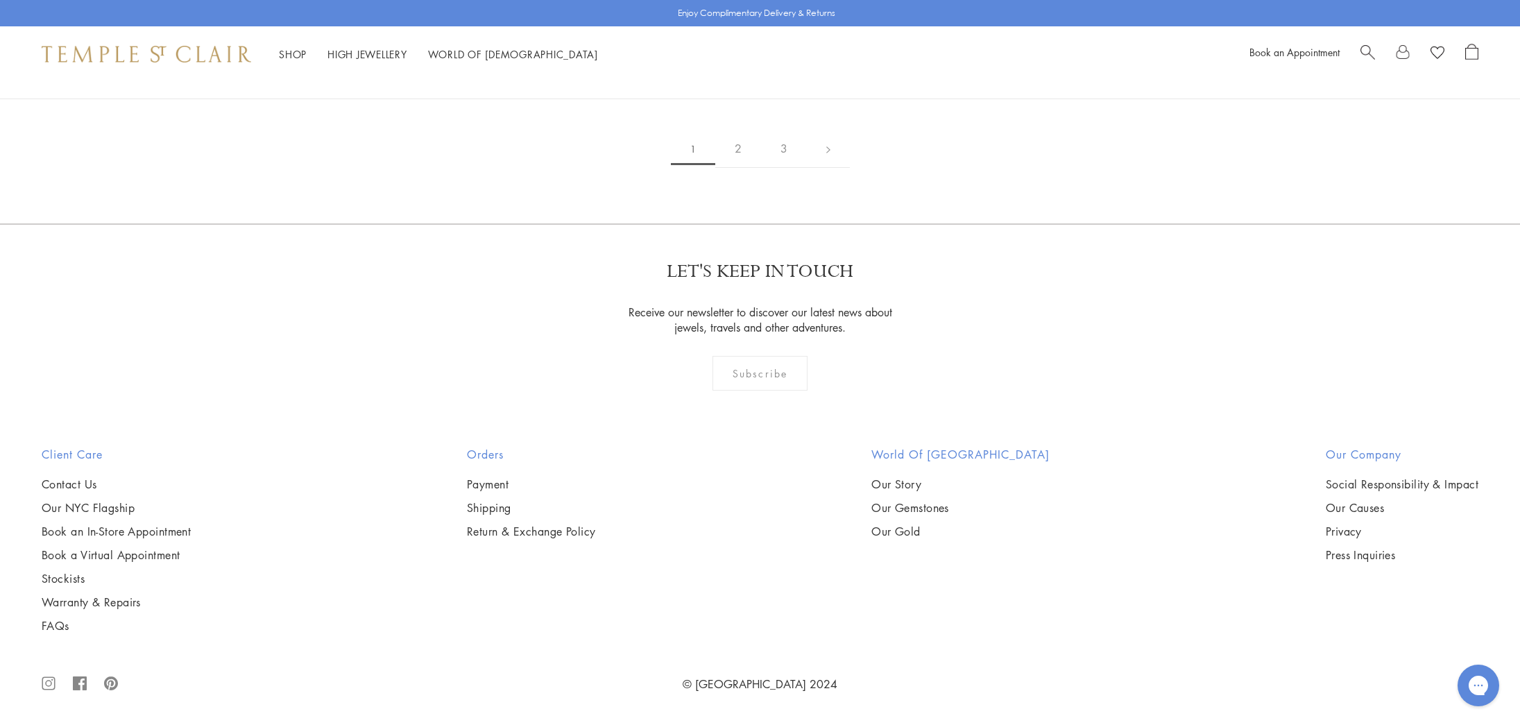
scroll to position [11320, 0]
click at [0, 0] on img at bounding box center [0, 0] width 0 height 0
click at [740, 168] on link "2" at bounding box center [738, 149] width 46 height 38
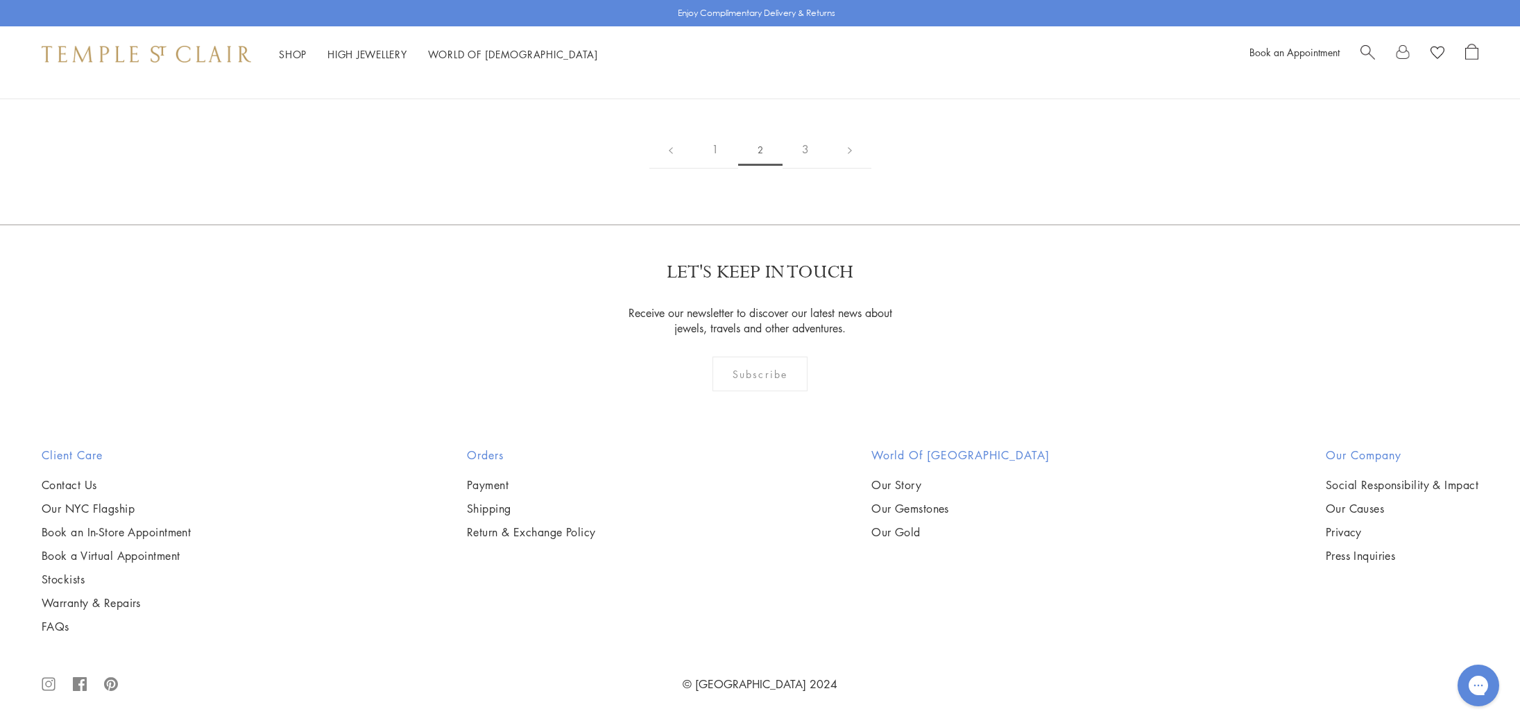
click at [0, 0] on img at bounding box center [0, 0] width 0 height 0
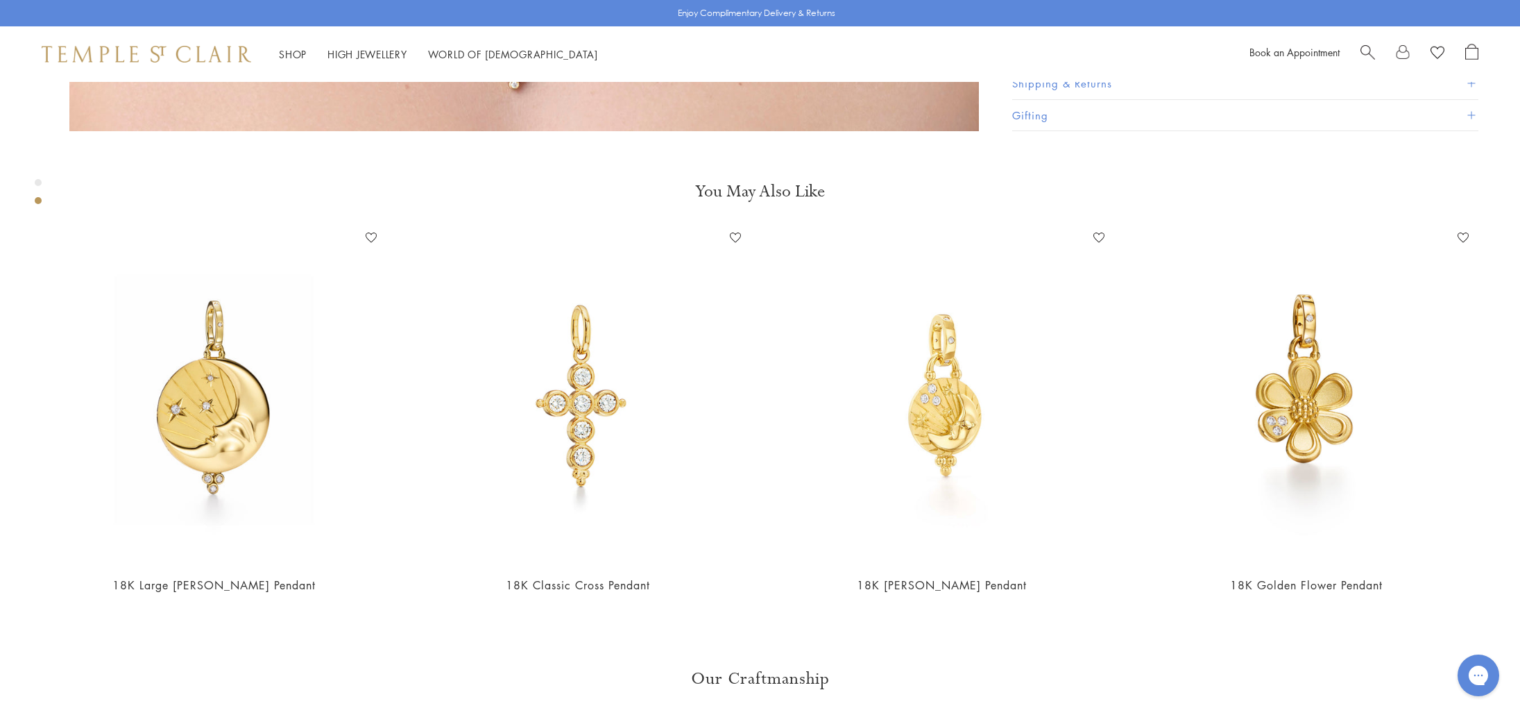
scroll to position [1903, 0]
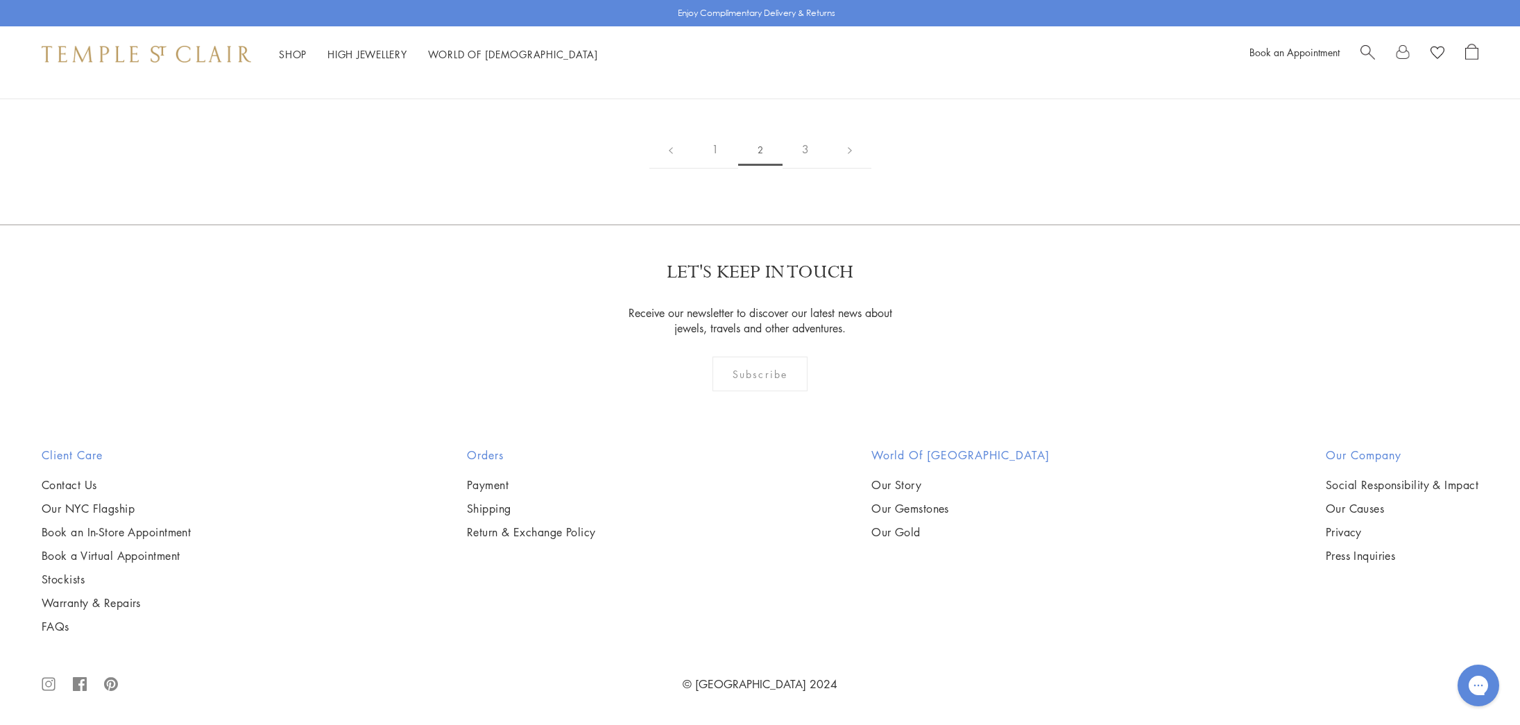
scroll to position [10431, 0]
click at [805, 169] on link "3" at bounding box center [806, 149] width 46 height 38
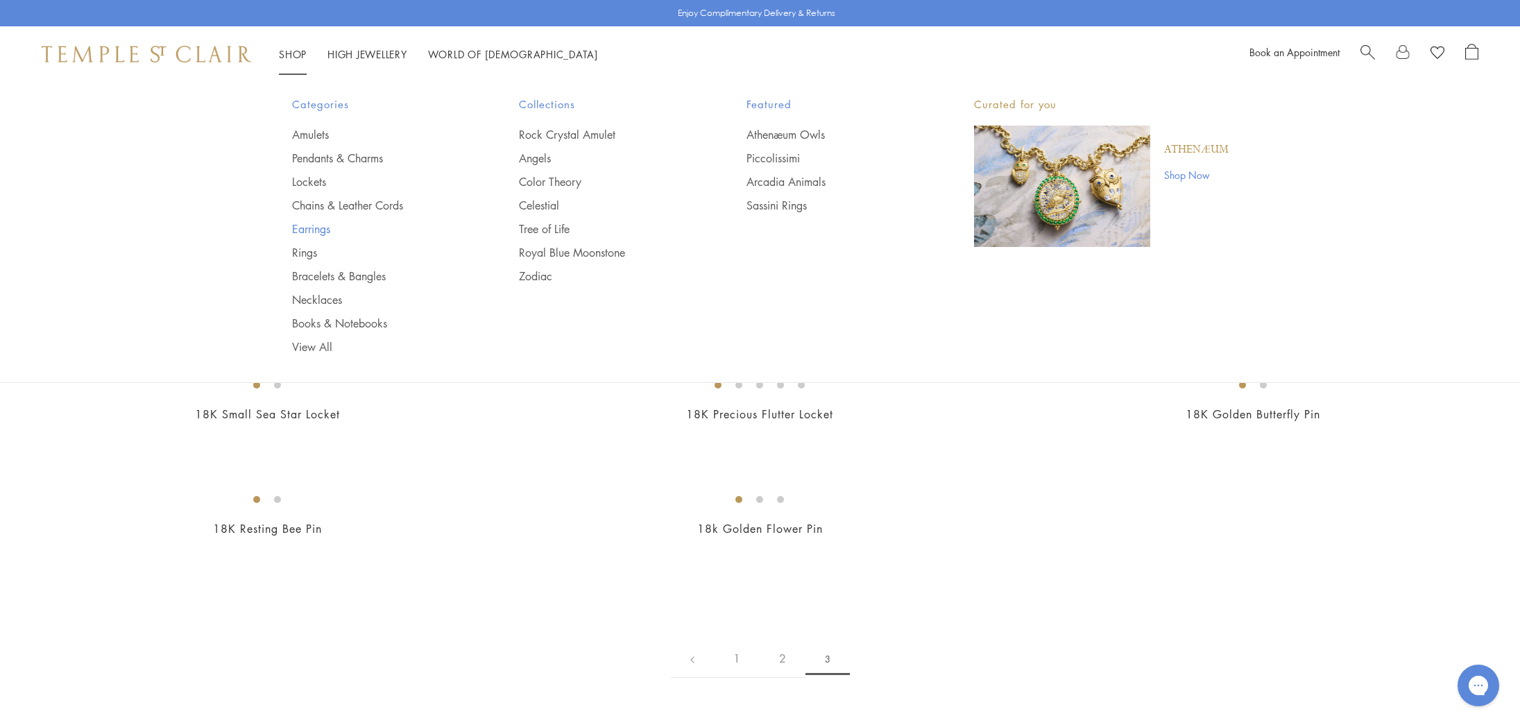
click at [326, 231] on link "Earrings" at bounding box center [378, 228] width 172 height 15
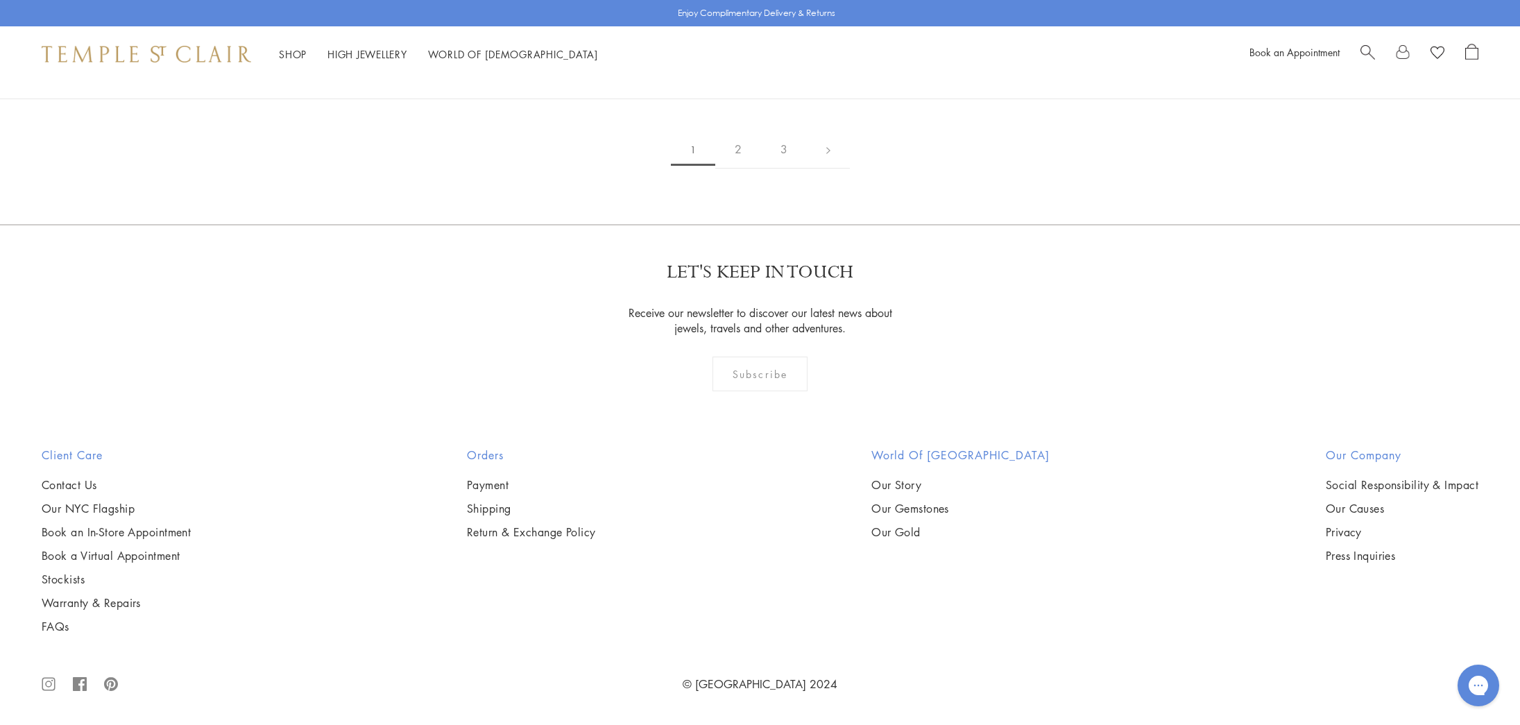
scroll to position [10009, 0]
click at [737, 169] on link "2" at bounding box center [738, 149] width 46 height 38
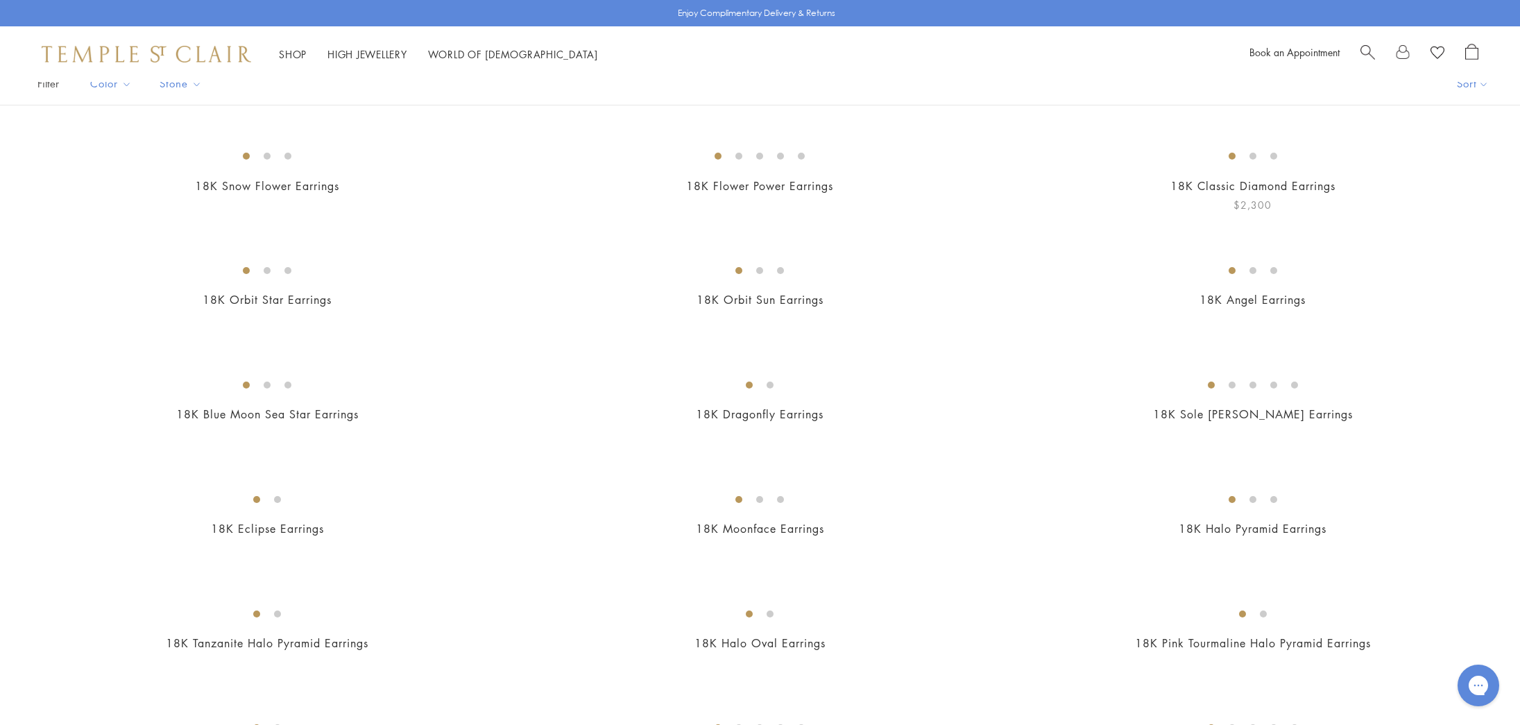
scroll to position [115, 0]
click at [0, 0] on img at bounding box center [0, 0] width 0 height 0
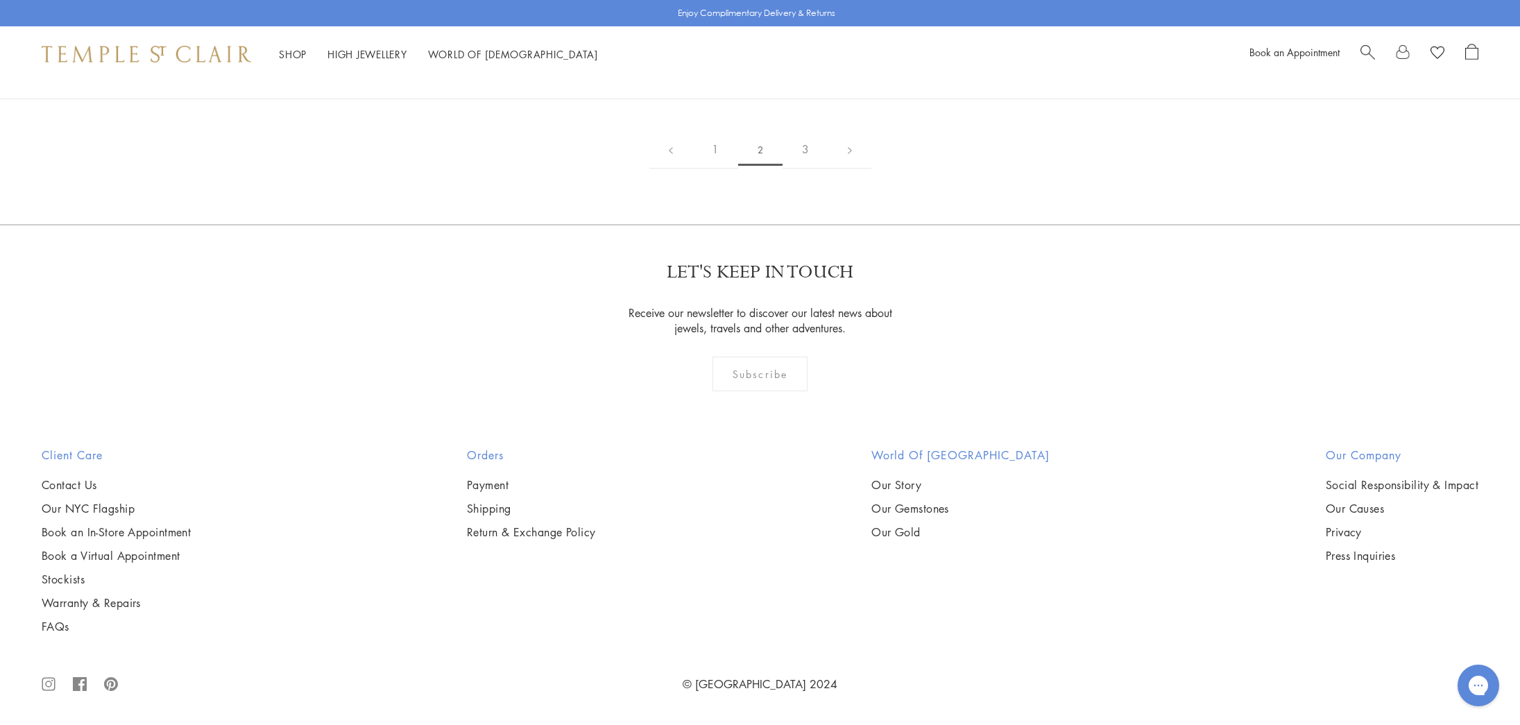
scroll to position [9228, 0]
click at [715, 169] on link "1" at bounding box center [715, 149] width 46 height 38
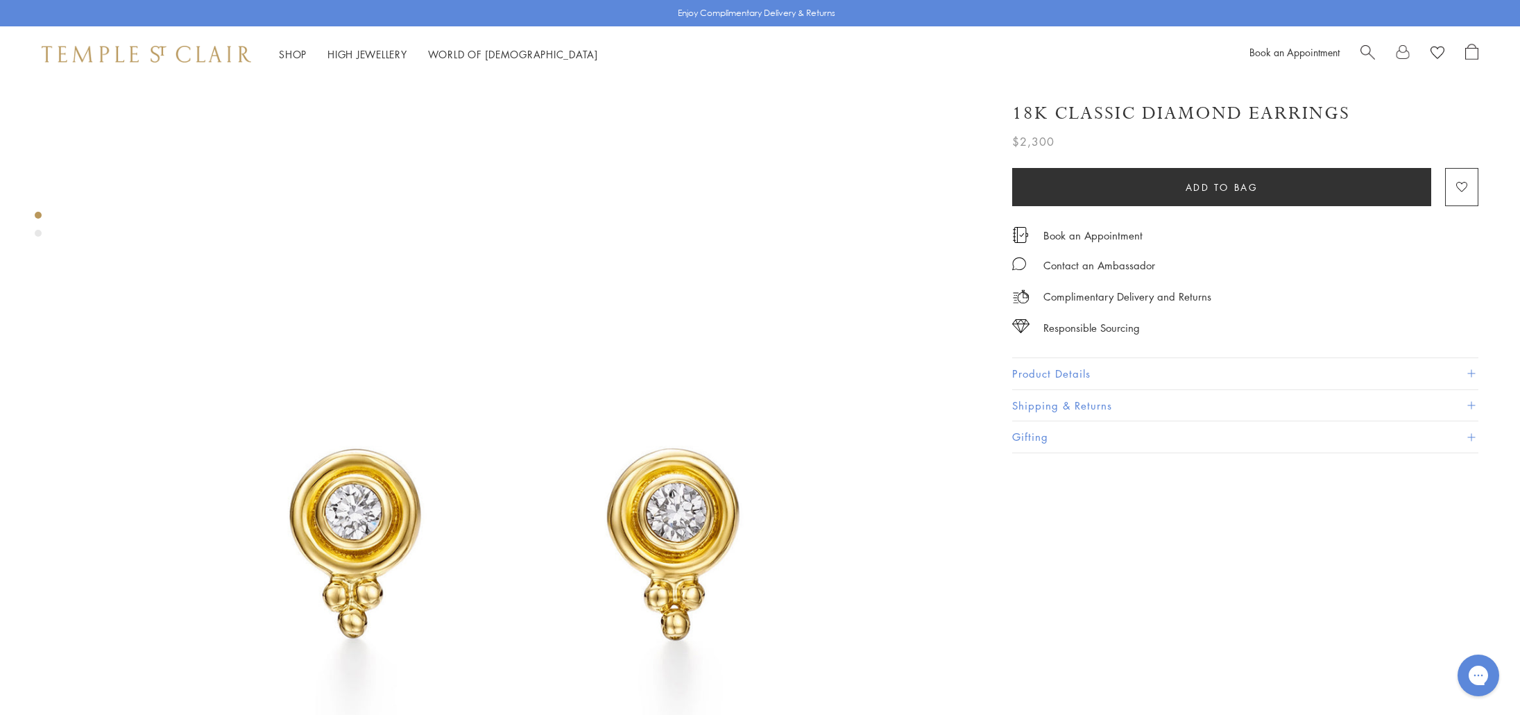
scroll to position [1, 0]
click at [1135, 377] on button "Product Details" at bounding box center [1245, 373] width 466 height 31
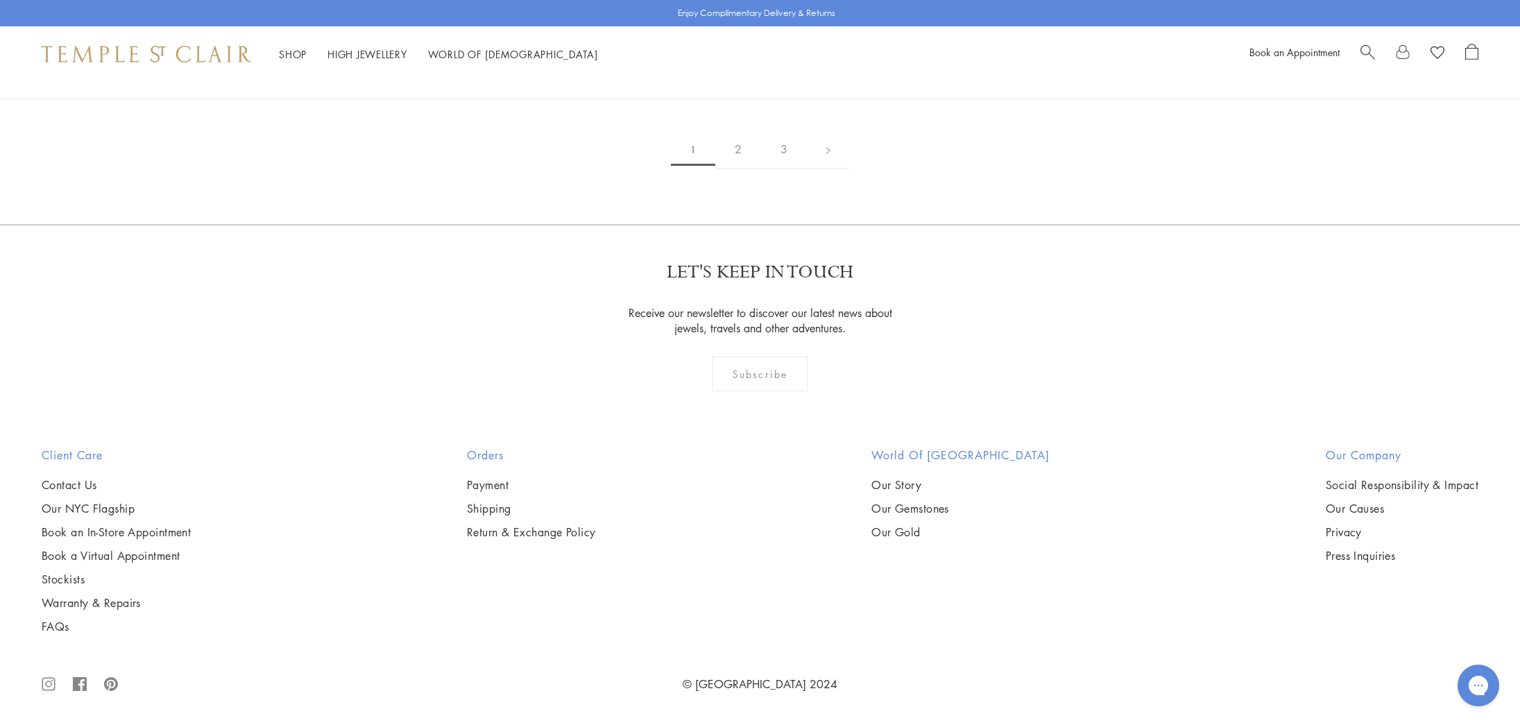
scroll to position [10108, 0]
click at [740, 169] on link "2" at bounding box center [738, 149] width 46 height 38
click at [801, 169] on link "3" at bounding box center [806, 149] width 46 height 38
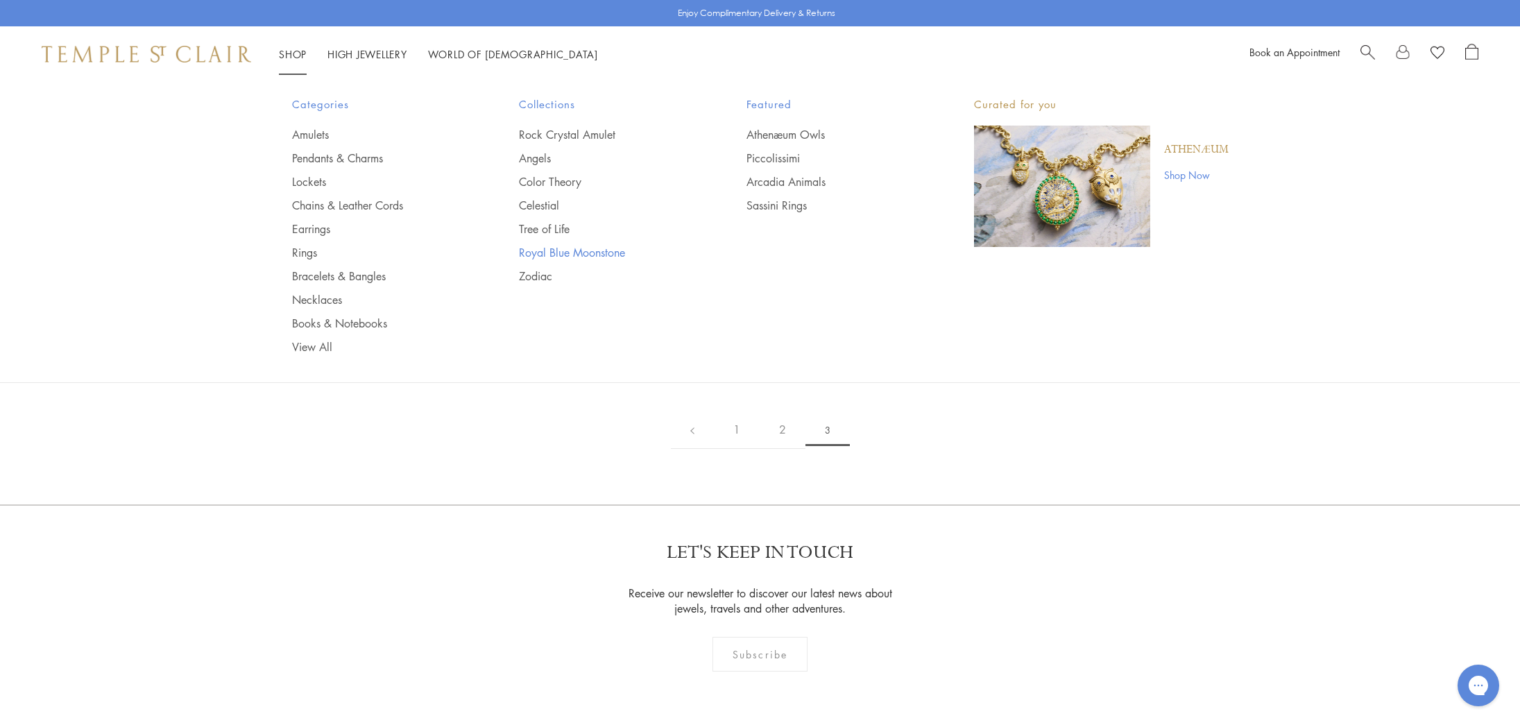
click at [581, 250] on link "Royal Blue Moonstone" at bounding box center [605, 252] width 172 height 15
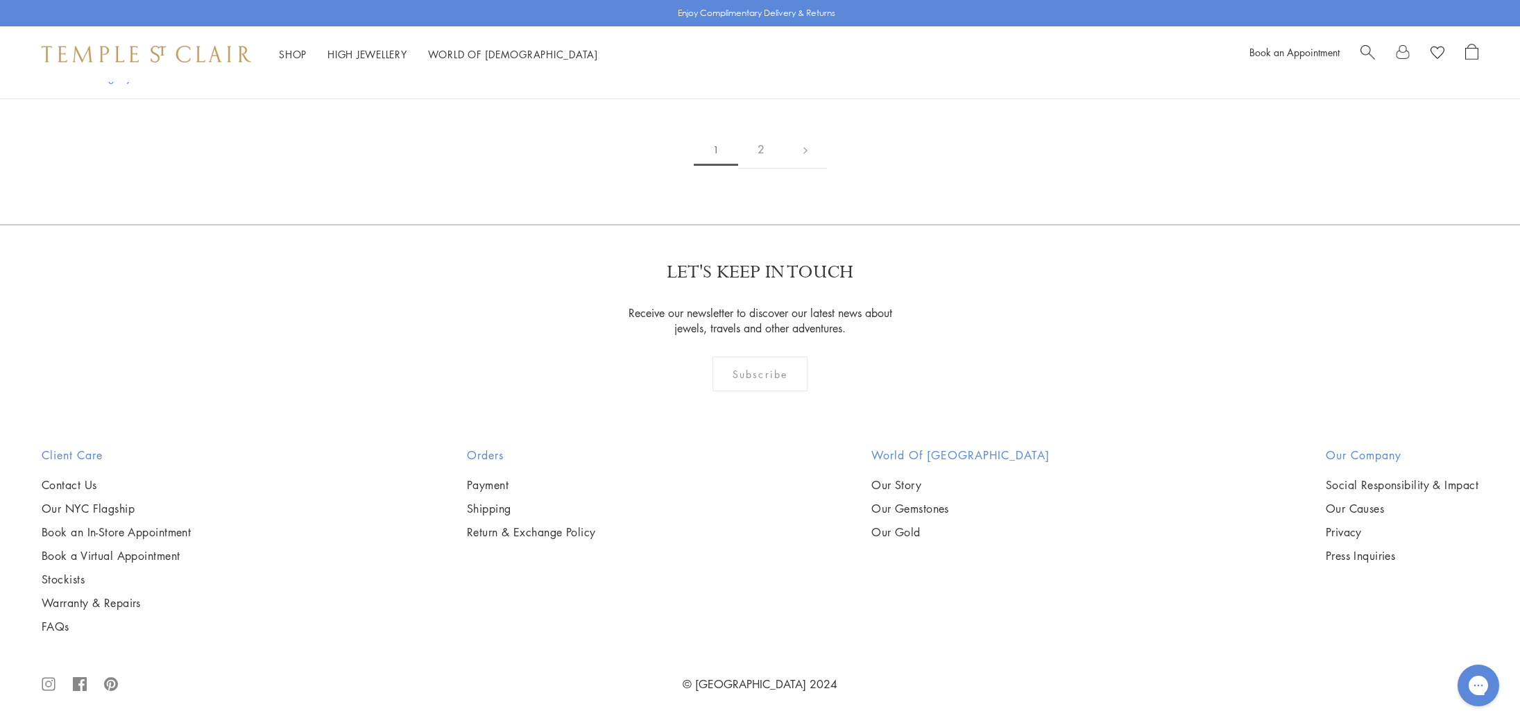
scroll to position [10042, 0]
click at [769, 169] on link "2" at bounding box center [761, 149] width 46 height 38
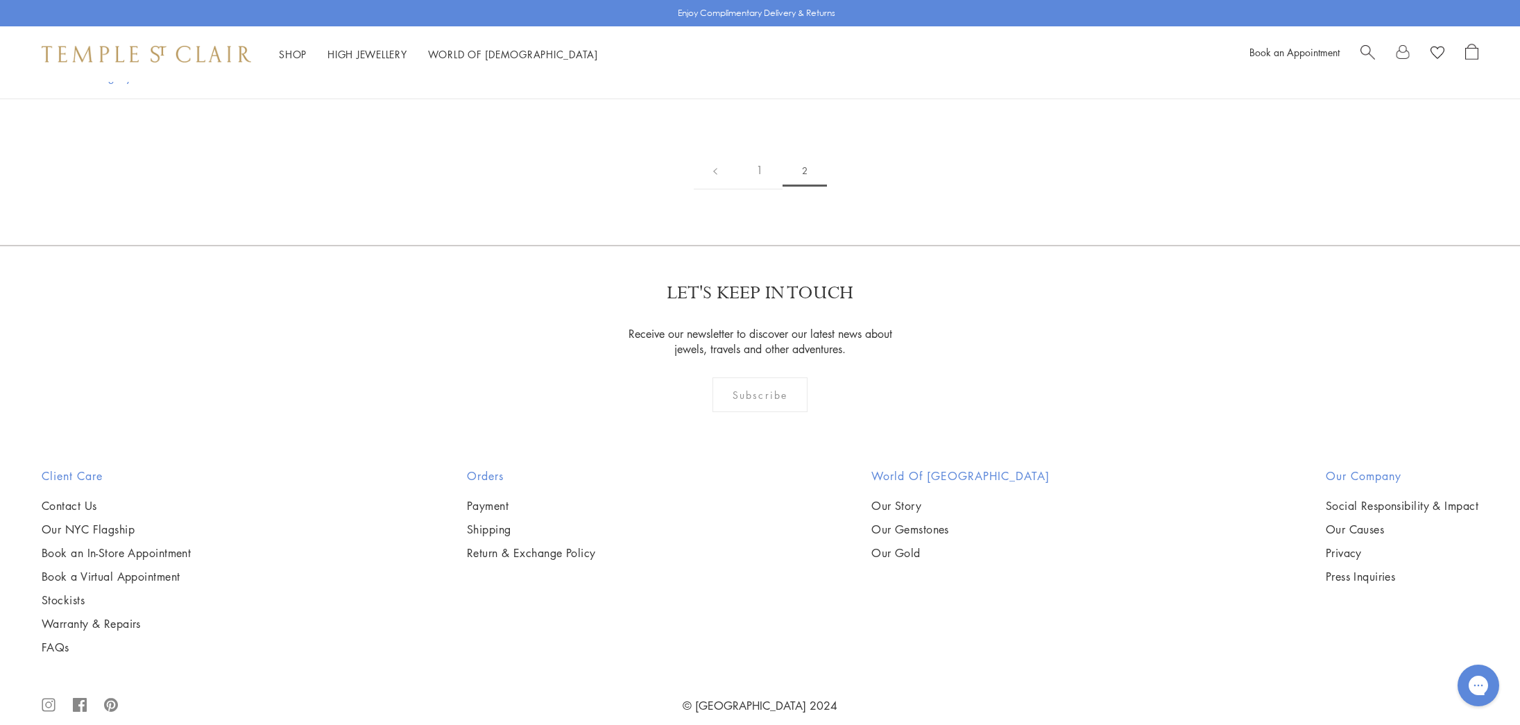
scroll to position [1076, 0]
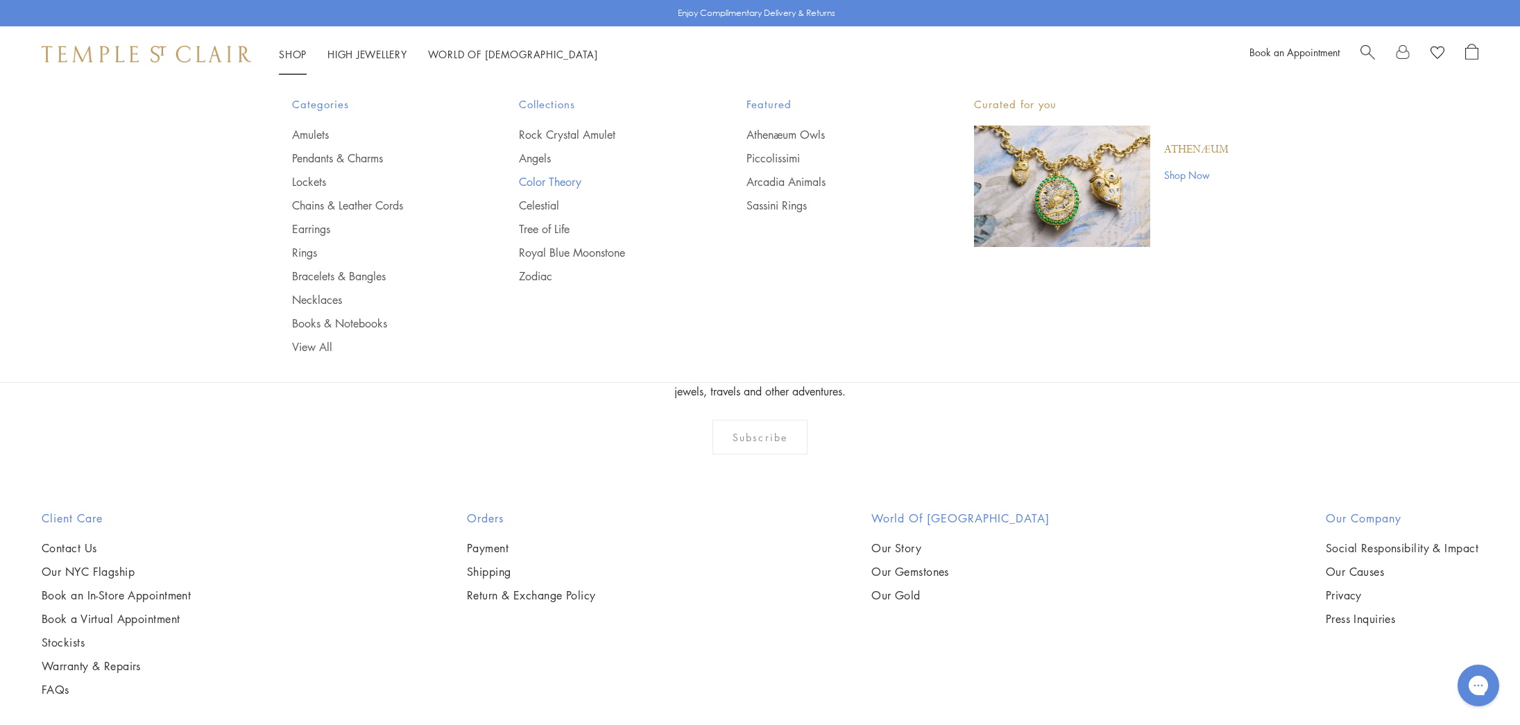
click at [540, 183] on link "Color Theory" at bounding box center [605, 181] width 172 height 15
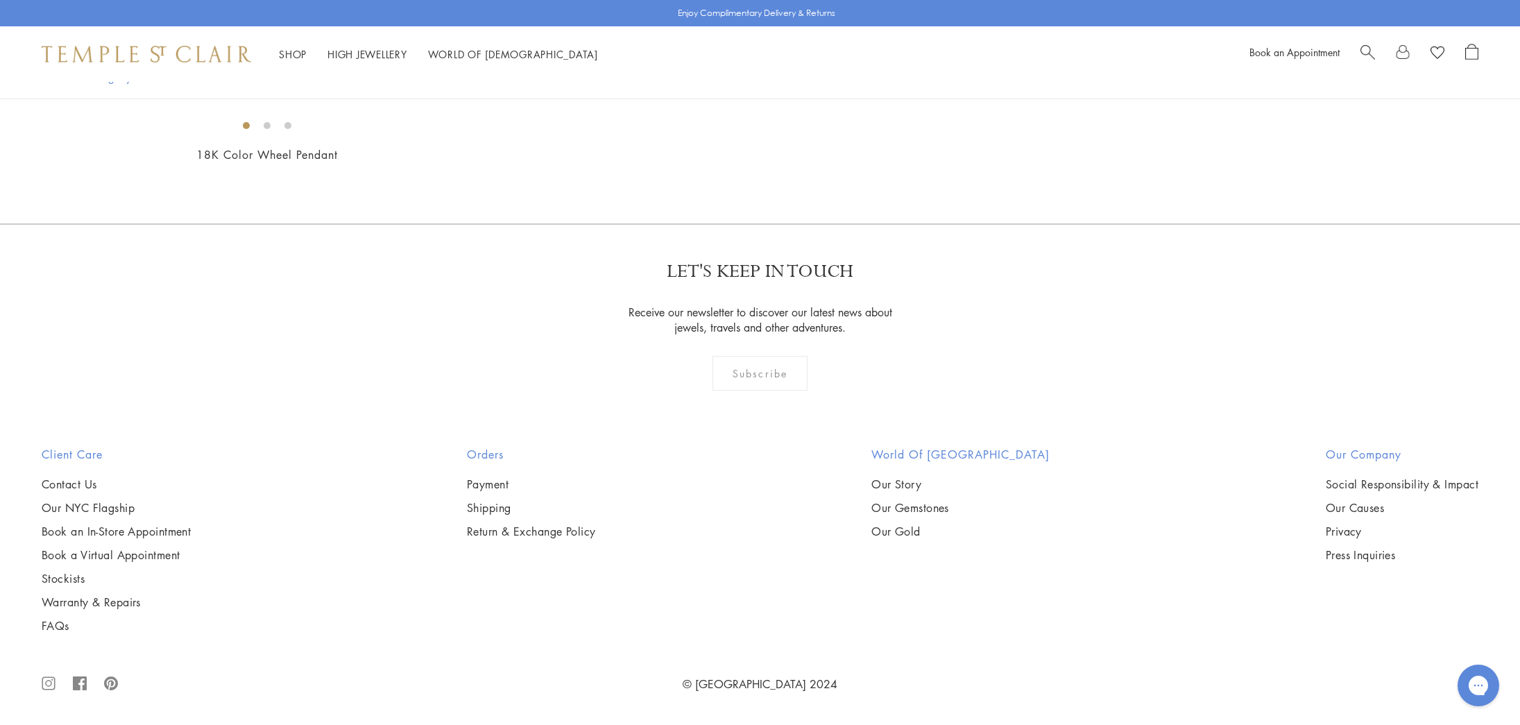
scroll to position [411, 0]
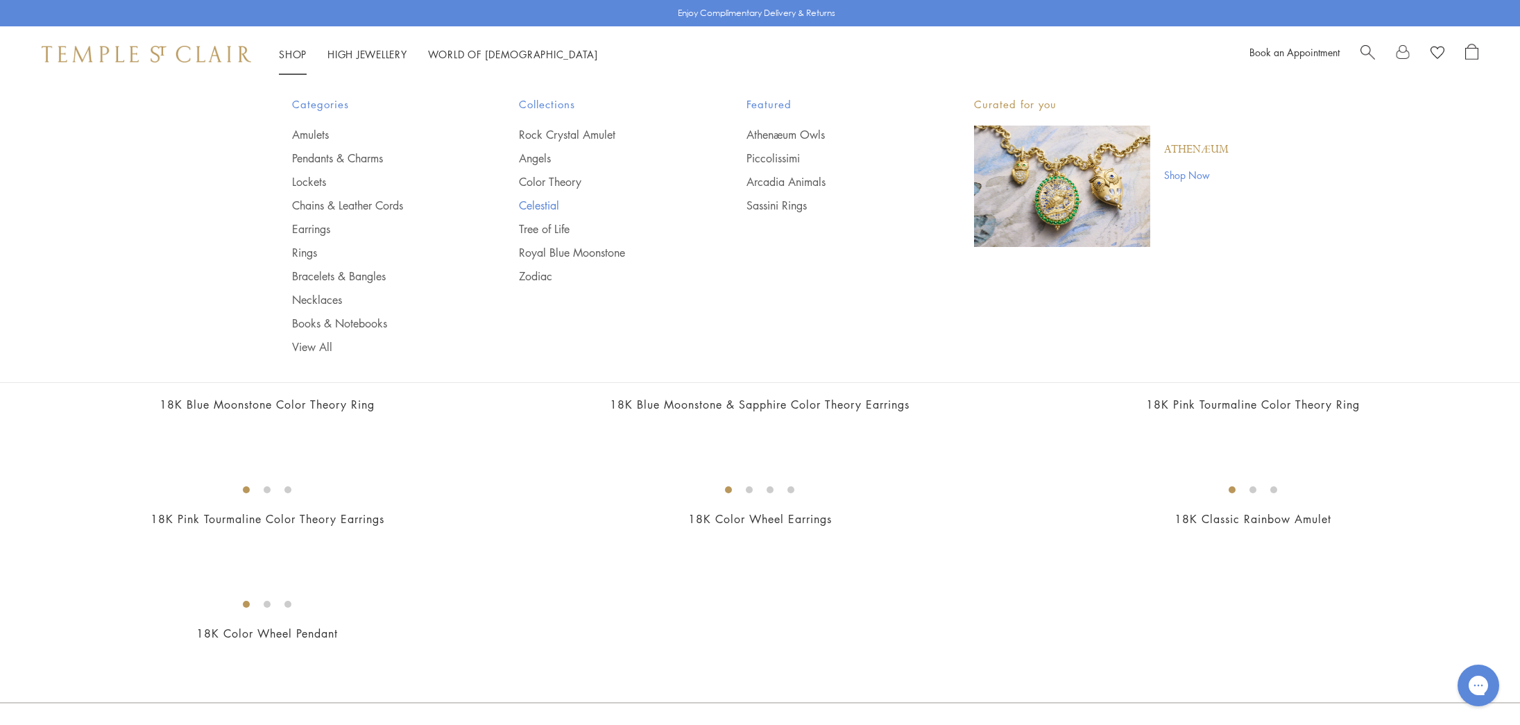
click at [546, 203] on link "Celestial" at bounding box center [605, 205] width 172 height 15
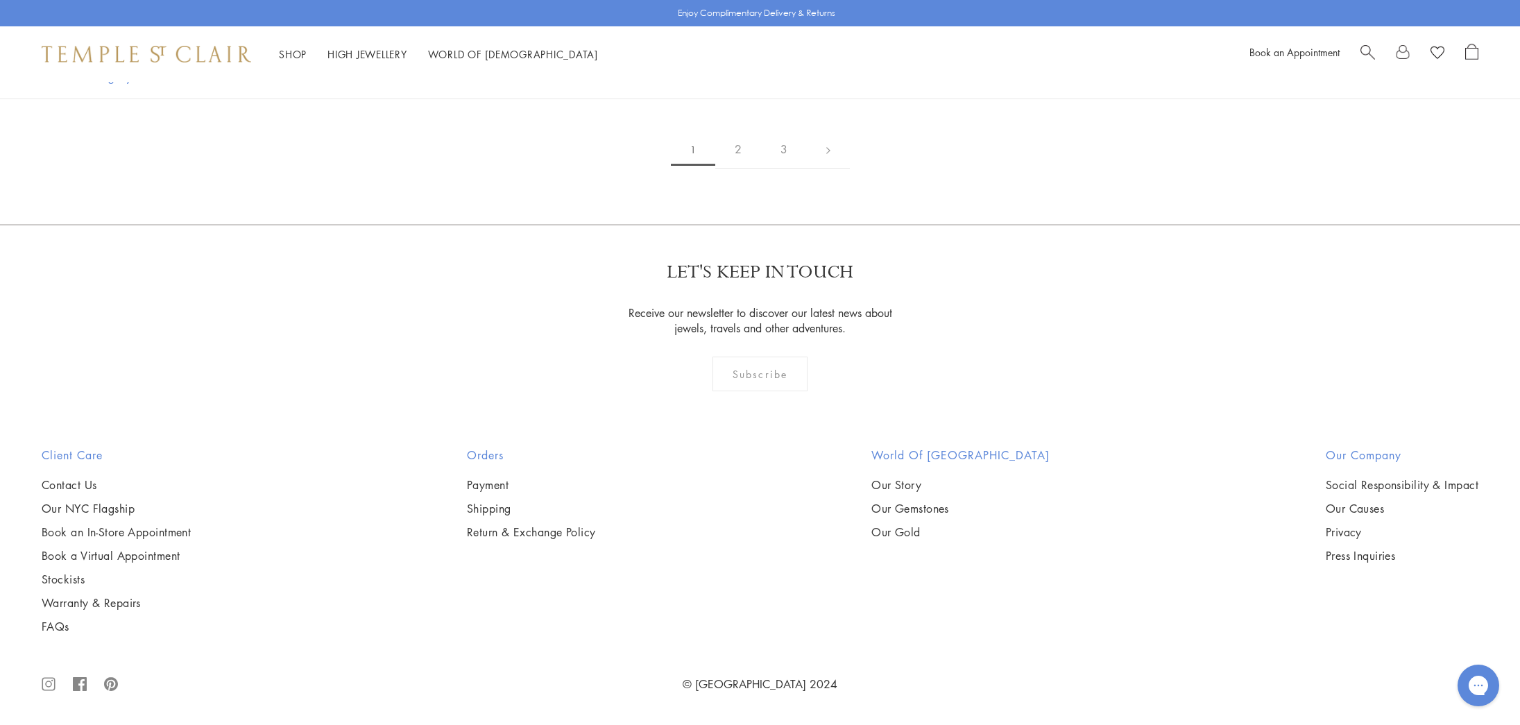
scroll to position [9580, 0]
click at [742, 169] on link "2" at bounding box center [738, 149] width 46 height 38
